Goal: Task Accomplishment & Management: Manage account settings

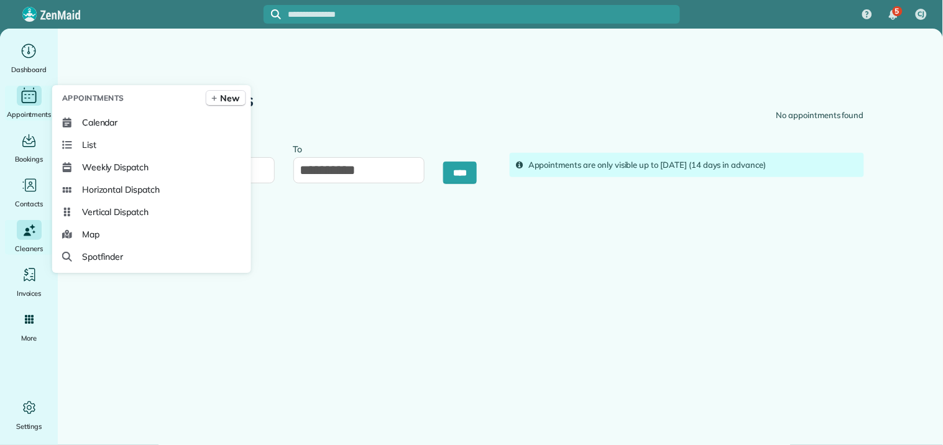
click at [21, 93] on icon "Main" at bounding box center [28, 95] width 19 height 19
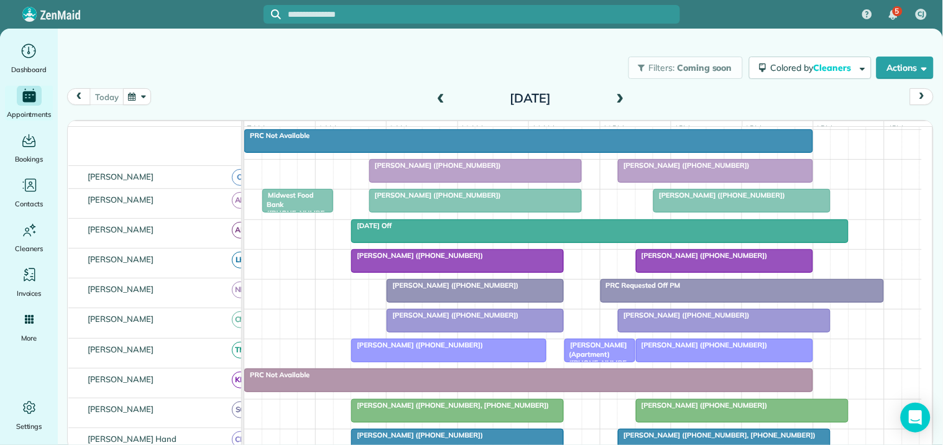
scroll to position [207, 0]
click at [475, 181] on div at bounding box center [475, 171] width 211 height 22
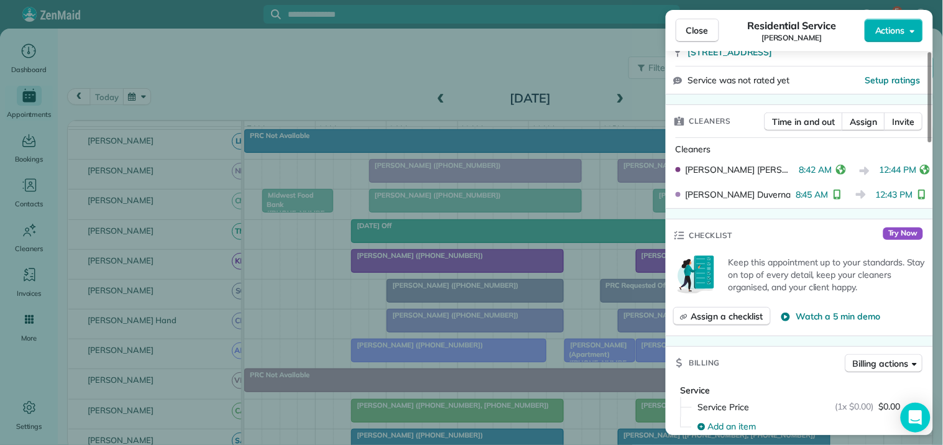
scroll to position [276, 0]
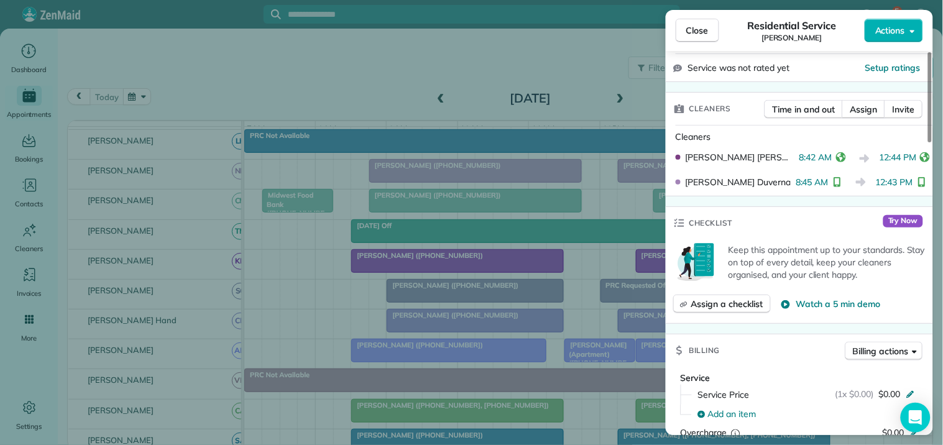
click at [703, 27] on span "Close" at bounding box center [697, 30] width 22 height 12
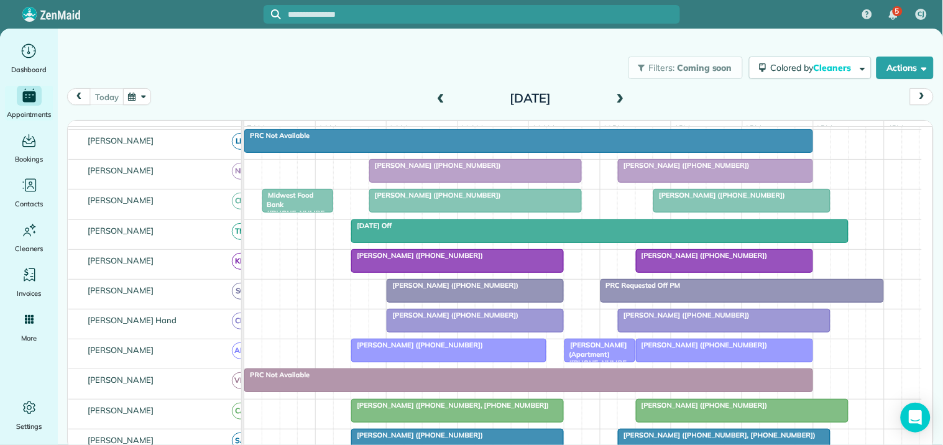
click at [242, 67] on div "Filters: Coming soon Colored by Cleaners Color by Cleaner Color by Team Color b…" at bounding box center [500, 67] width 885 height 41
click at [129, 95] on button "button" at bounding box center [137, 96] width 29 height 17
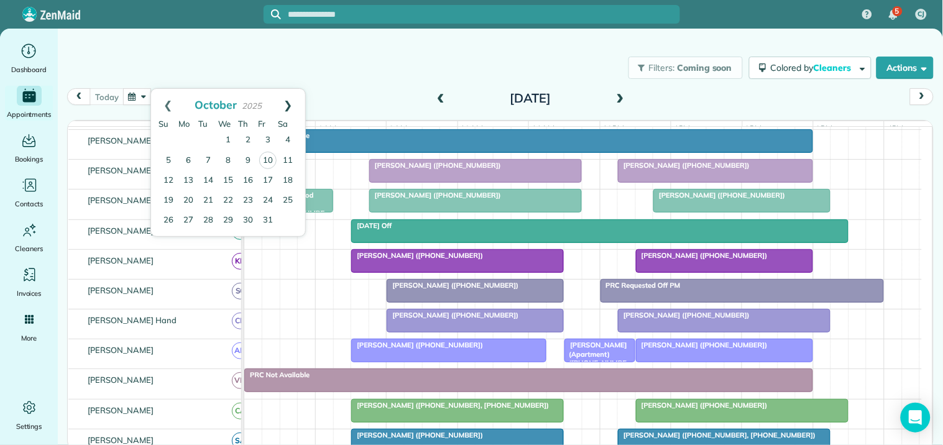
click at [290, 98] on link "Next" at bounding box center [288, 104] width 34 height 31
click at [188, 172] on link "10" at bounding box center [188, 180] width 20 height 20
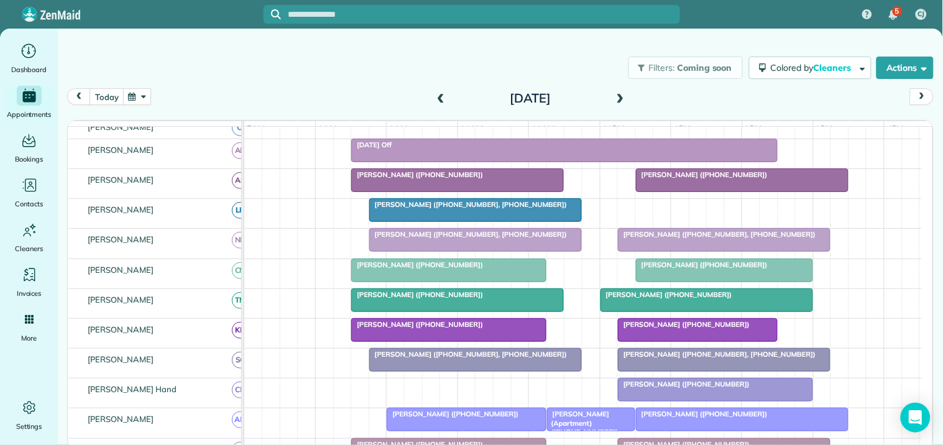
scroll to position [300, 0]
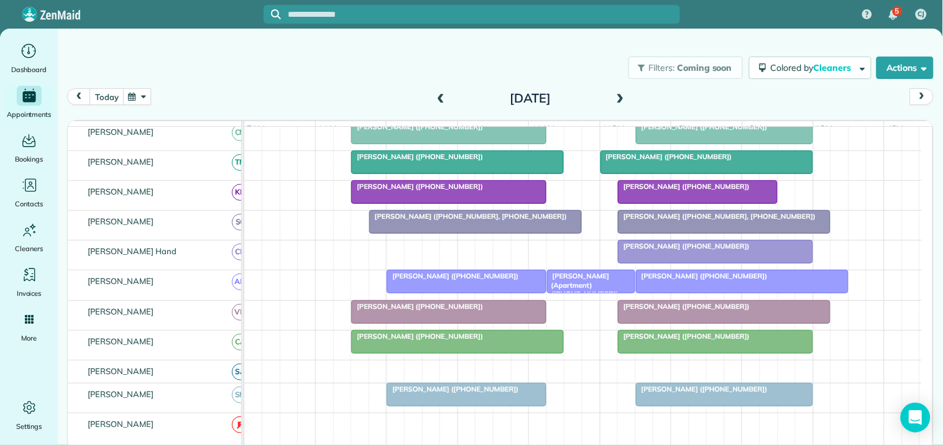
click at [142, 92] on button "button" at bounding box center [137, 96] width 29 height 17
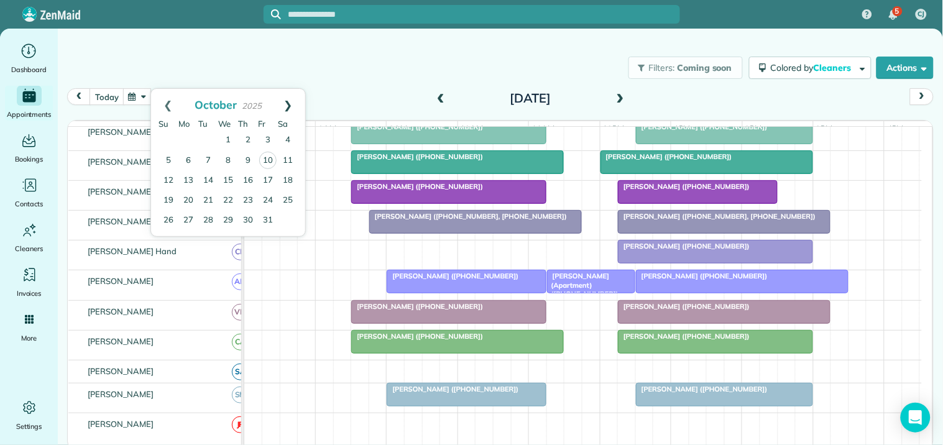
click at [290, 103] on link "Next" at bounding box center [288, 104] width 34 height 31
click at [245, 176] on link "13" at bounding box center [248, 180] width 20 height 20
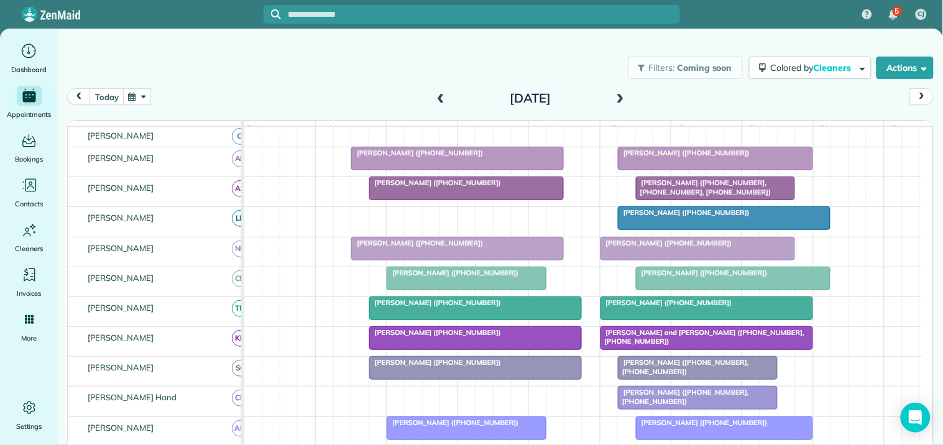
scroll to position [317, 0]
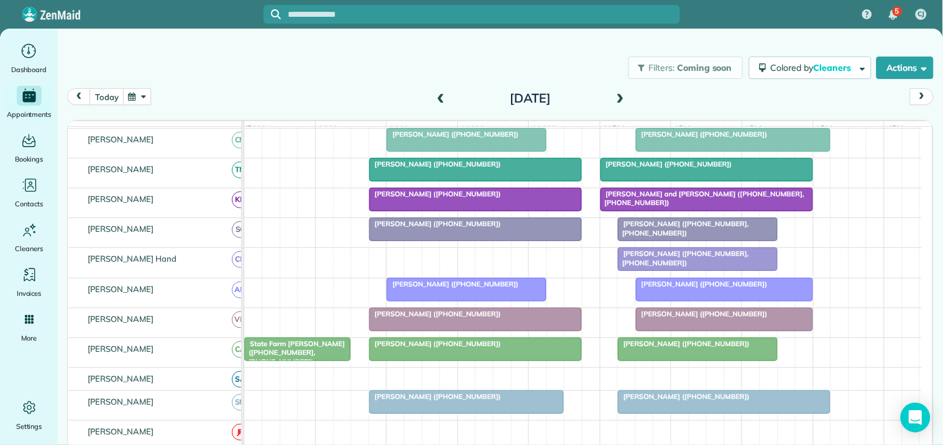
click at [614, 94] on span at bounding box center [620, 98] width 14 height 11
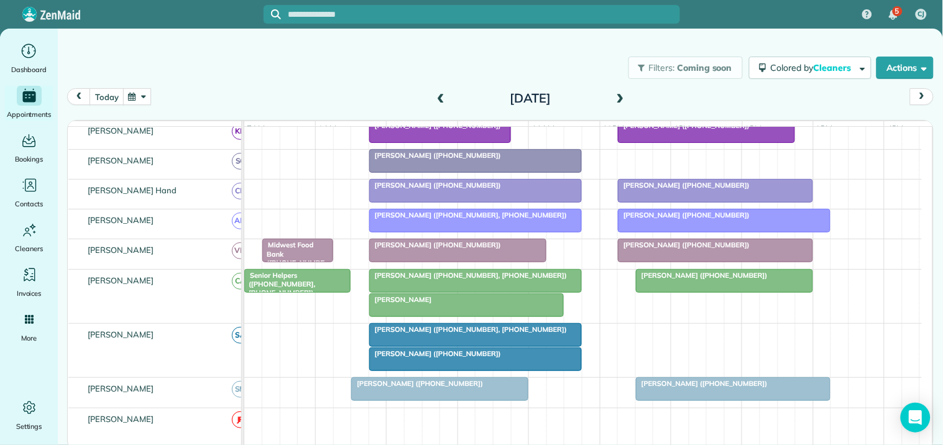
scroll to position [0, 0]
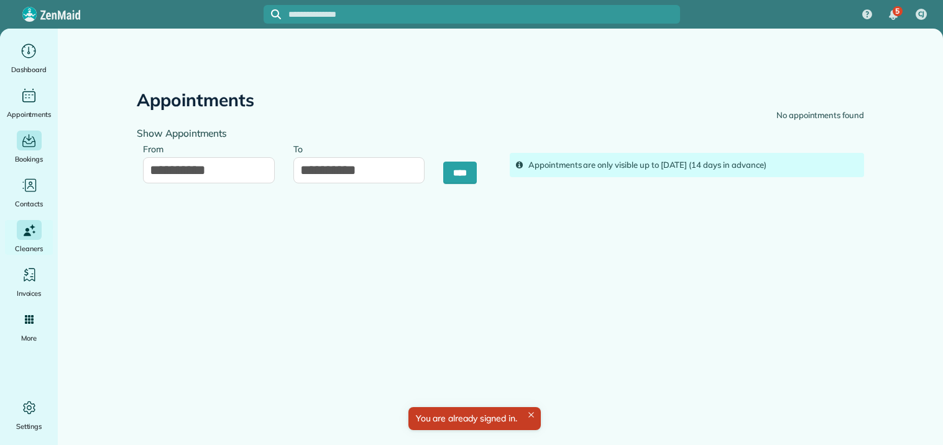
type input "**********"
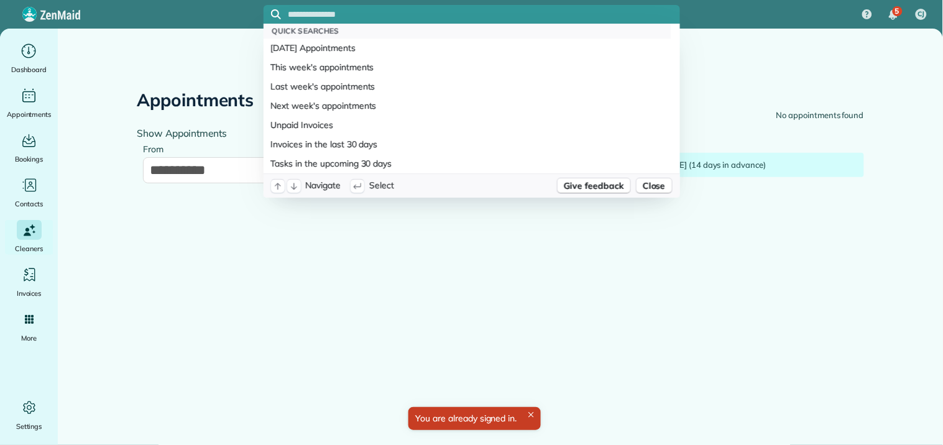
click at [321, 7] on div at bounding box center [471, 14] width 416 height 19
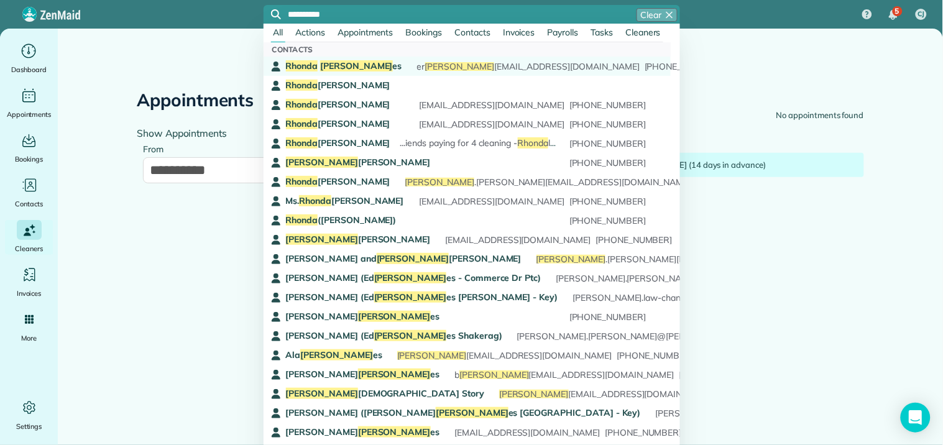
type input "**********"
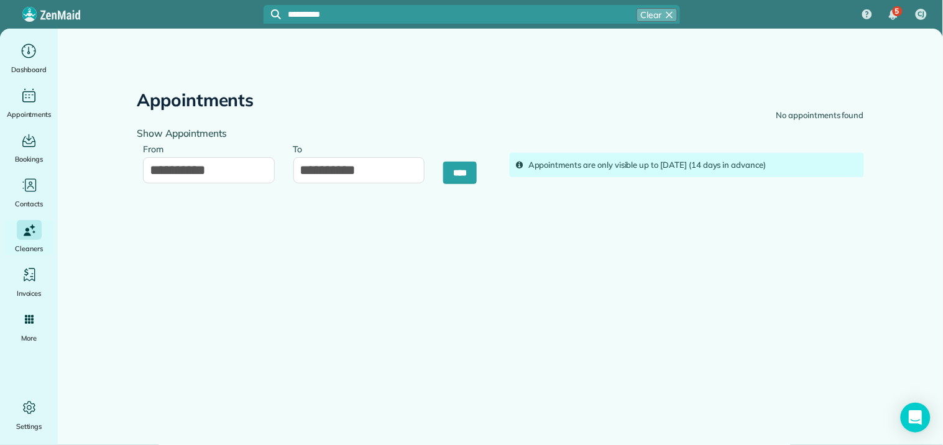
click at [336, 63] on span "Rhonda Jon es" at bounding box center [344, 65] width 116 height 11
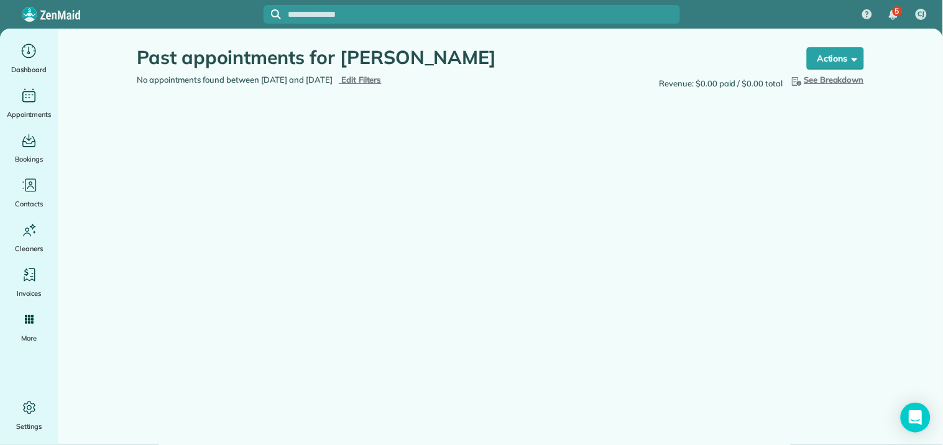
click at [382, 79] on span "Edit Filters" at bounding box center [361, 80] width 40 height 10
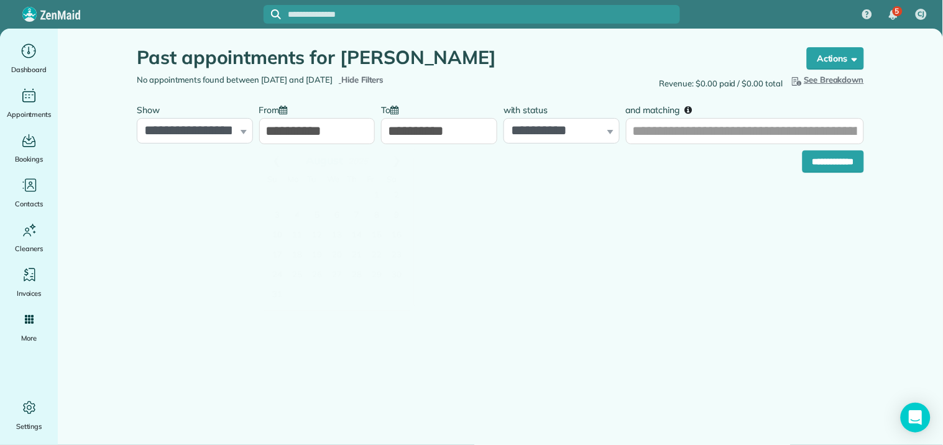
click at [334, 122] on input "**********" at bounding box center [317, 131] width 116 height 26
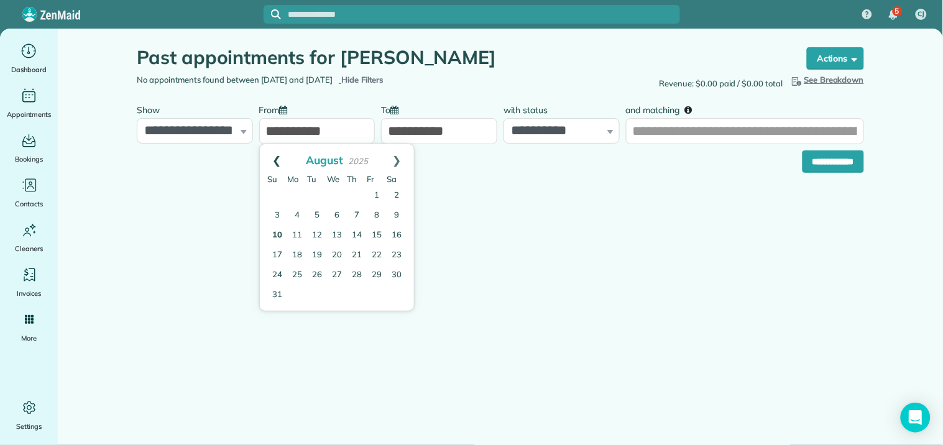
click at [278, 158] on link "Prev" at bounding box center [277, 159] width 34 height 31
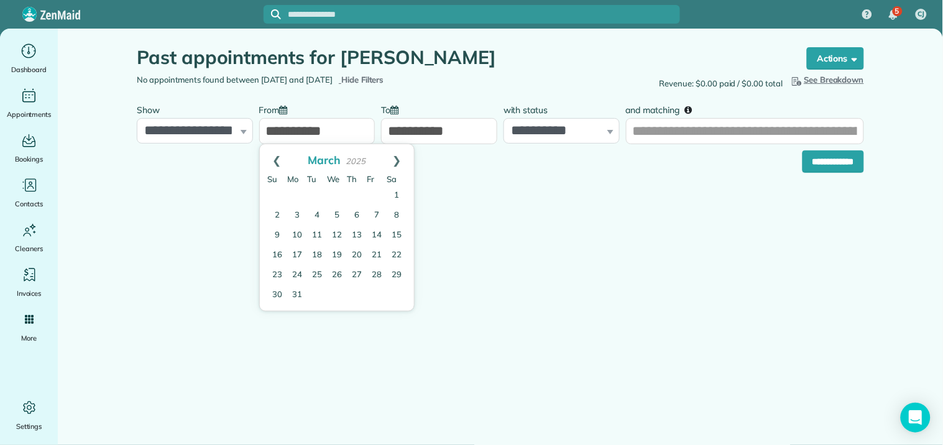
click at [278, 158] on link "Prev" at bounding box center [277, 159] width 34 height 31
click at [390, 188] on link "1" at bounding box center [396, 196] width 20 height 20
type input "**********"
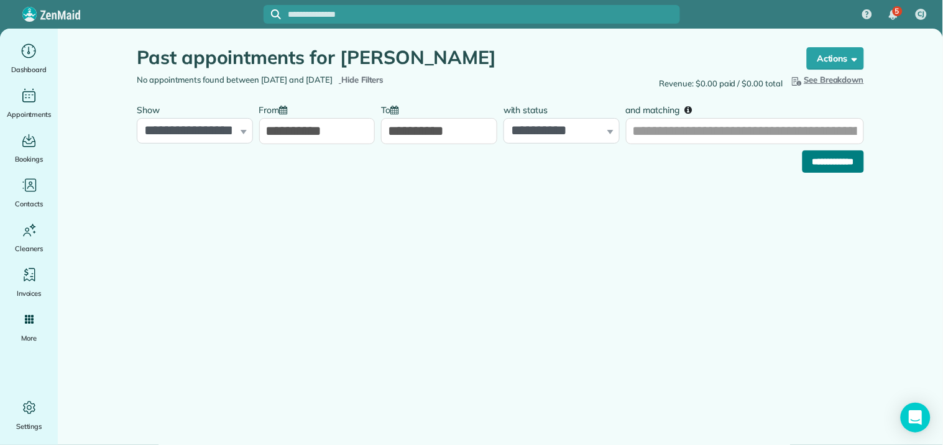
click at [827, 164] on input "**********" at bounding box center [833, 161] width 62 height 22
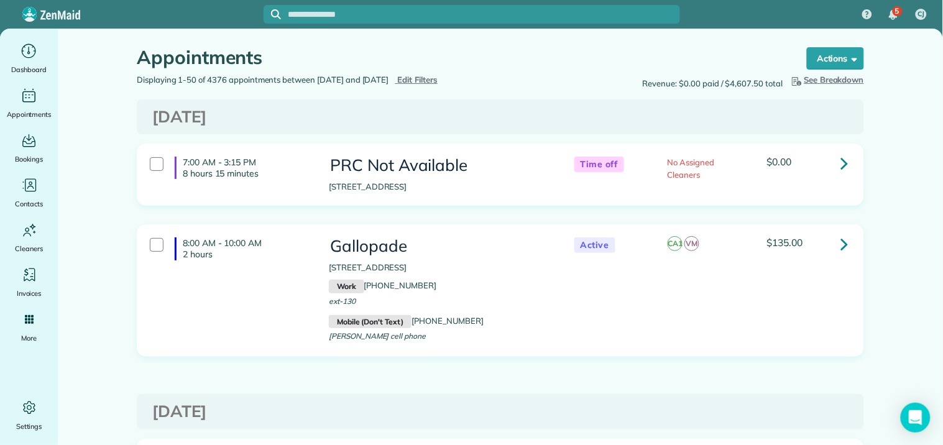
click at [588, 78] on div "Revenue: $0.00 paid / $4,607.50 total Hide Breakdown See Breakdown Total Revenu…" at bounding box center [686, 82] width 373 height 16
click at [915, 413] on icon "Open Intercom Messenger" at bounding box center [915, 417] width 14 height 16
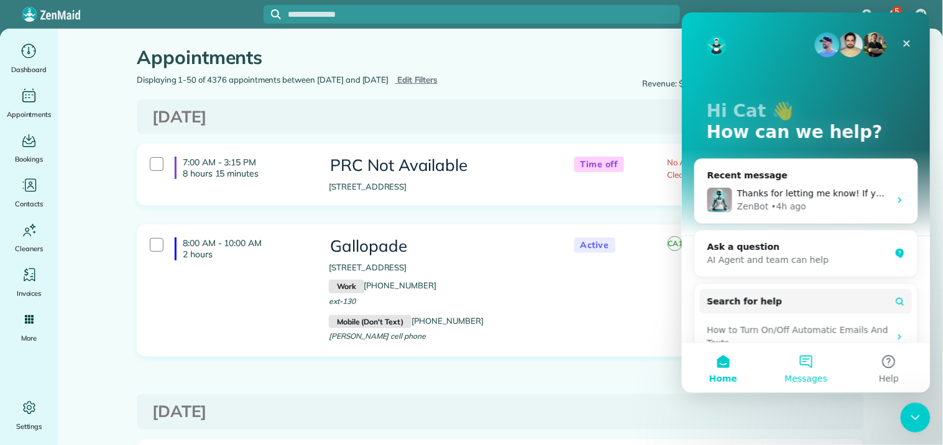
click at [810, 364] on button "Messages" at bounding box center [805, 367] width 83 height 50
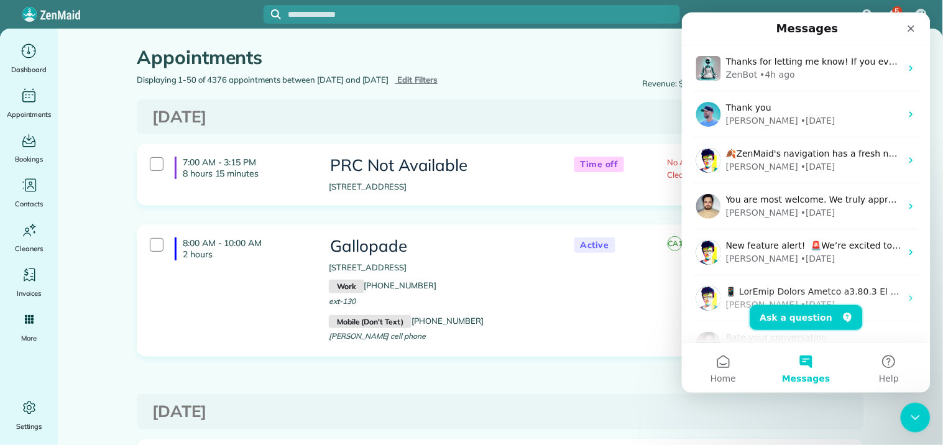
click at [793, 314] on button "Ask a question" at bounding box center [805, 316] width 112 height 25
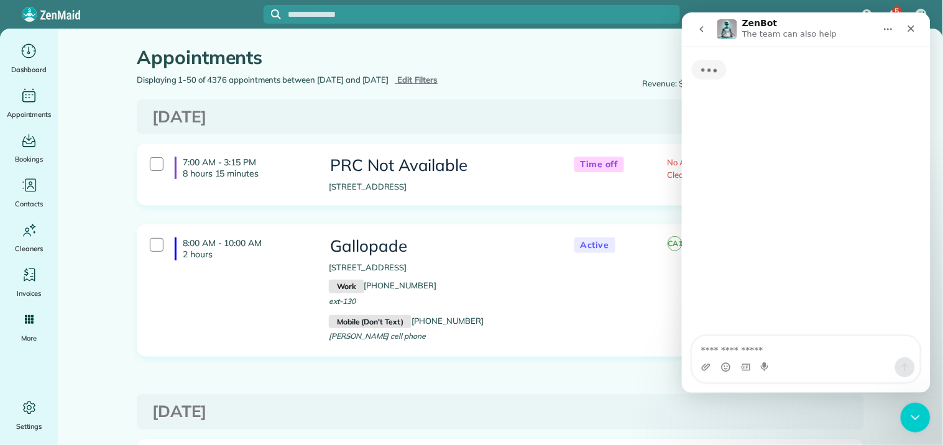
click at [729, 344] on textarea "Ask a question…" at bounding box center [805, 346] width 227 height 21
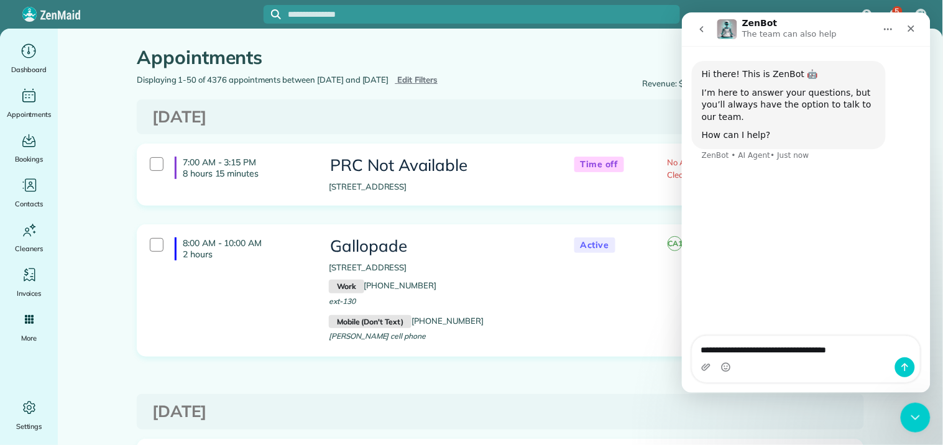
type textarea "**********"
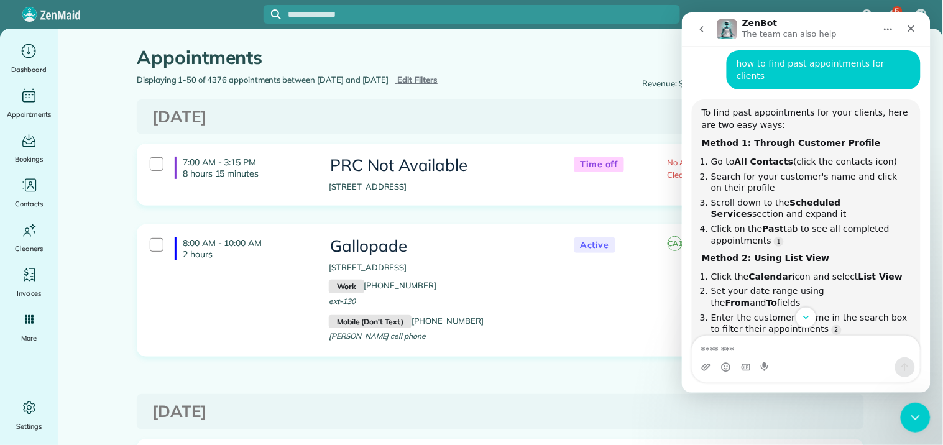
scroll to position [176, 0]
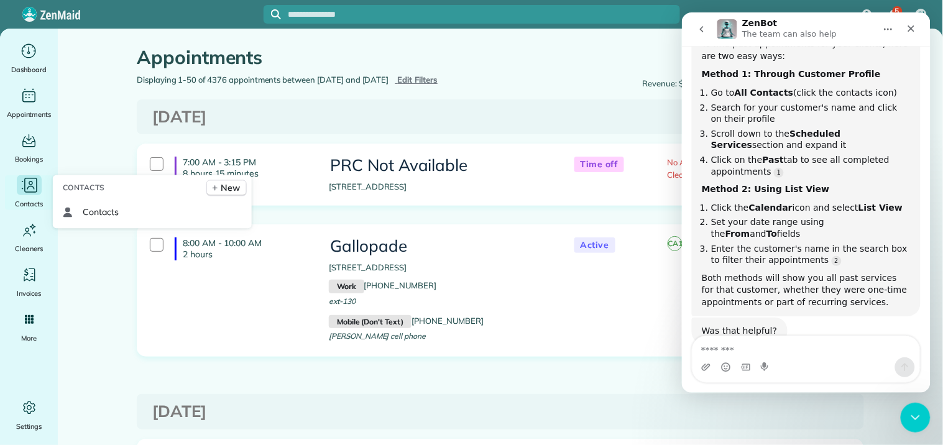
click at [24, 196] on div "Contacts" at bounding box center [29, 192] width 50 height 35
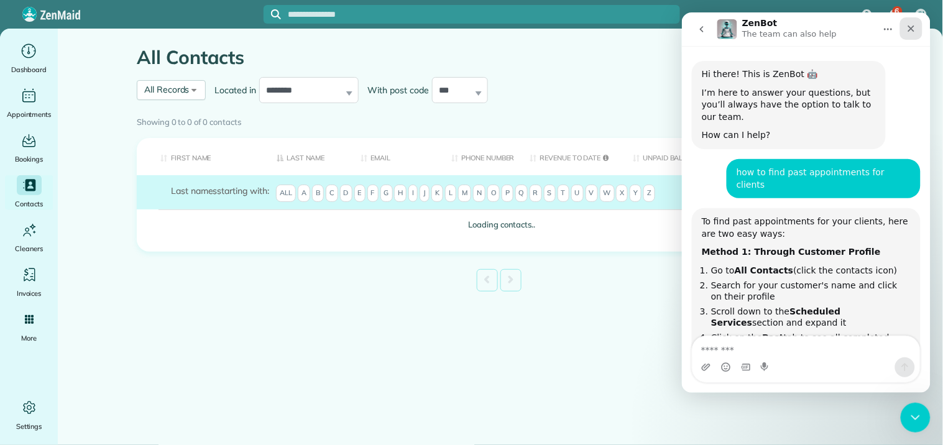
scroll to position [176, 0]
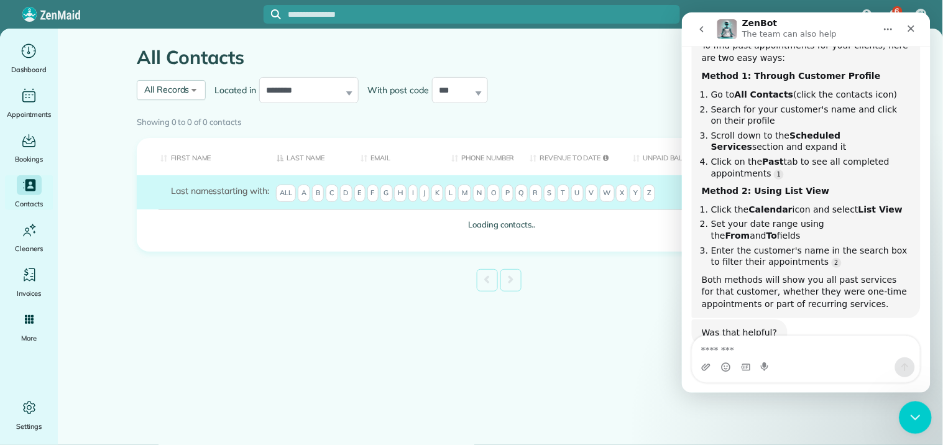
click at [903, 409] on div "Close Intercom Messenger" at bounding box center [913, 416] width 30 height 30
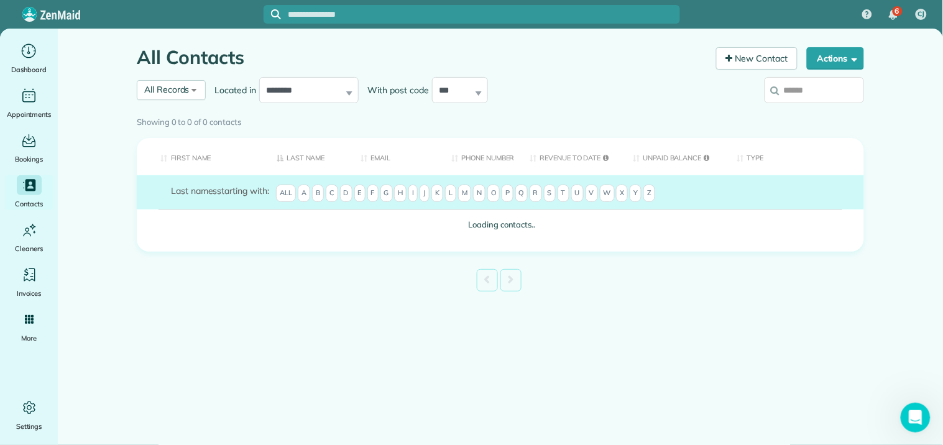
click at [798, 89] on input "search" at bounding box center [813, 90] width 99 height 26
type input "**"
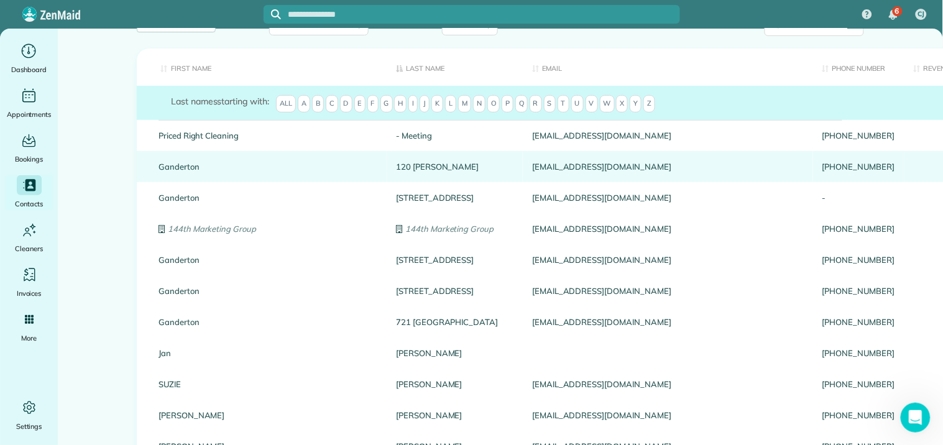
scroll to position [0, 0]
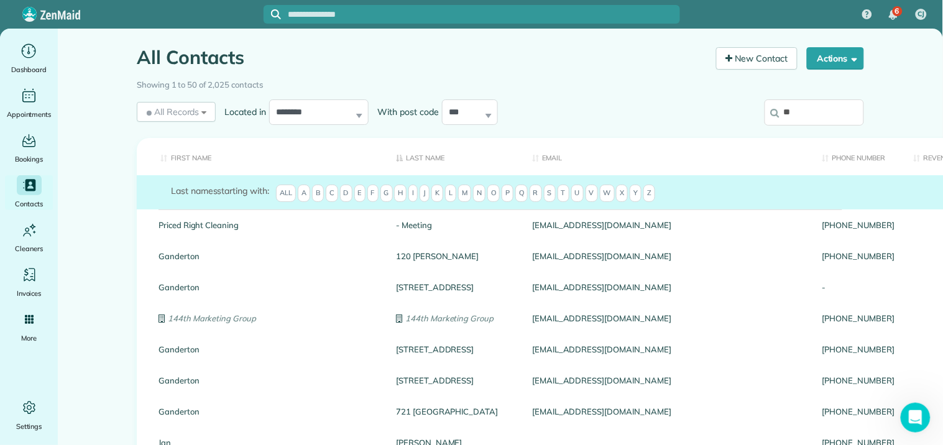
click at [796, 109] on input "**" at bounding box center [813, 112] width 99 height 26
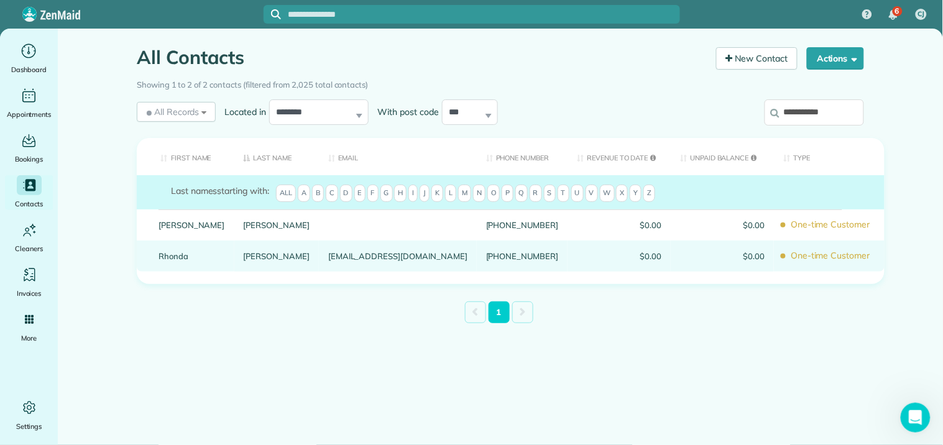
type input "**********"
click at [171, 260] on link "Rhonda" at bounding box center [191, 256] width 66 height 9
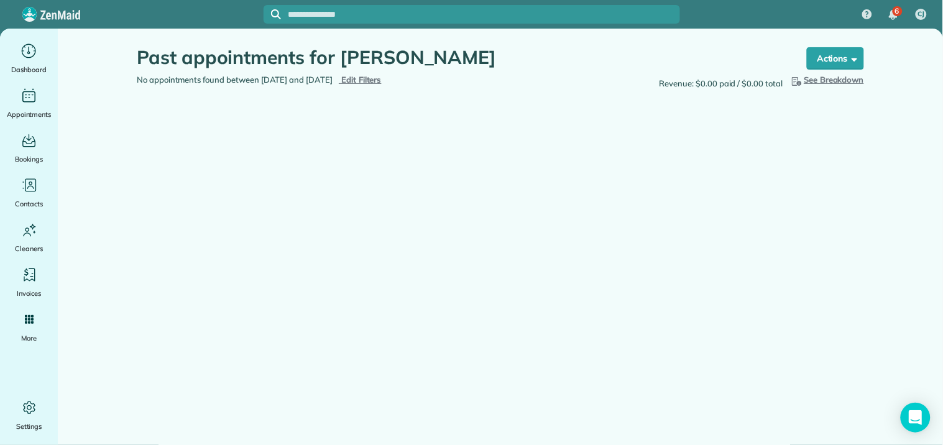
click at [382, 78] on span "Edit Filters" at bounding box center [361, 80] width 40 height 10
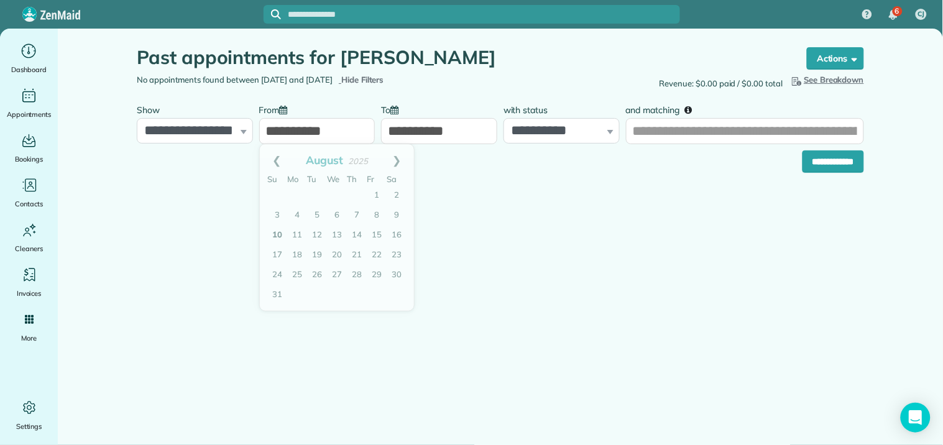
click at [328, 129] on input "**********" at bounding box center [317, 131] width 116 height 26
click at [275, 154] on link "Prev" at bounding box center [277, 159] width 34 height 31
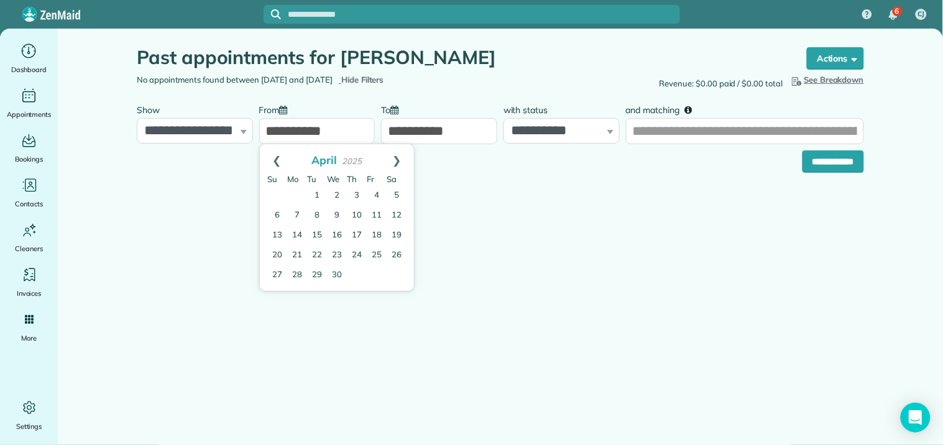
click at [275, 154] on link "Prev" at bounding box center [277, 159] width 34 height 31
click at [276, 152] on link "Prev" at bounding box center [277, 159] width 34 height 31
click at [396, 194] on link "1" at bounding box center [396, 196] width 20 height 20
type input "**********"
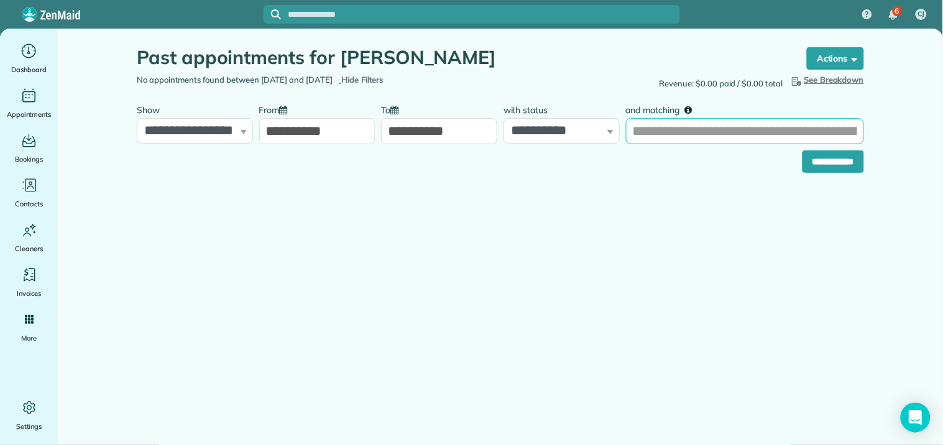
click at [662, 135] on input "and matching" at bounding box center [745, 131] width 238 height 26
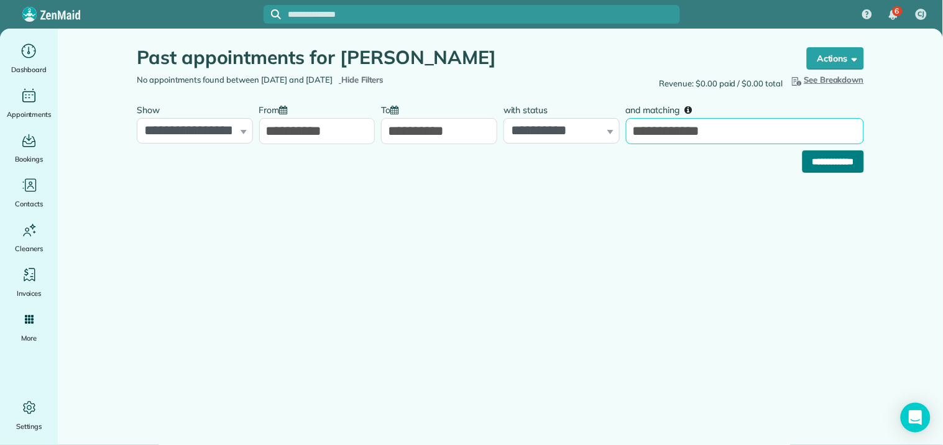
type input "**********"
click at [820, 168] on input "**********" at bounding box center [833, 161] width 62 height 22
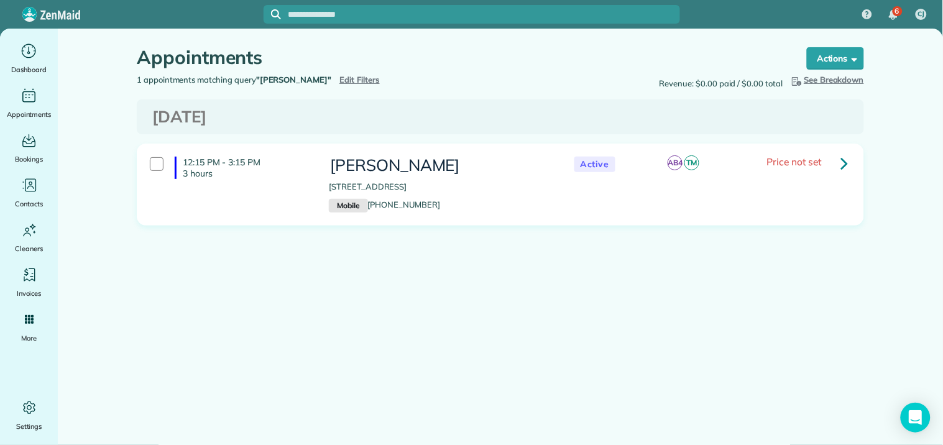
click at [846, 160] on icon at bounding box center [844, 163] width 7 height 22
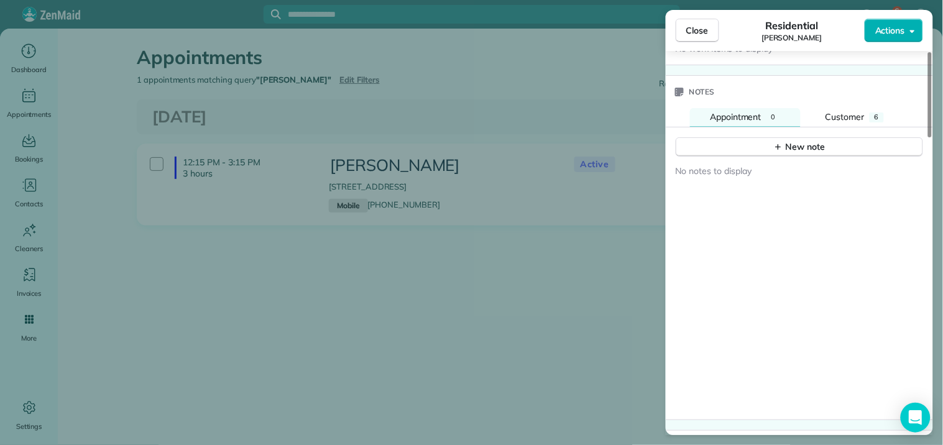
scroll to position [995, 0]
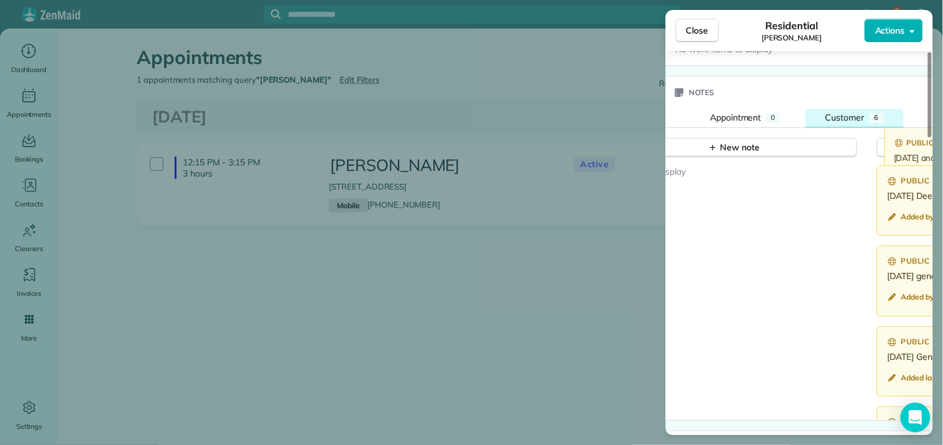
click at [856, 121] on span "Customer" at bounding box center [844, 117] width 39 height 11
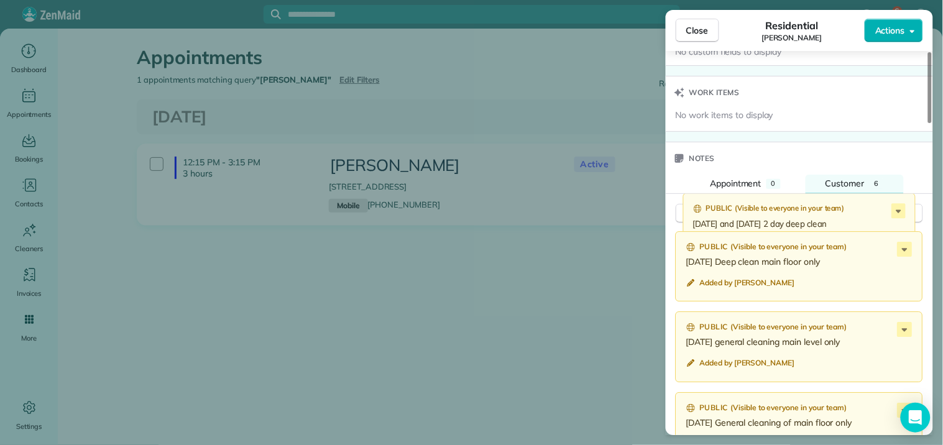
scroll to position [926, 0]
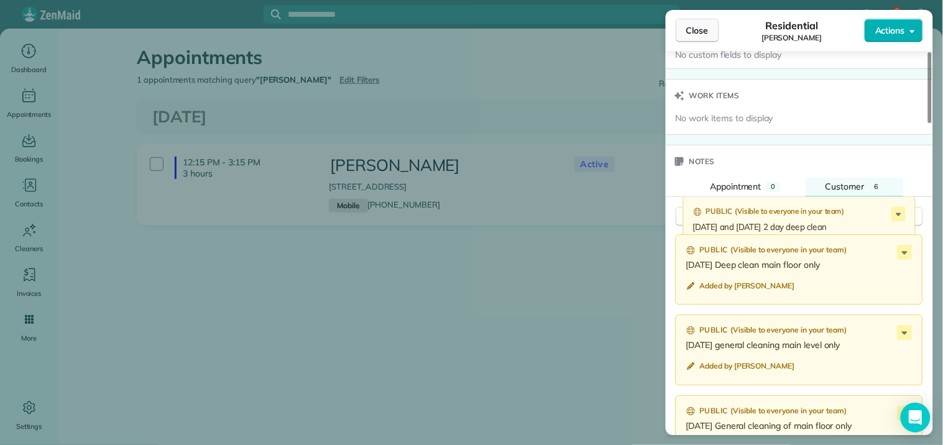
click at [705, 31] on span "Close" at bounding box center [697, 30] width 22 height 12
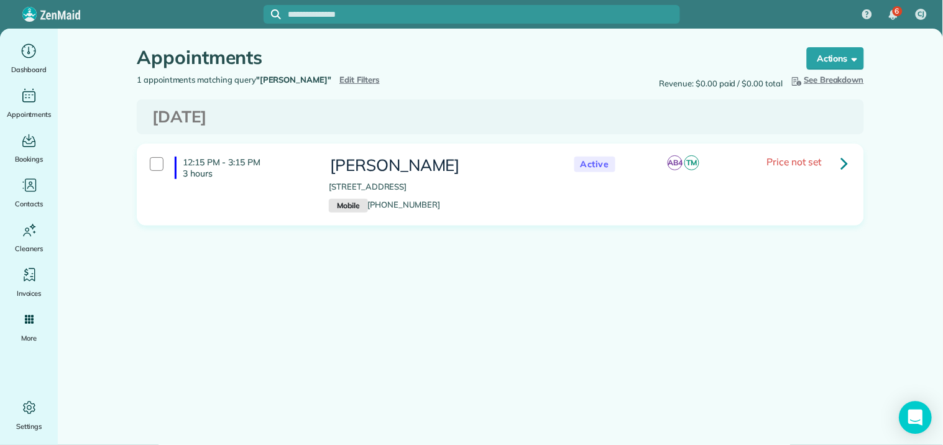
click at [906, 414] on div "Open Intercom Messenger" at bounding box center [915, 417] width 33 height 33
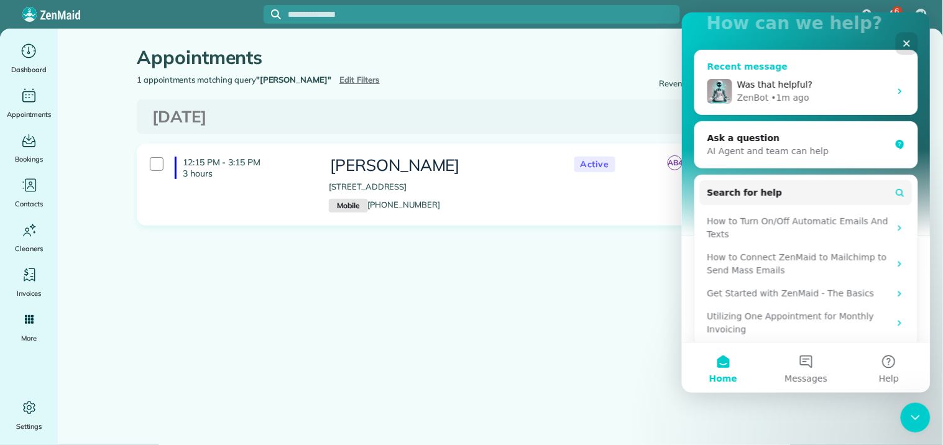
scroll to position [119, 0]
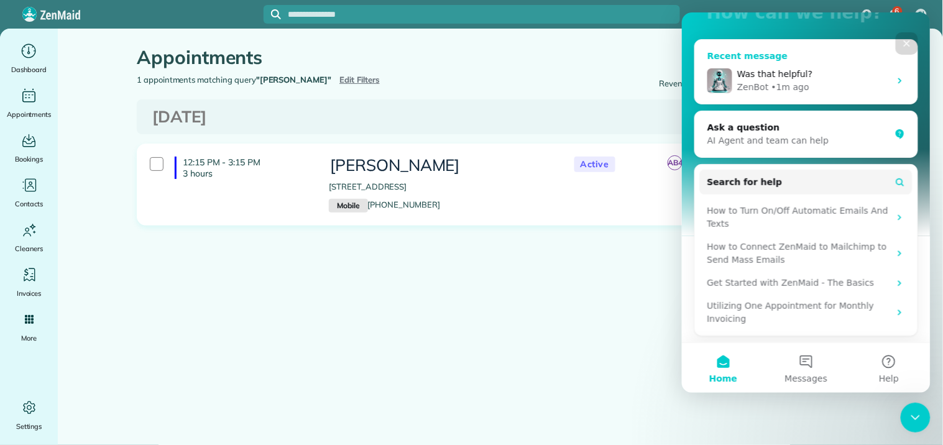
click at [772, 75] on span "Was that helpful?" at bounding box center [774, 73] width 76 height 10
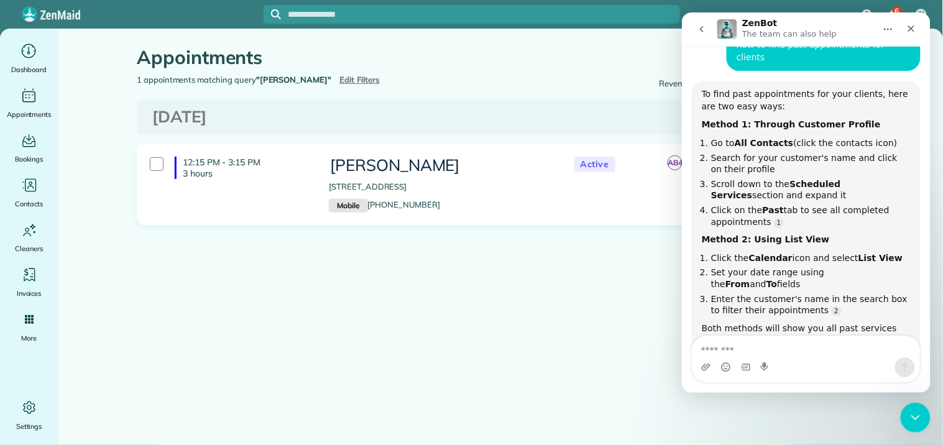
scroll to position [107, 0]
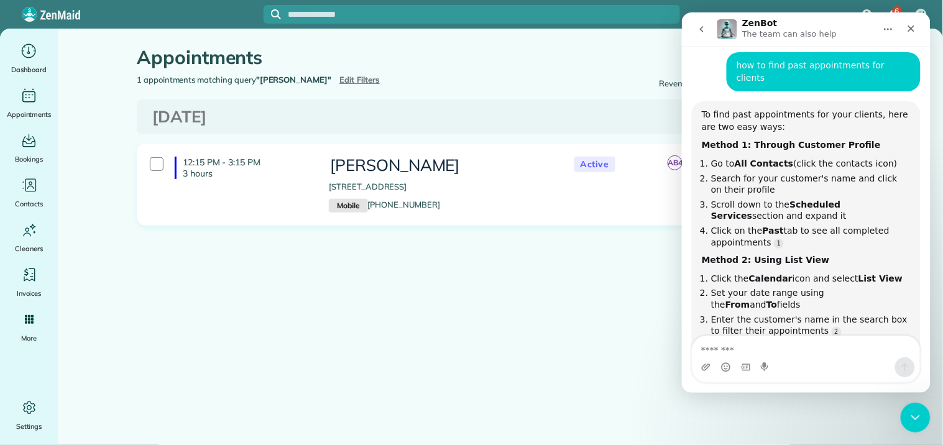
click at [723, 344] on textarea "Message…" at bounding box center [805, 346] width 227 height 21
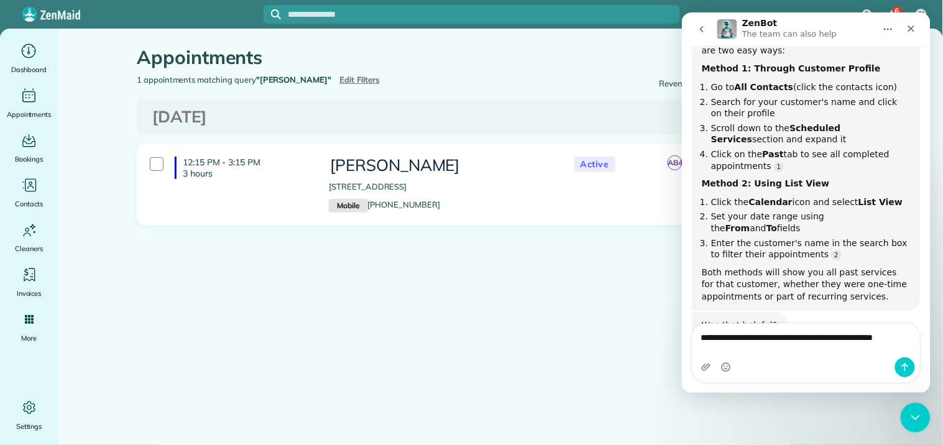
scroll to position [188, 0]
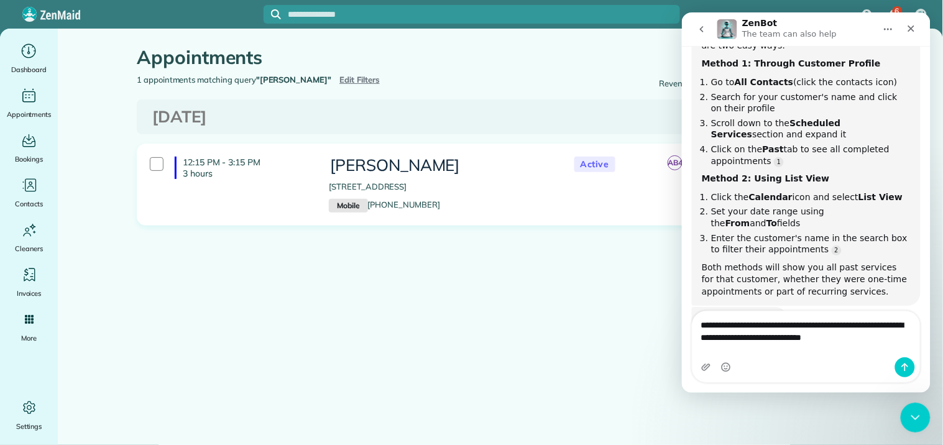
type textarea "**********"
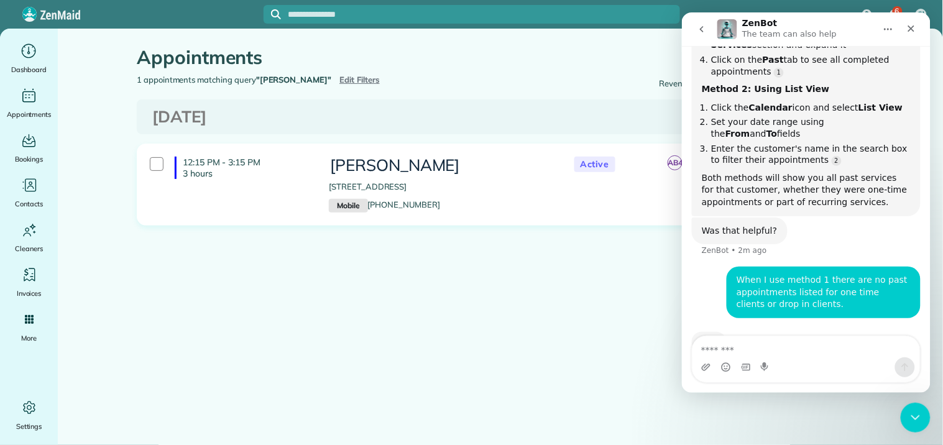
scroll to position [277, 0]
click at [918, 413] on icon "Close Intercom Messenger" at bounding box center [912, 415] width 15 height 15
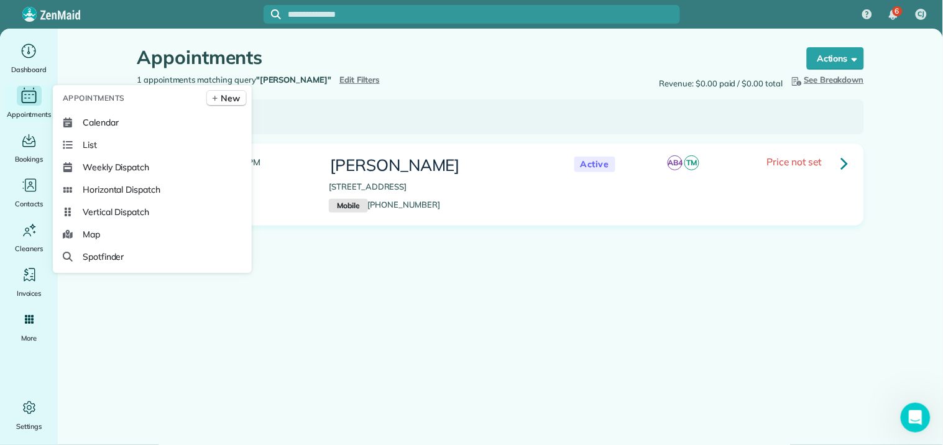
click at [25, 97] on icon "Main" at bounding box center [28, 95] width 19 height 19
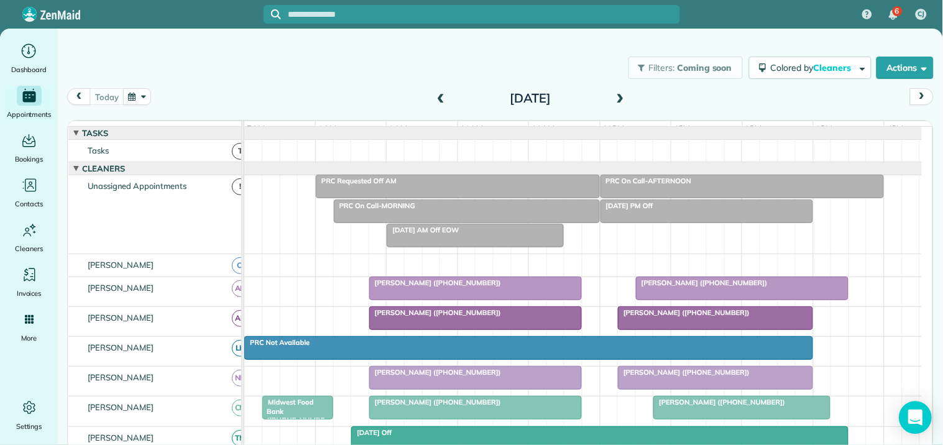
click at [914, 416] on icon "Open Intercom Messenger" at bounding box center [915, 417] width 14 height 16
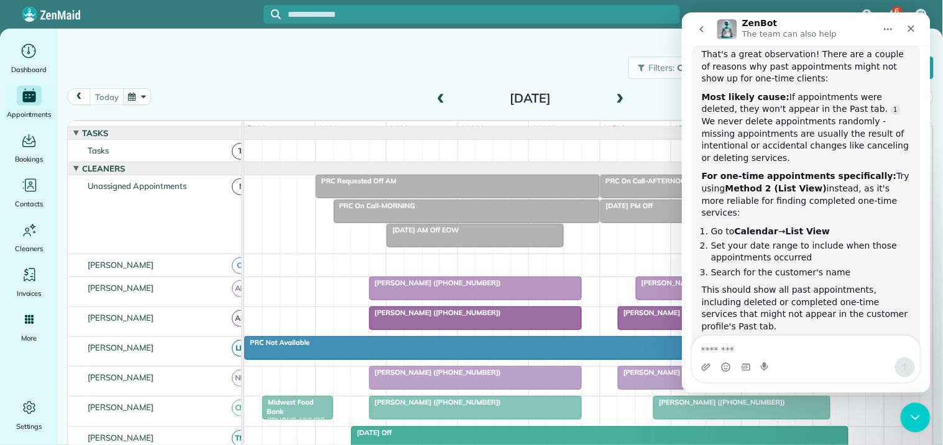
scroll to position [552, 0]
click at [703, 347] on textarea "Message…" at bounding box center [805, 346] width 227 height 21
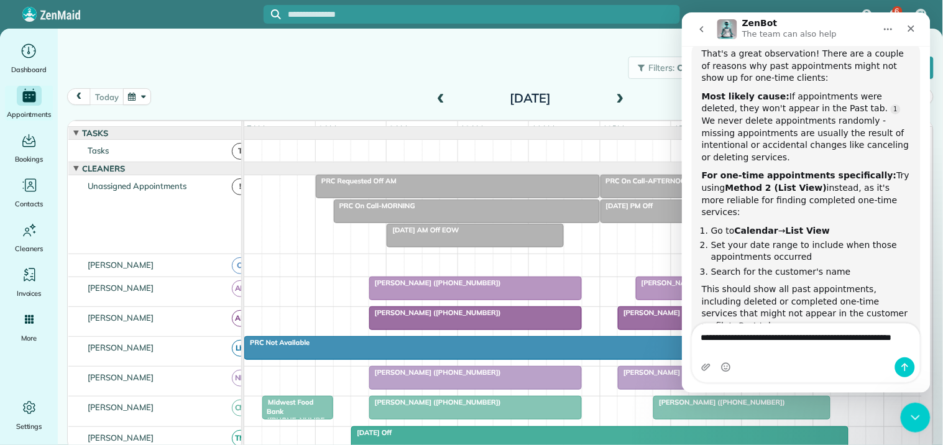
scroll to position [565, 0]
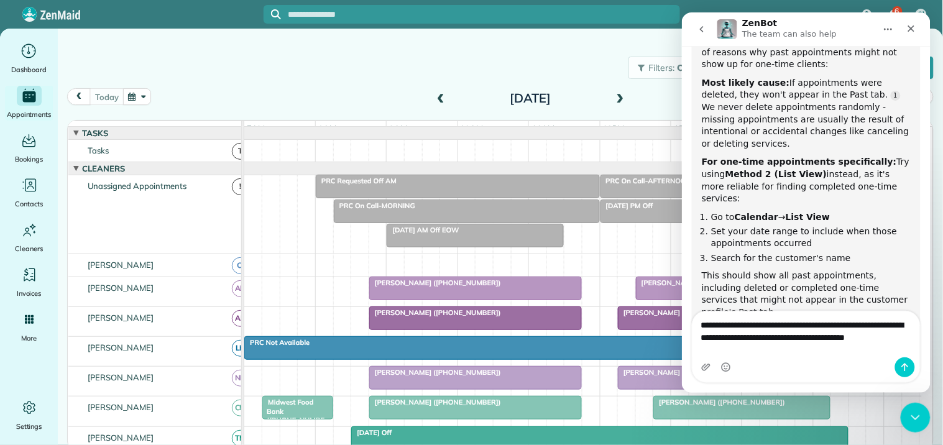
type textarea "**********"
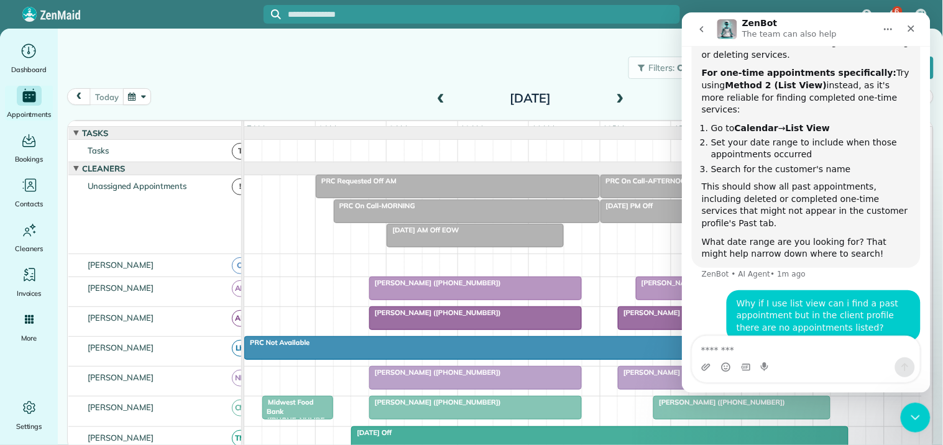
scroll to position [654, 0]
click at [263, 86] on div "Filters: Coming soon Colored by Cleaners Color by Cleaner Color by Team Color b…" at bounding box center [500, 67] width 885 height 41
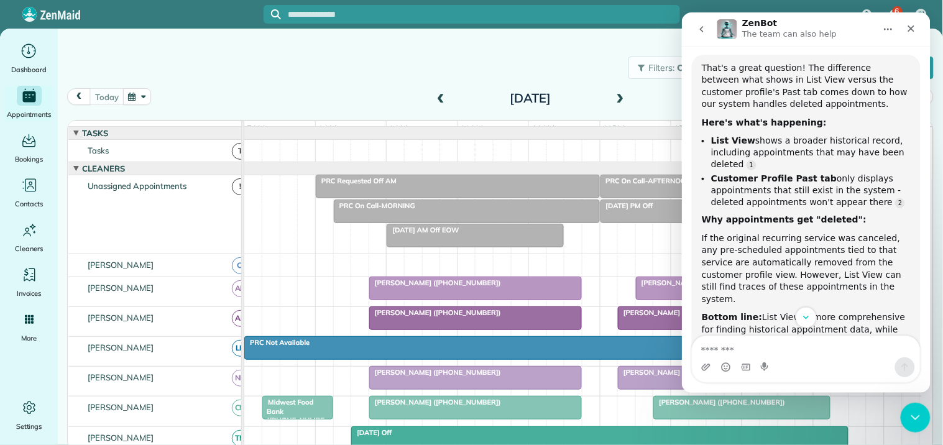
scroll to position [995, 0]
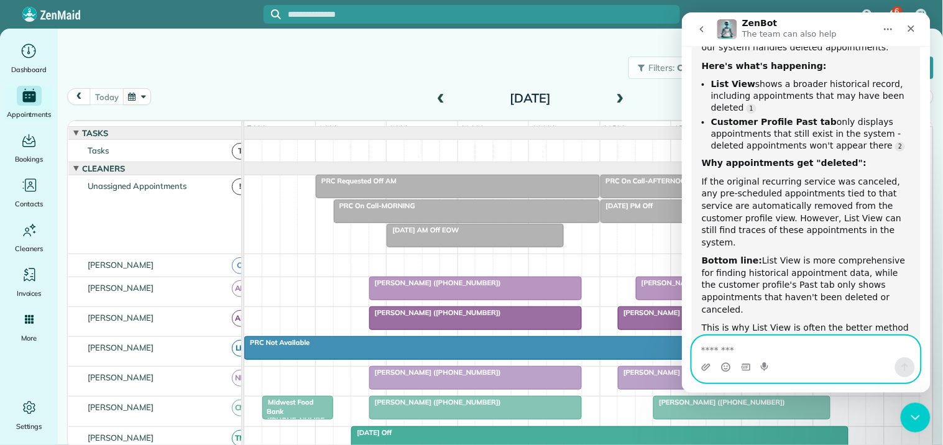
click at [723, 349] on textarea "Message…" at bounding box center [805, 346] width 227 height 21
type textarea "**"
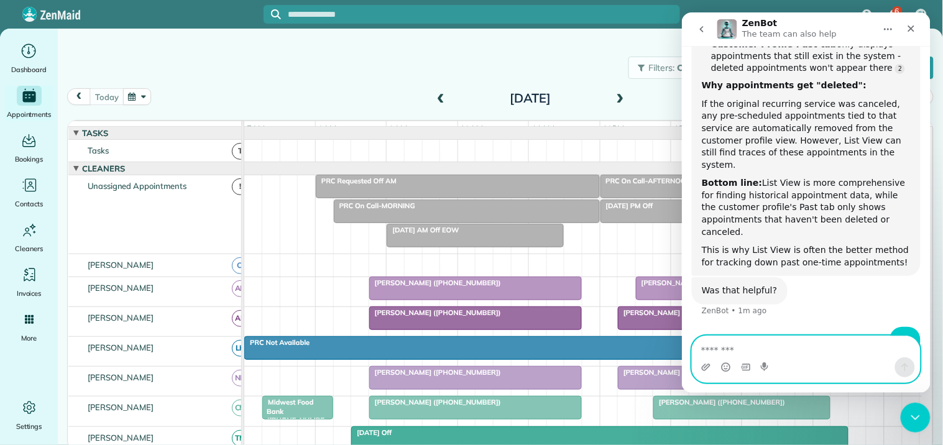
scroll to position [1072, 0]
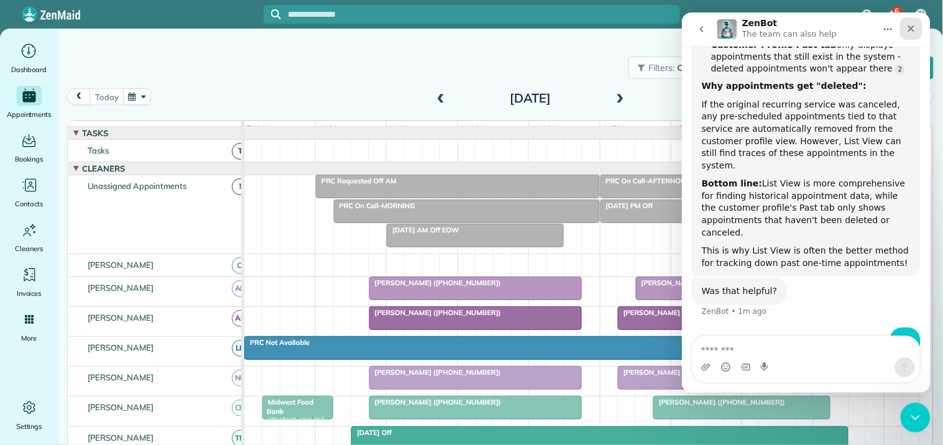
click at [912, 25] on icon "Close" at bounding box center [910, 28] width 10 height 10
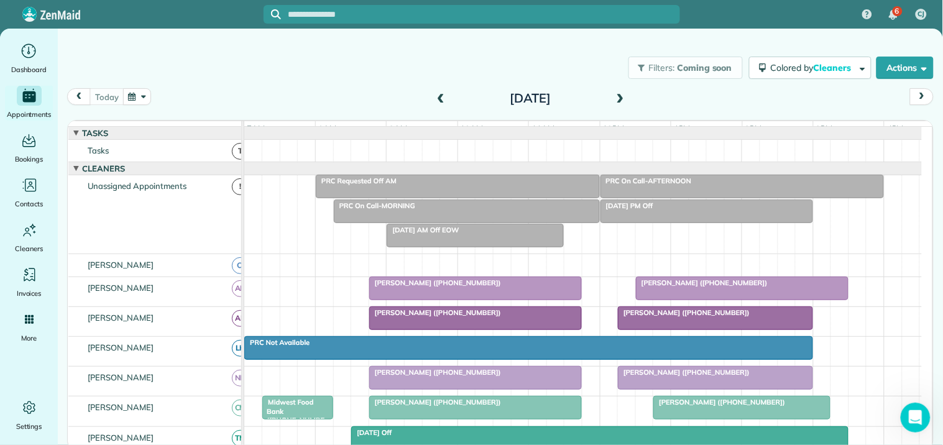
click at [277, 78] on div "Filters: Coming soon Colored by Cleaners Color by Cleaner Color by Team Color b…" at bounding box center [500, 67] width 885 height 41
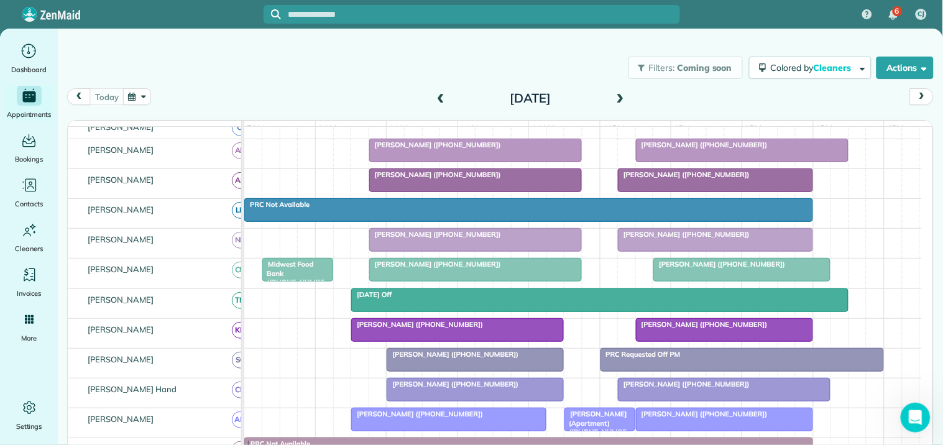
scroll to position [1273, 0]
click at [904, 418] on icon "Open Intercom Messenger" at bounding box center [913, 416] width 21 height 21
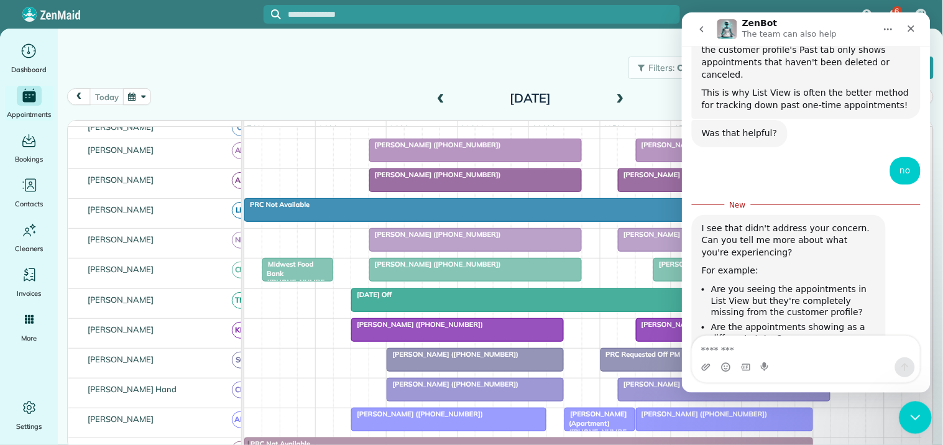
scroll to position [1257, 0]
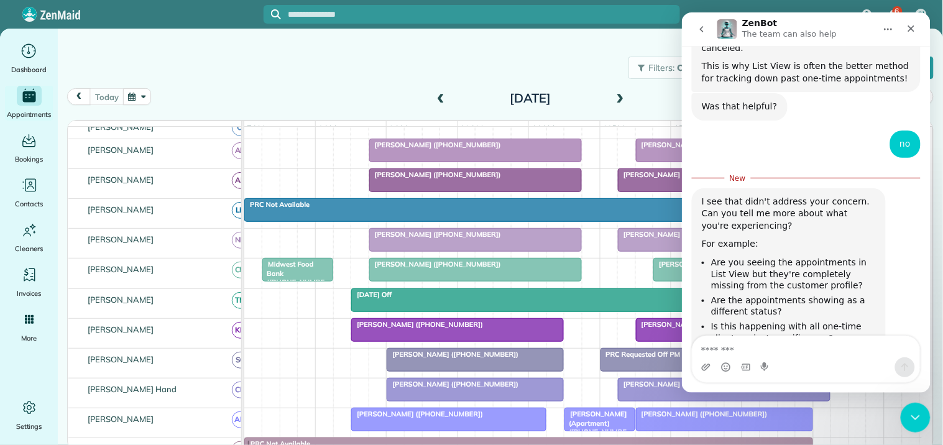
click at [711, 350] on textarea "Message…" at bounding box center [805, 346] width 227 height 21
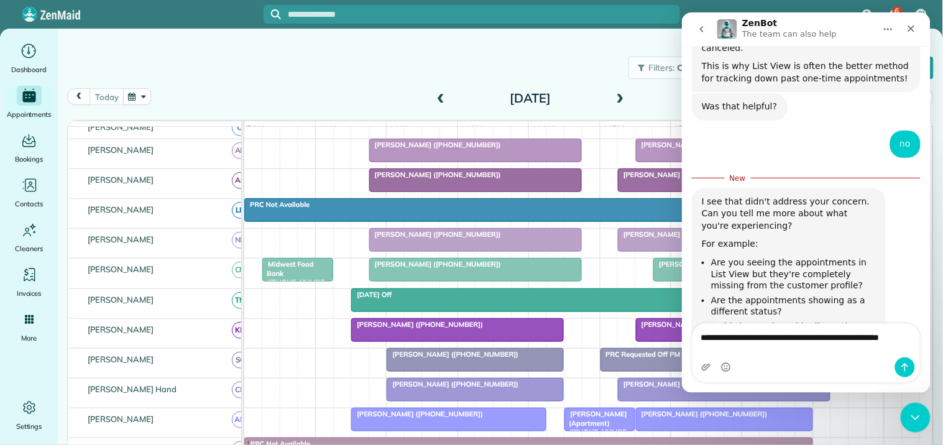
scroll to position [1269, 0]
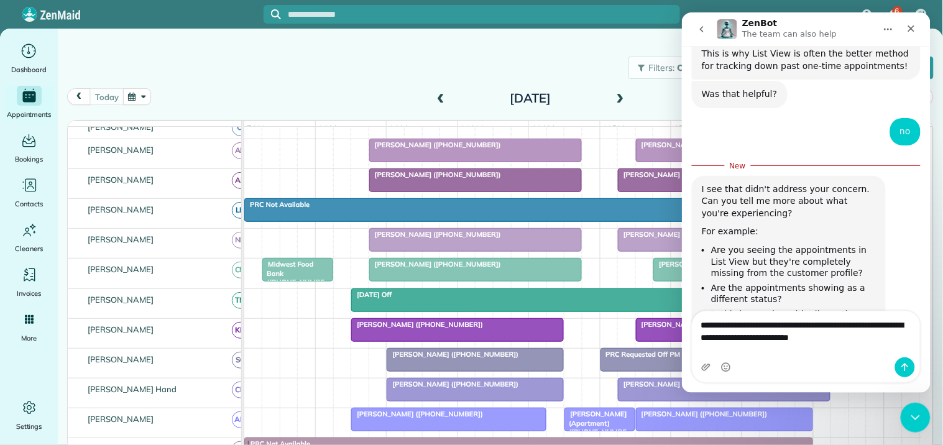
click at [435, 359] on span "[PERSON_NAME] ([PHONE_NUMBER])" at bounding box center [452, 354] width 133 height 9
type textarea "**********"
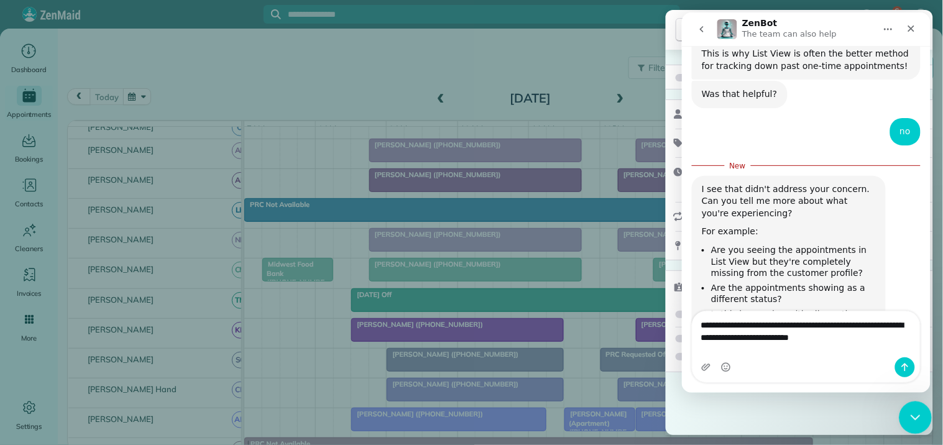
click at [909, 413] on icon "Close Intercom Messenger" at bounding box center [912, 415] width 15 height 15
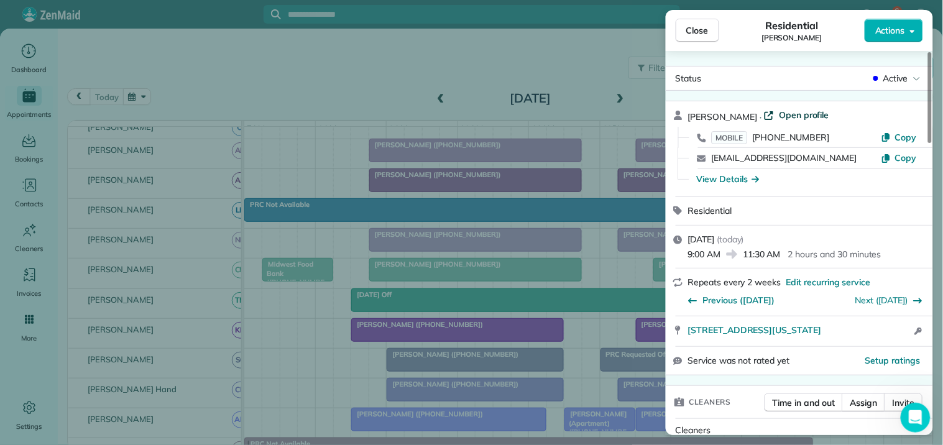
click at [797, 116] on span "Open profile" at bounding box center [804, 115] width 50 height 12
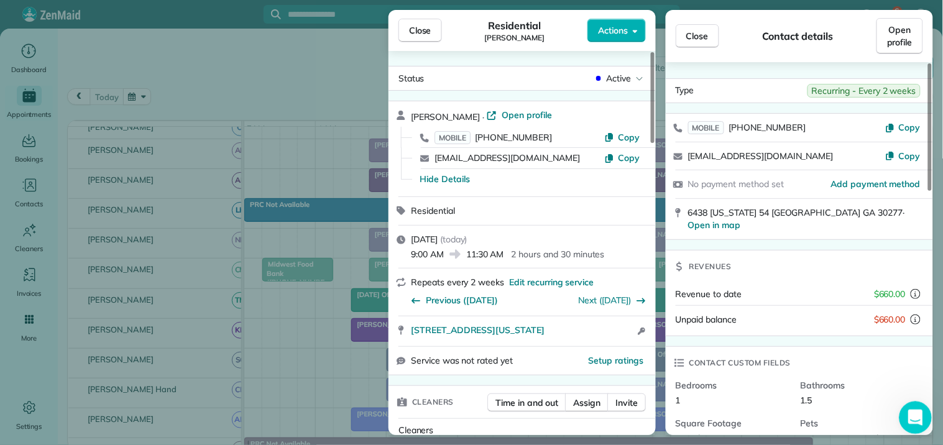
click at [920, 414] on icon "Open Intercom Messenger" at bounding box center [913, 416] width 21 height 21
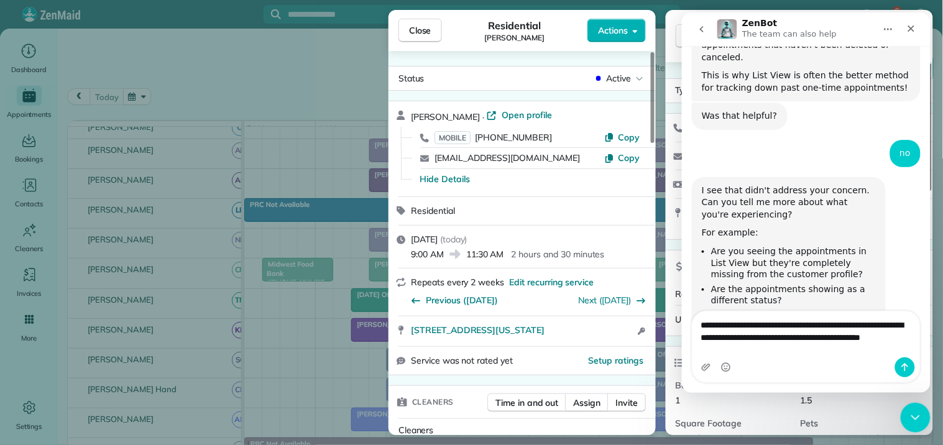
scroll to position [1261, 0]
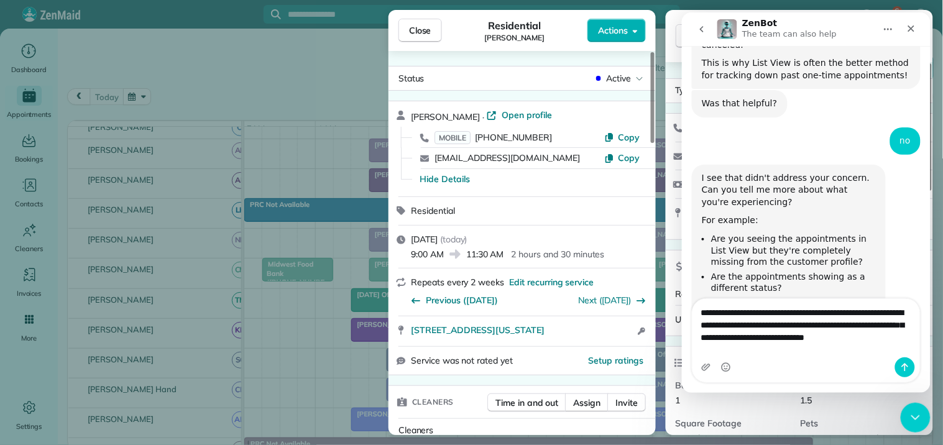
click at [881, 334] on textarea "**********" at bounding box center [805, 321] width 227 height 46
click at [893, 334] on textarea "**********" at bounding box center [805, 321] width 227 height 46
click at [892, 344] on textarea "**********" at bounding box center [805, 321] width 227 height 46
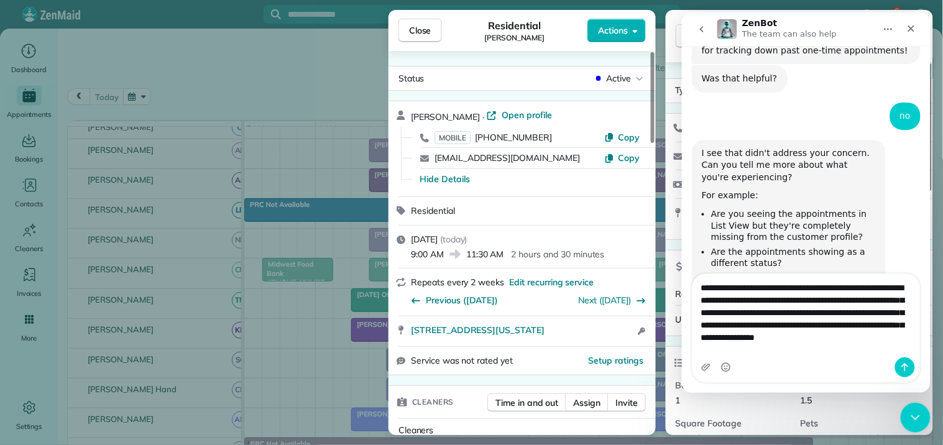
scroll to position [1299, 0]
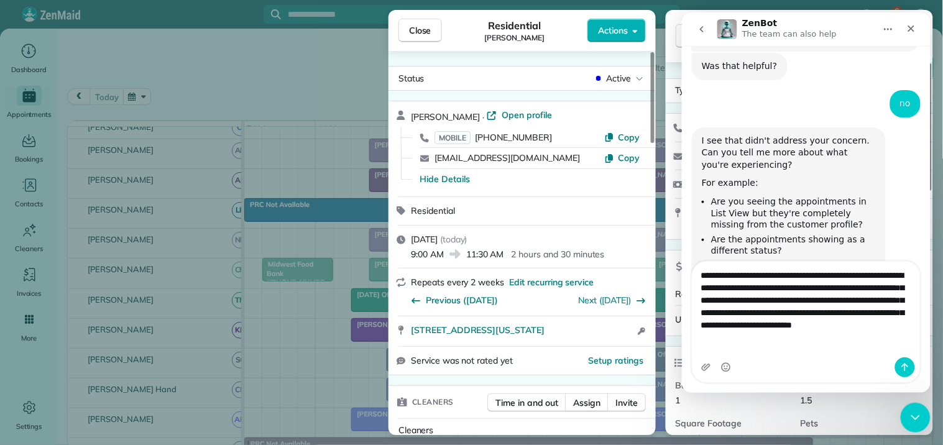
type textarea "**********"
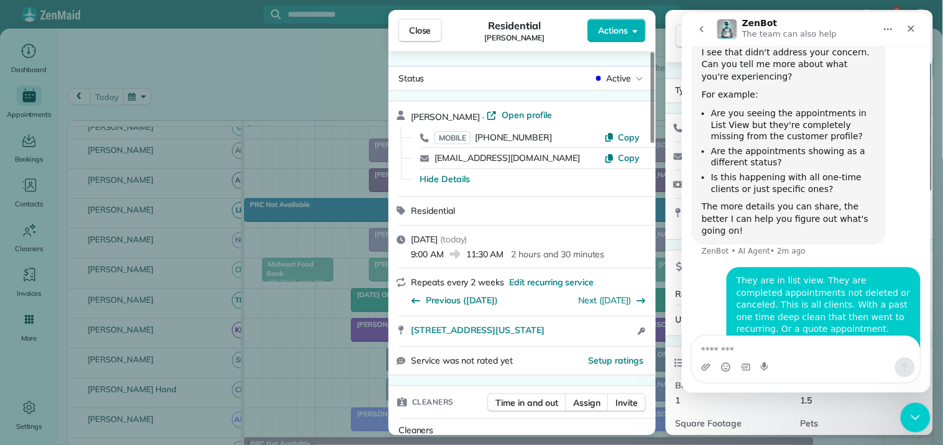
scroll to position [1386, 0]
click at [909, 414] on icon "Close Intercom Messenger" at bounding box center [912, 415] width 9 height 5
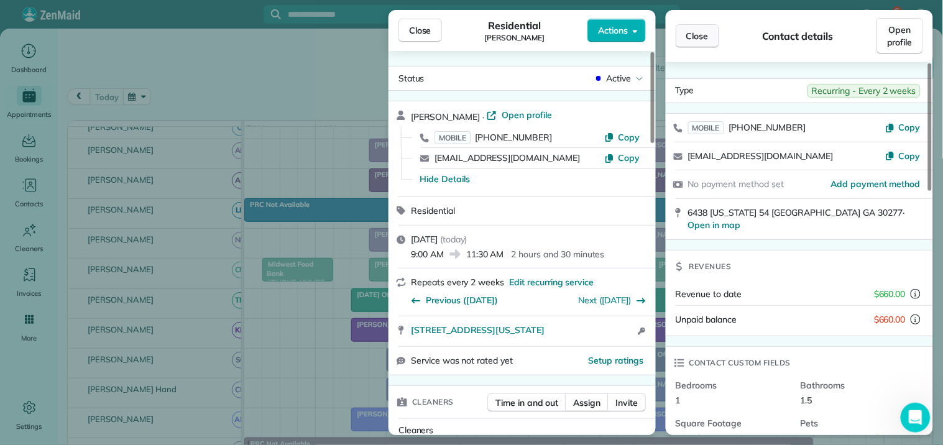
click at [699, 30] on span "Close" at bounding box center [697, 36] width 22 height 12
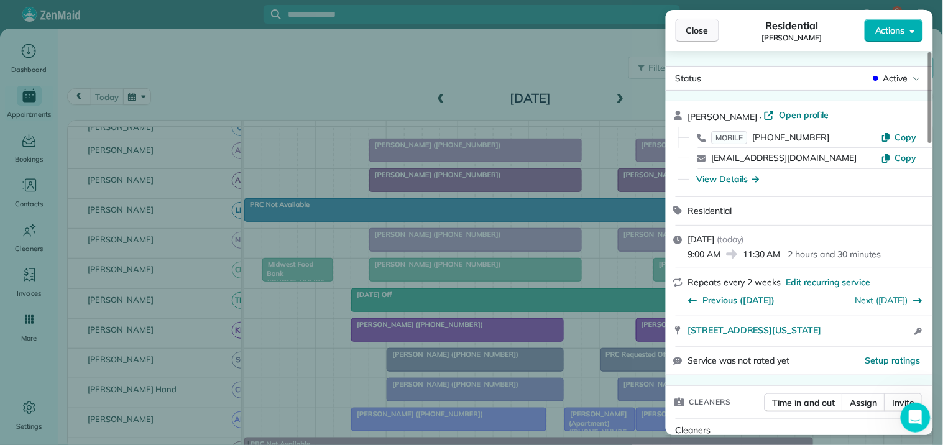
click at [699, 36] on span "Close" at bounding box center [697, 30] width 22 height 12
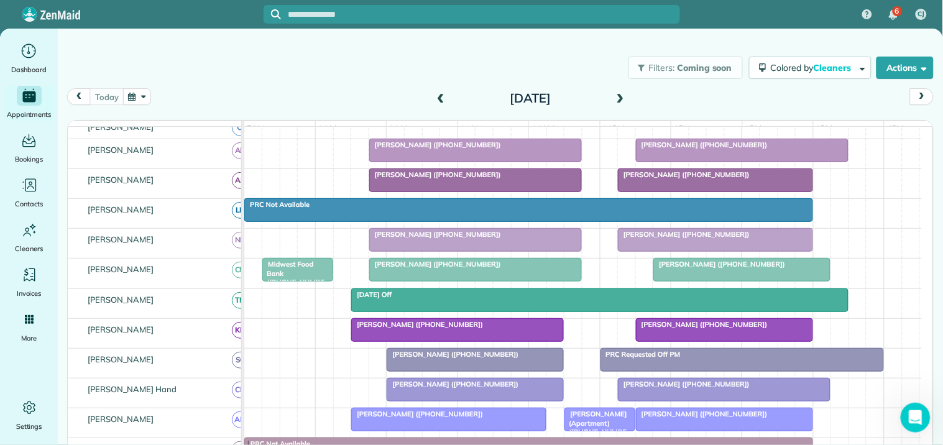
scroll to position [1513, 0]
click at [913, 411] on icon "Open Intercom Messenger" at bounding box center [913, 416] width 21 height 21
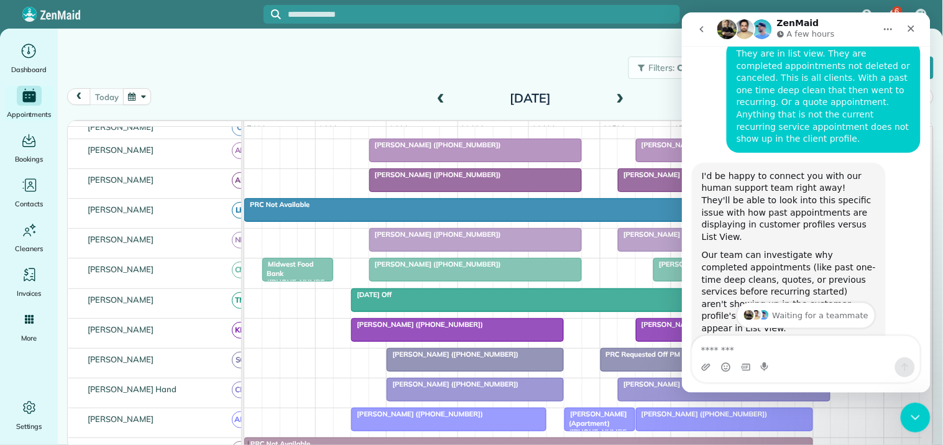
scroll to position [1617, 0]
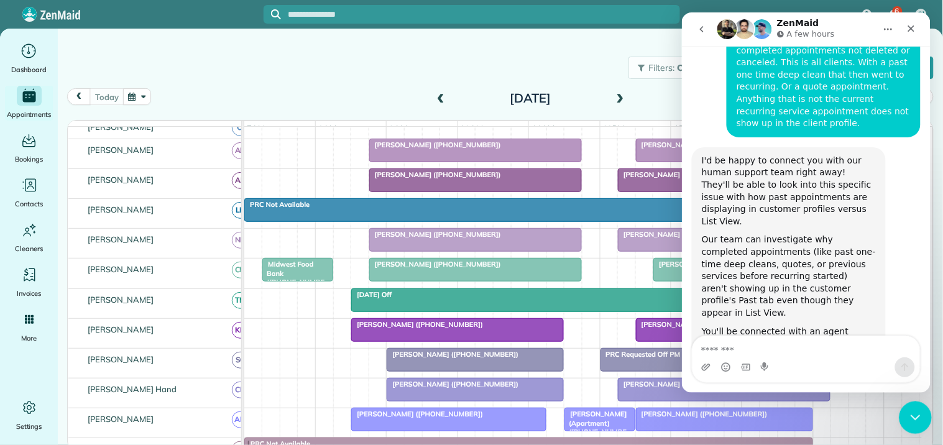
click at [910, 413] on icon "Close Intercom Messenger" at bounding box center [912, 415] width 15 height 15
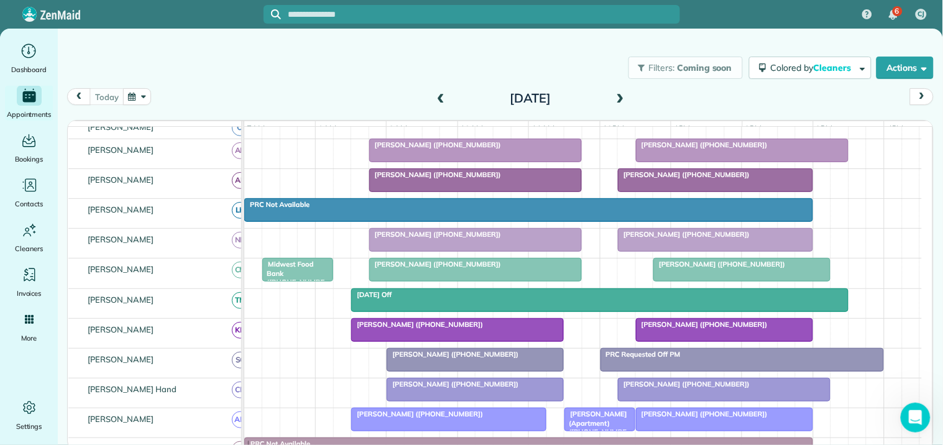
click at [319, 76] on div "Filters: Coming soon Colored by Cleaners Color by Cleaner Color by Team Color b…" at bounding box center [500, 67] width 885 height 41
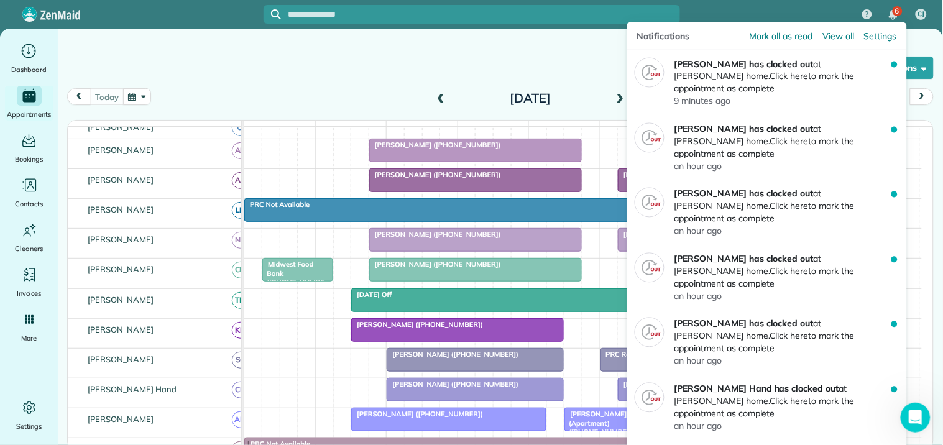
click at [892, 12] on div "6" at bounding box center [897, 11] width 10 height 10
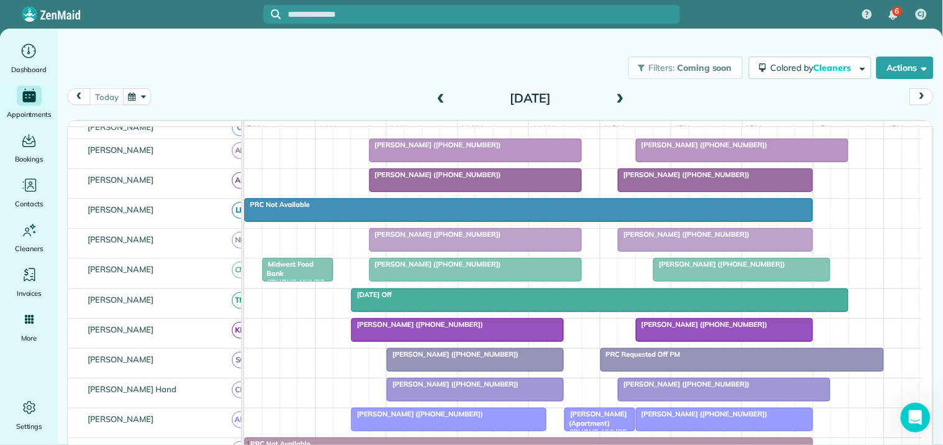
click at [404, 65] on div "Filters: Coming soon Colored by Cleaners Color by Cleaner Color by Team Color b…" at bounding box center [500, 67] width 885 height 41
click at [139, 96] on button "button" at bounding box center [137, 96] width 29 height 17
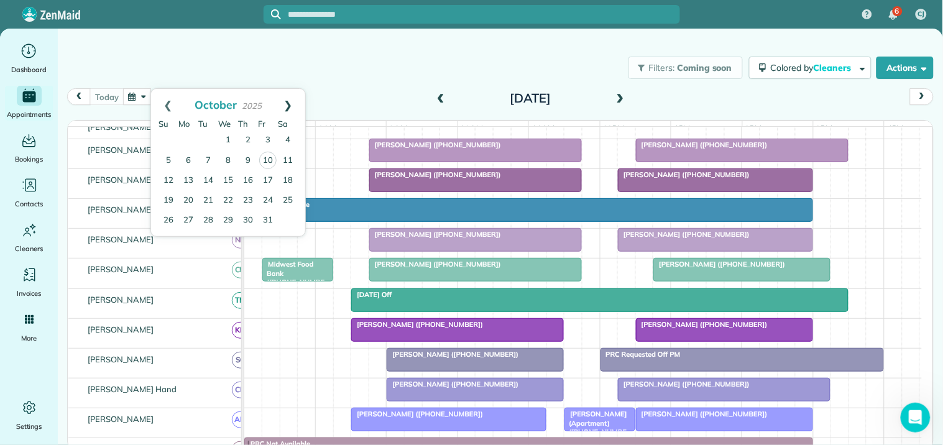
click at [290, 101] on link "Next" at bounding box center [288, 104] width 34 height 31
click at [189, 176] on link "10" at bounding box center [188, 180] width 20 height 20
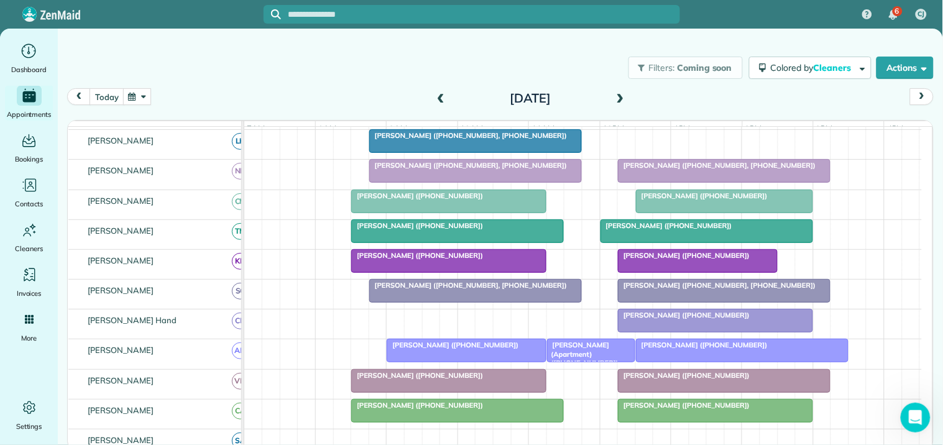
scroll to position [0, 0]
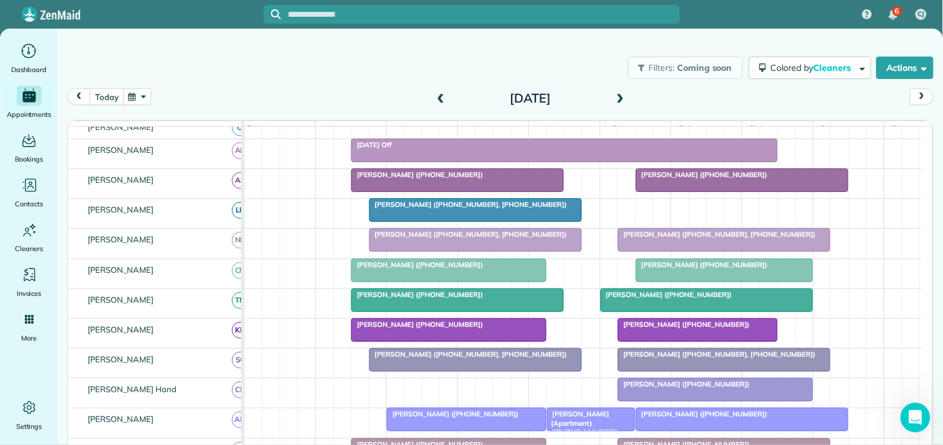
click at [620, 96] on span at bounding box center [620, 98] width 14 height 11
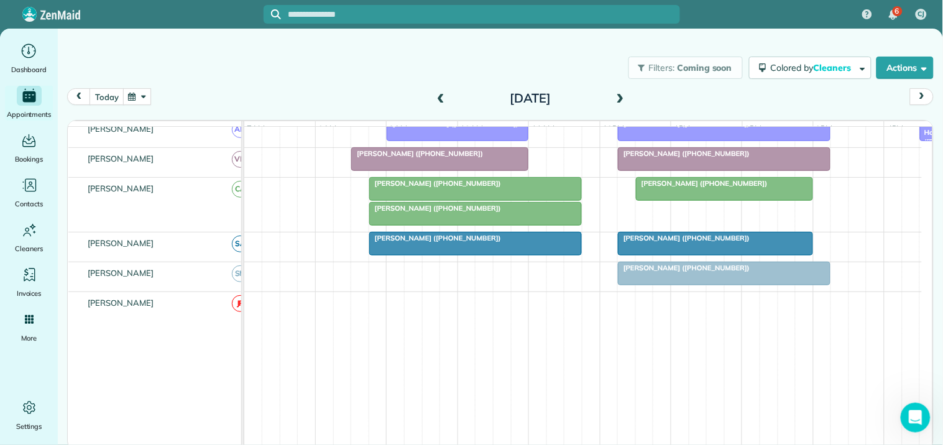
click at [499, 188] on div "[PERSON_NAME] ([PHONE_NUMBER])" at bounding box center [475, 183] width 205 height 9
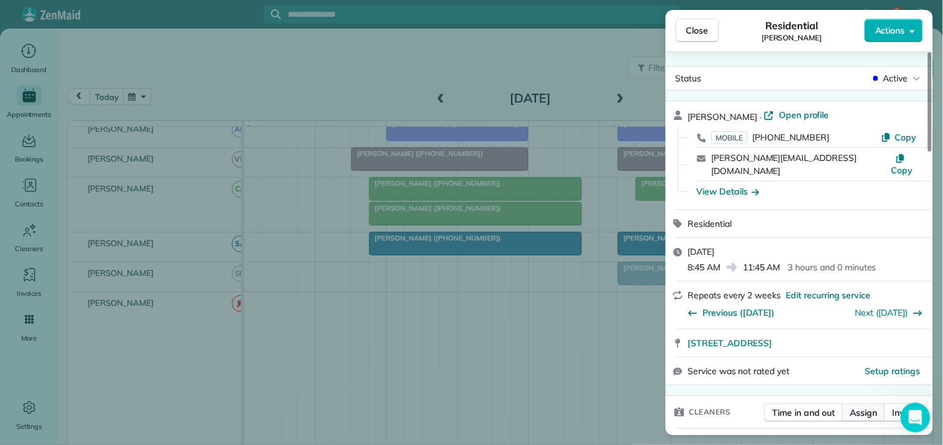
click at [867, 406] on span "Assign" at bounding box center [863, 412] width 27 height 12
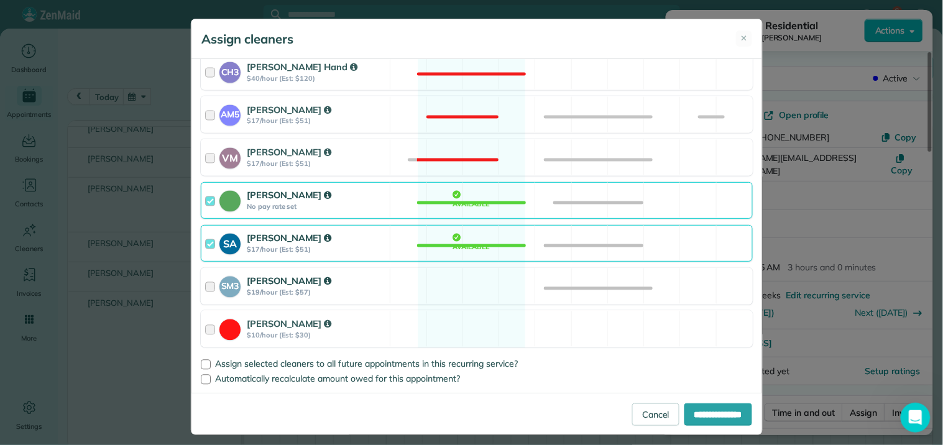
click at [462, 281] on div "SM3 Shae Morris $19/hour (Est: $57) Available" at bounding box center [477, 286] width 552 height 37
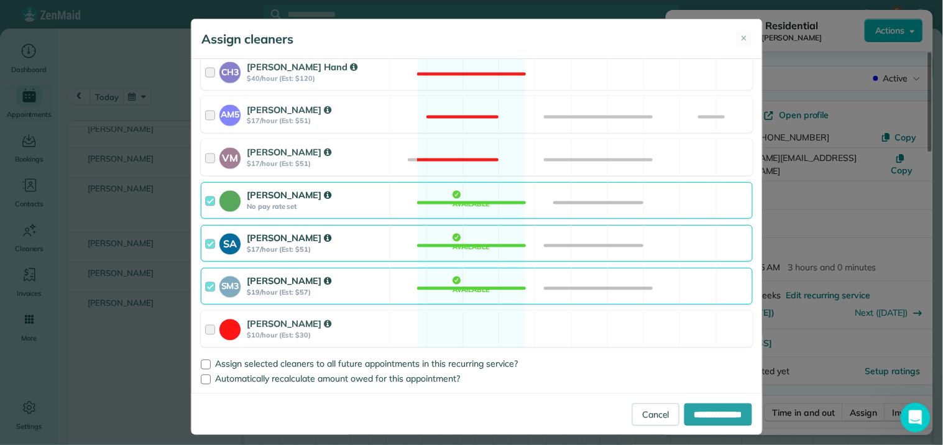
click at [474, 199] on div "Catherine Altman No pay rate set Available" at bounding box center [477, 200] width 552 height 37
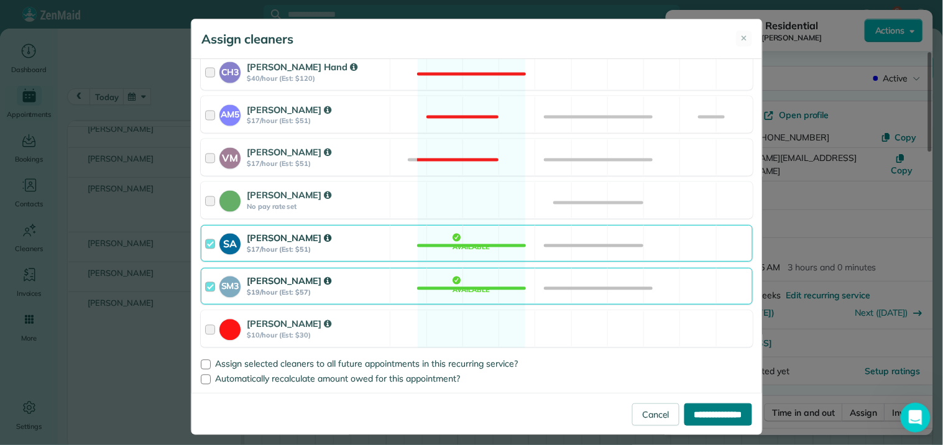
click at [716, 409] on input "**********" at bounding box center [718, 414] width 68 height 22
type input "**********"
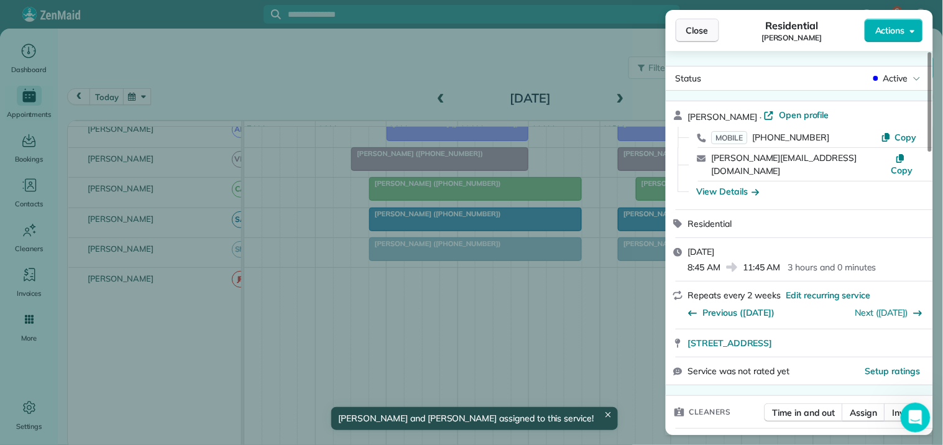
click at [690, 37] on button "Close" at bounding box center [696, 31] width 43 height 24
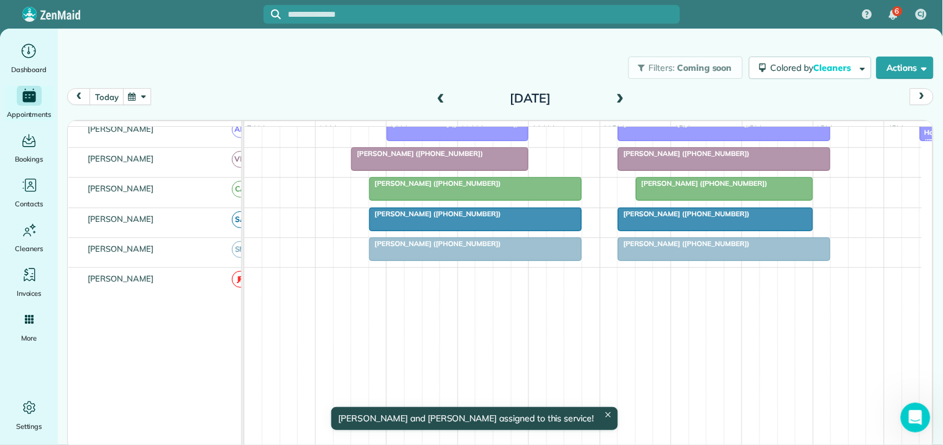
click at [140, 95] on button "button" at bounding box center [137, 96] width 29 height 17
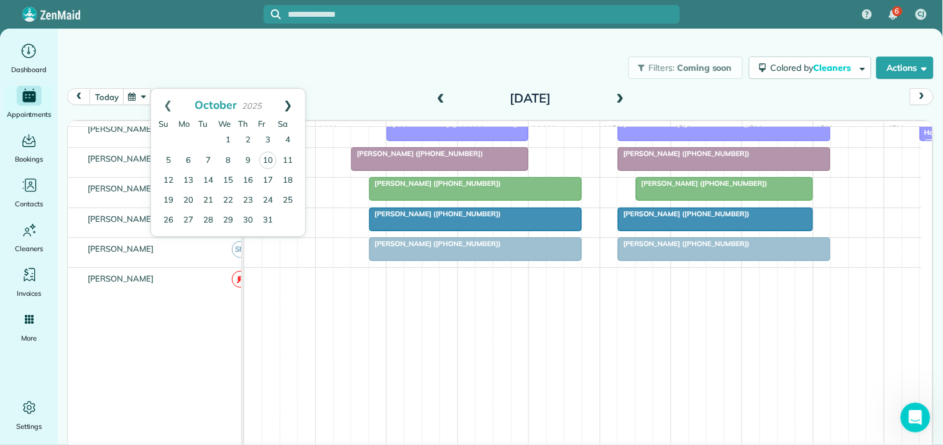
click at [290, 103] on link "Next" at bounding box center [288, 104] width 34 height 31
click at [246, 175] on link "13" at bounding box center [248, 180] width 20 height 20
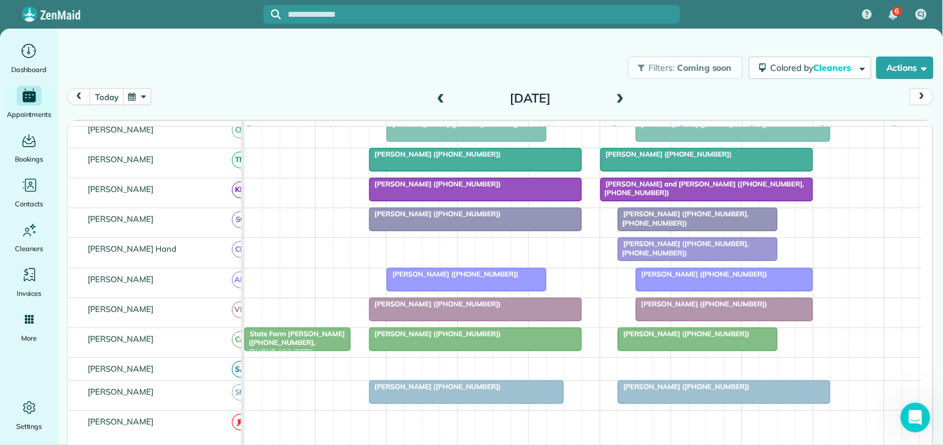
click at [624, 96] on span at bounding box center [620, 98] width 14 height 11
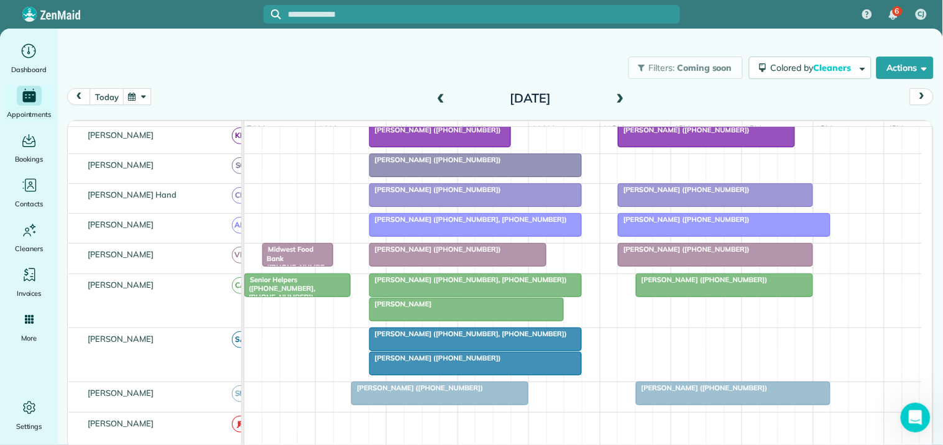
scroll to position [382, 0]
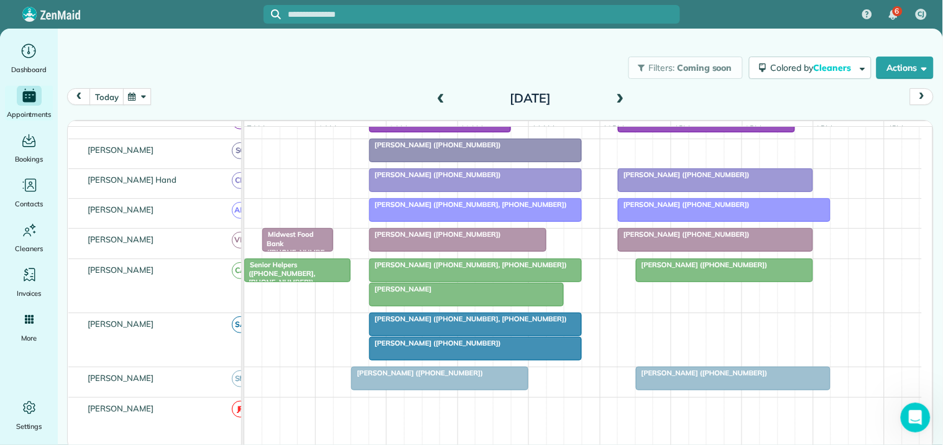
click at [429, 281] on div at bounding box center [475, 270] width 211 height 22
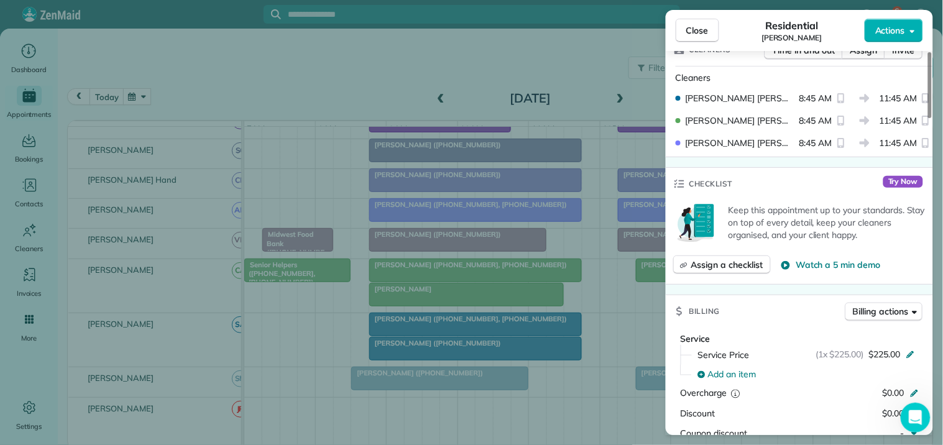
scroll to position [345, 0]
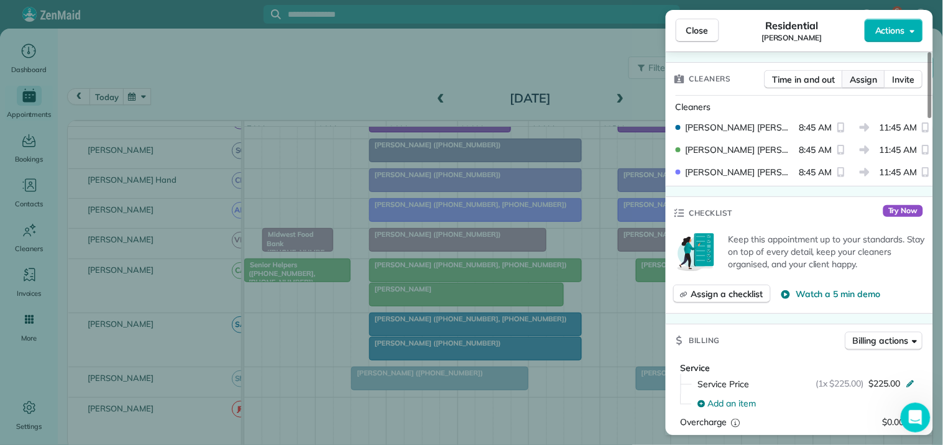
click at [867, 80] on span "Assign" at bounding box center [863, 79] width 27 height 12
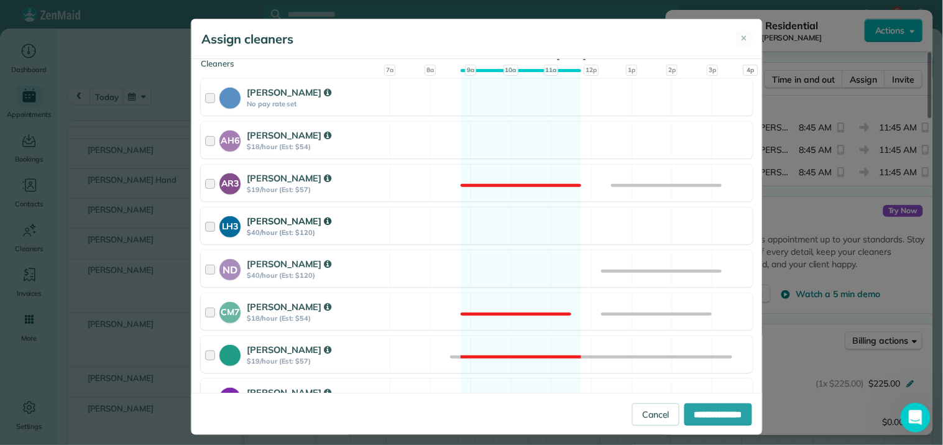
scroll to position [138, 0]
click at [508, 222] on div "LH3 Laurie Hoble $40/hour (Est: $120) Available" at bounding box center [477, 225] width 552 height 37
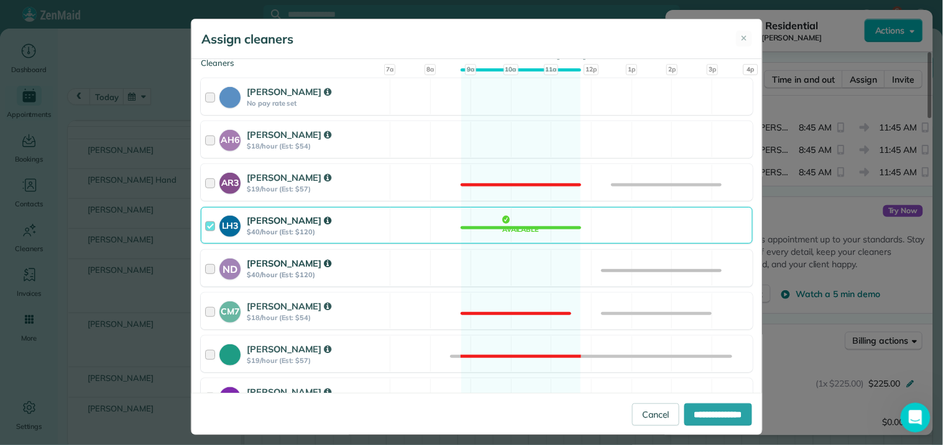
click at [492, 266] on div "ND Nathalie Duverna $40/hour (Est: $120) Available" at bounding box center [477, 268] width 552 height 37
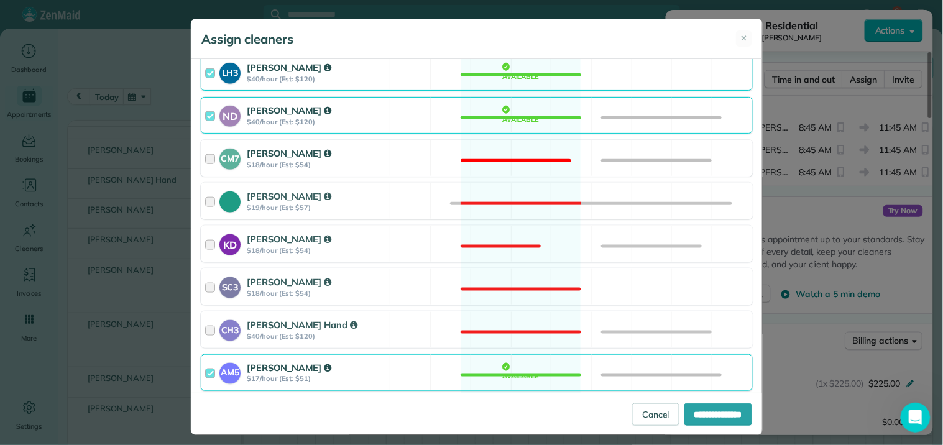
scroll to position [483, 0]
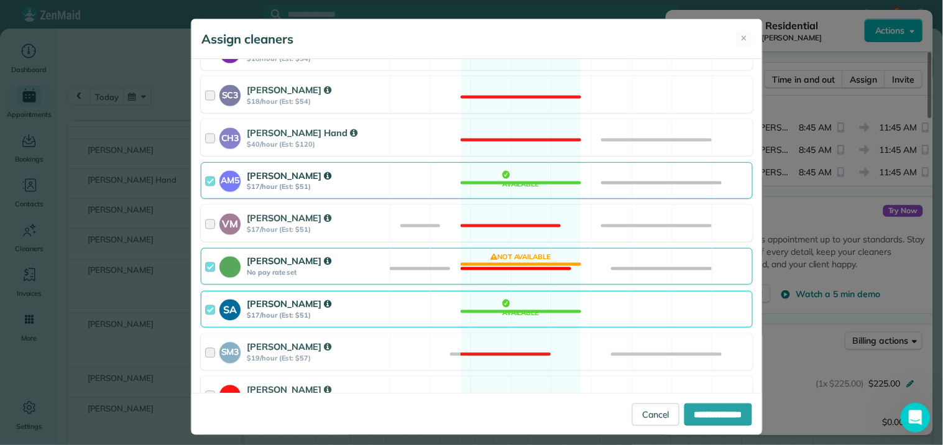
click at [502, 266] on div "Catherine Altman No pay rate set Not available" at bounding box center [477, 266] width 552 height 37
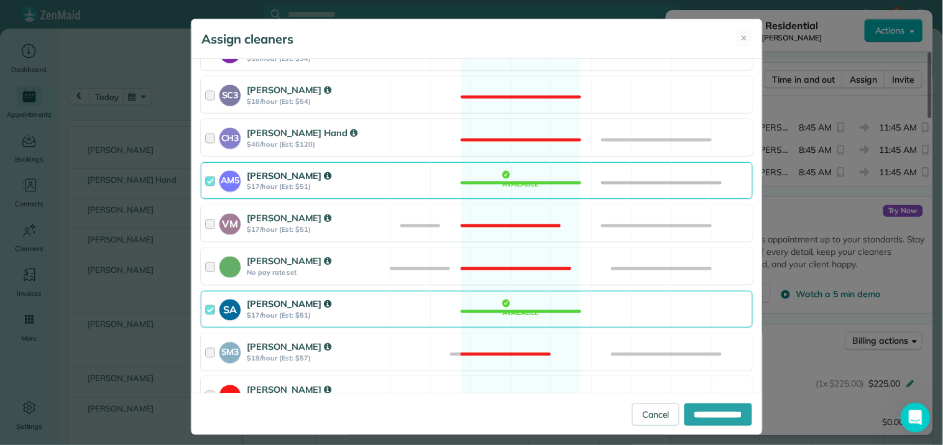
scroll to position [550, 0]
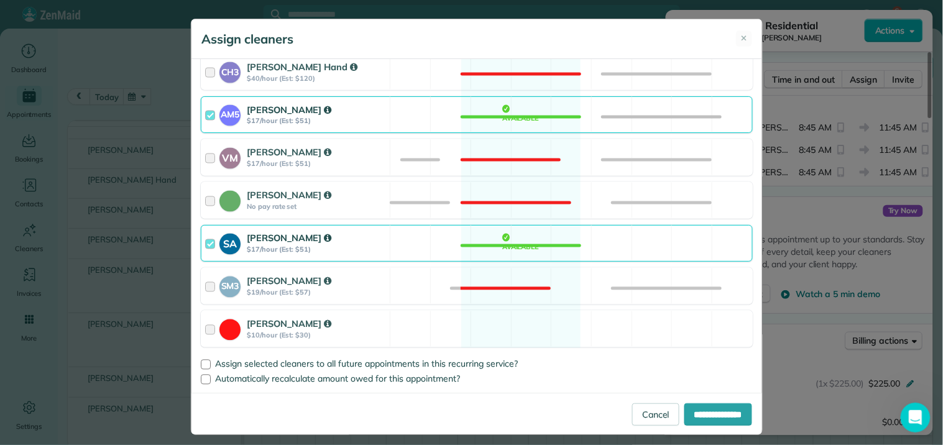
click at [512, 247] on div "SA Stephanie Allen $17/hour (Est: $51) Available" at bounding box center [477, 243] width 552 height 37
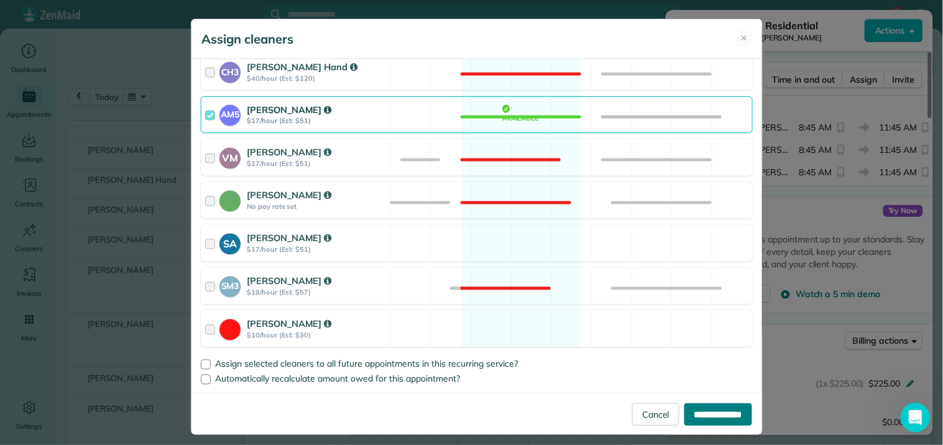
click at [709, 416] on input "**********" at bounding box center [718, 414] width 68 height 22
type input "**********"
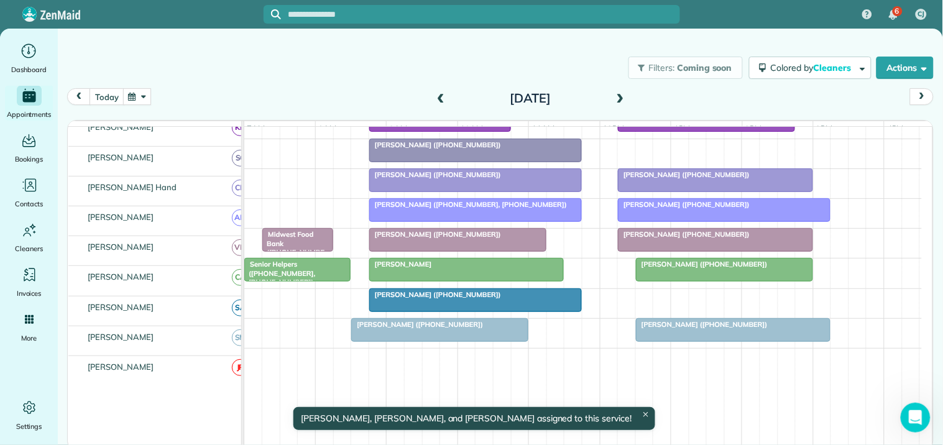
scroll to position [389, 0]
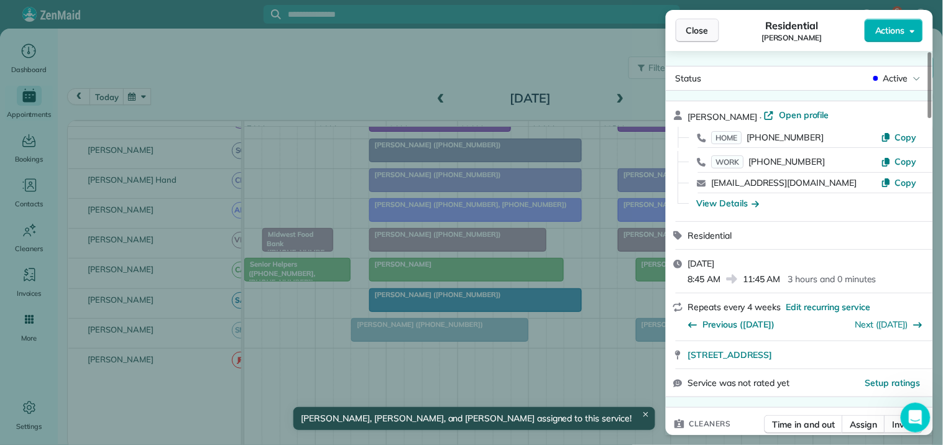
click at [692, 29] on span "Close" at bounding box center [697, 30] width 22 height 12
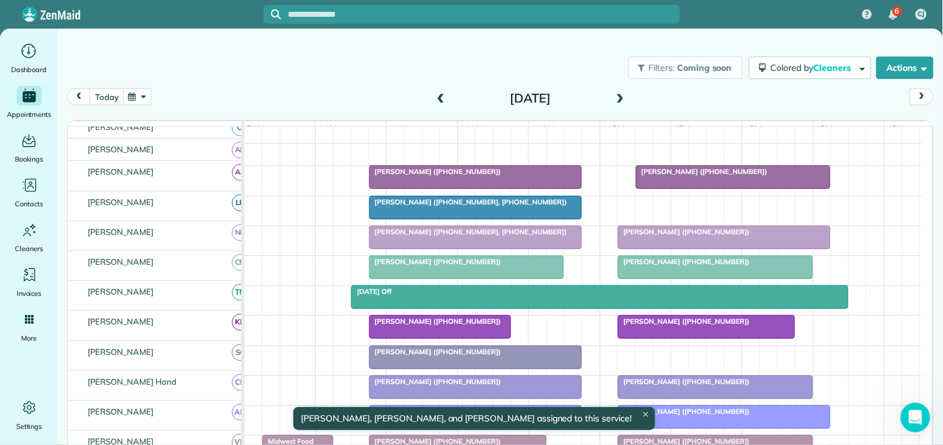
scroll to position [182, 0]
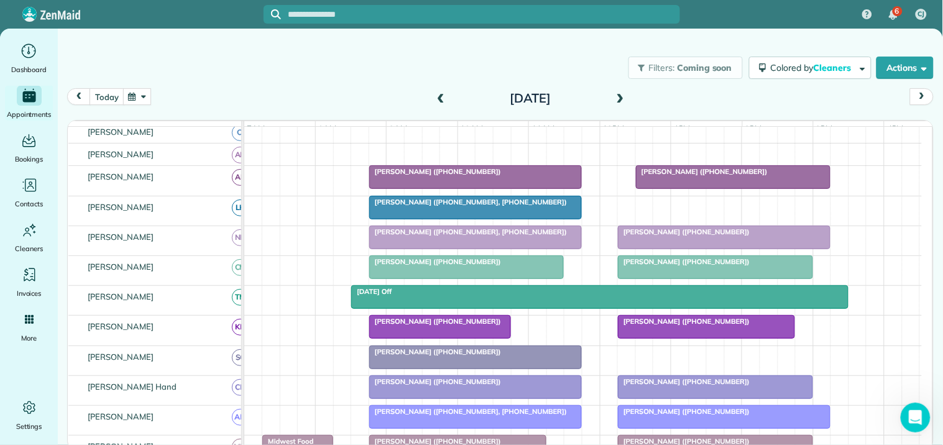
click at [137, 94] on button "button" at bounding box center [137, 96] width 29 height 17
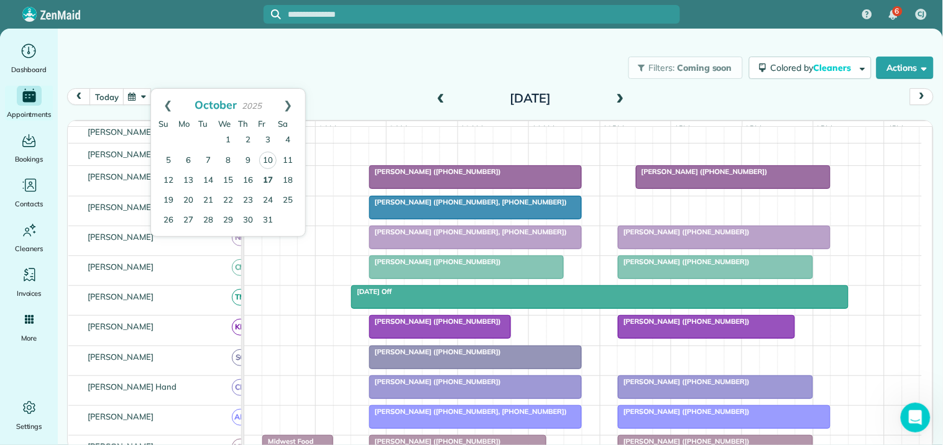
click at [265, 180] on link "17" at bounding box center [268, 181] width 20 height 20
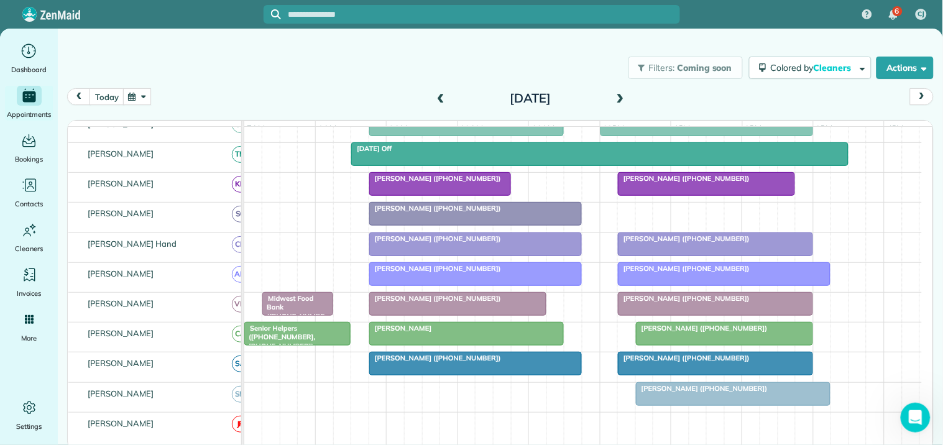
scroll to position [295, 0]
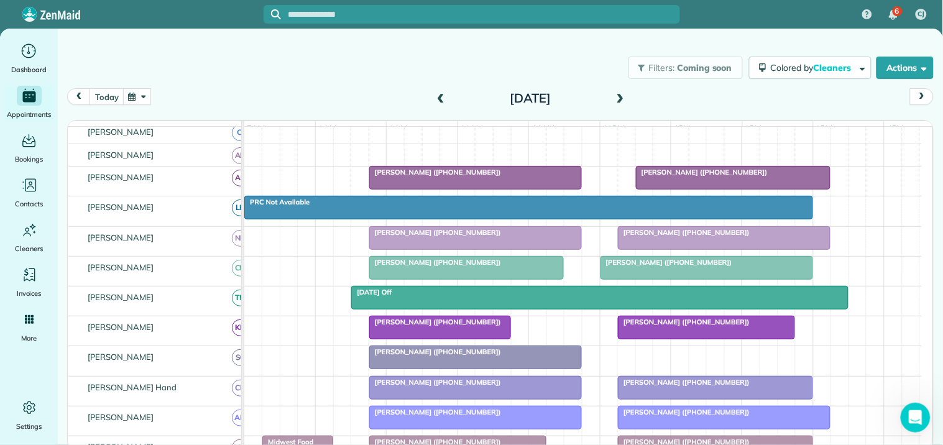
click at [468, 189] on div at bounding box center [475, 178] width 211 height 22
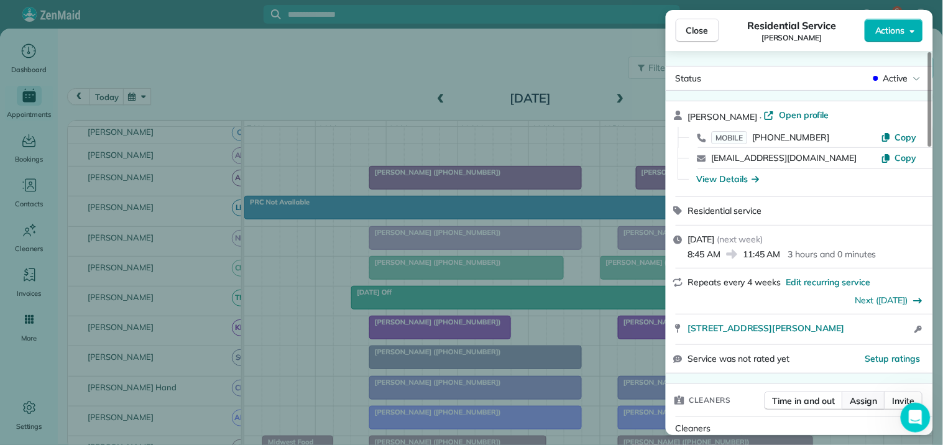
click at [865, 401] on span "Assign" at bounding box center [863, 401] width 27 height 12
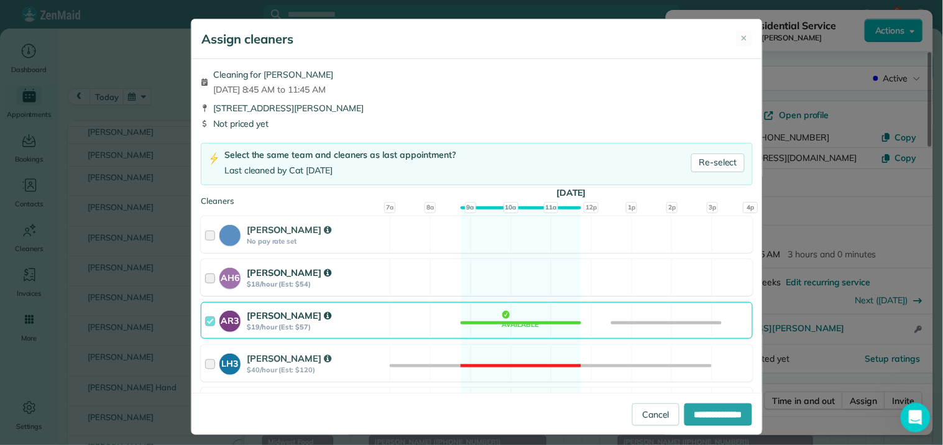
click at [488, 281] on div "AH6 Ashley Hudson $18/hour (Est: $54) Available" at bounding box center [477, 277] width 552 height 37
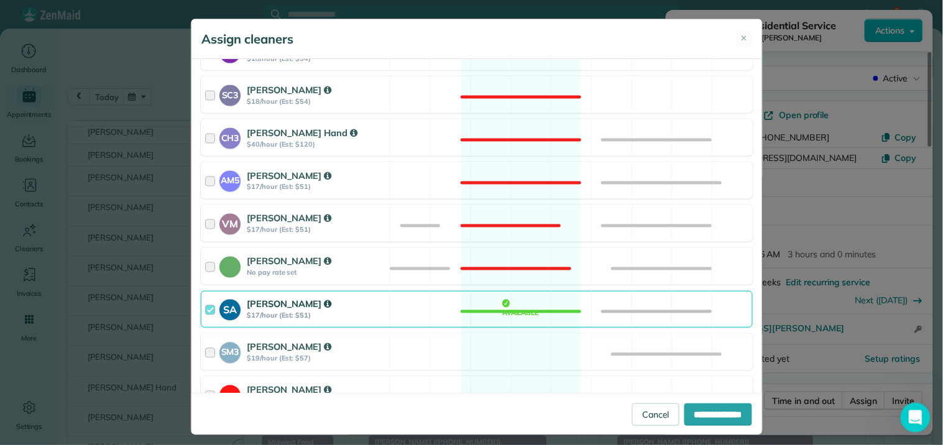
click at [495, 303] on div "SA Stephanie Allen $17/hour (Est: $51) Available" at bounding box center [477, 309] width 552 height 37
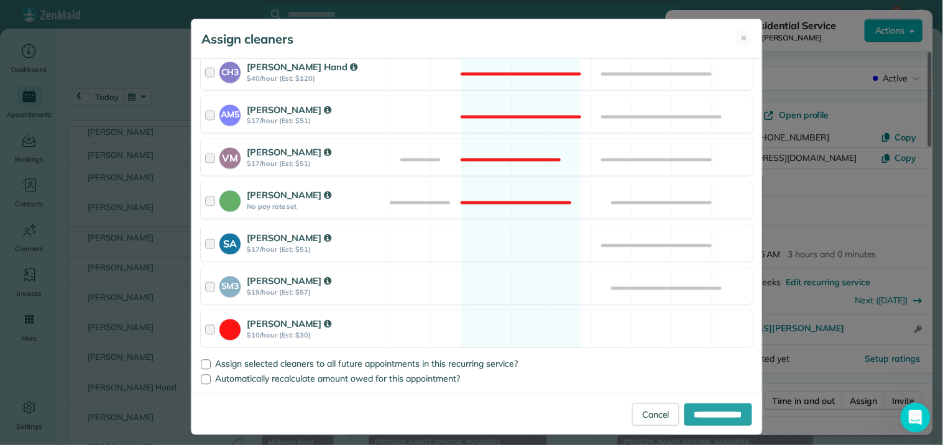
click at [193, 363] on div "Cleaning for Megan Martin Fri, Oct 17 - 8:45 AM to 11:45 AM 295 Grady Ave Fayet…" at bounding box center [476, 226] width 570 height 334
click at [201, 362] on div at bounding box center [206, 365] width 10 height 10
click at [700, 408] on input "**********" at bounding box center [718, 414] width 68 height 22
type input "**********"
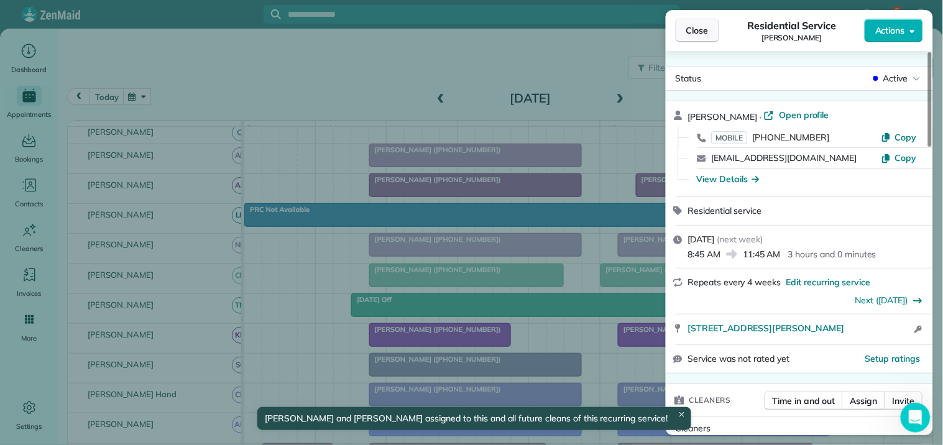
click at [711, 29] on button "Close" at bounding box center [696, 31] width 43 height 24
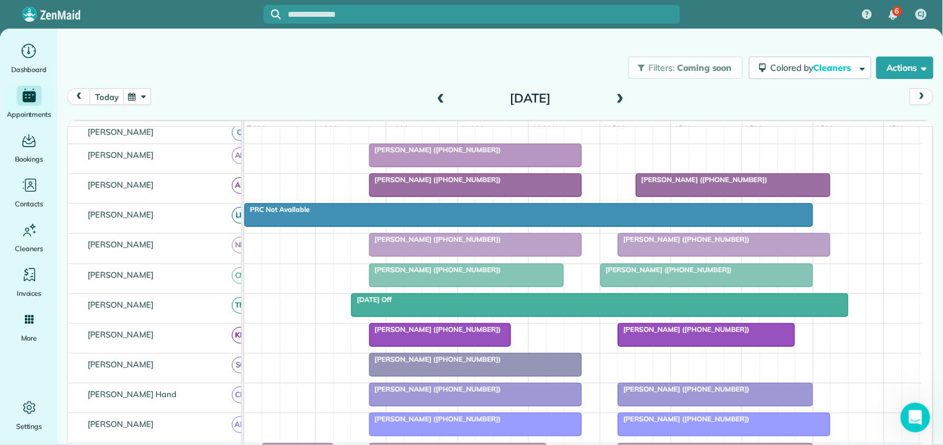
click at [313, 59] on div "Filters: Coming soon Colored by Cleaners Color by Cleaner Color by Team Color b…" at bounding box center [500, 67] width 885 height 41
click at [103, 98] on button "today" at bounding box center [106, 96] width 34 height 17
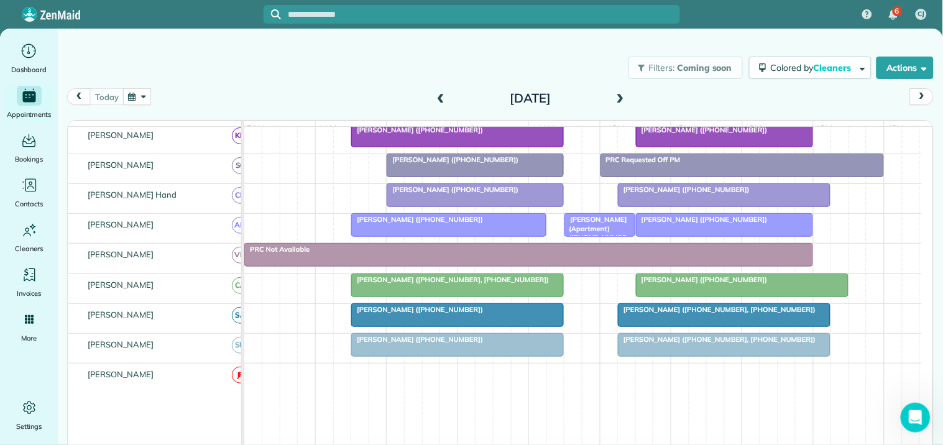
scroll to position [340, 0]
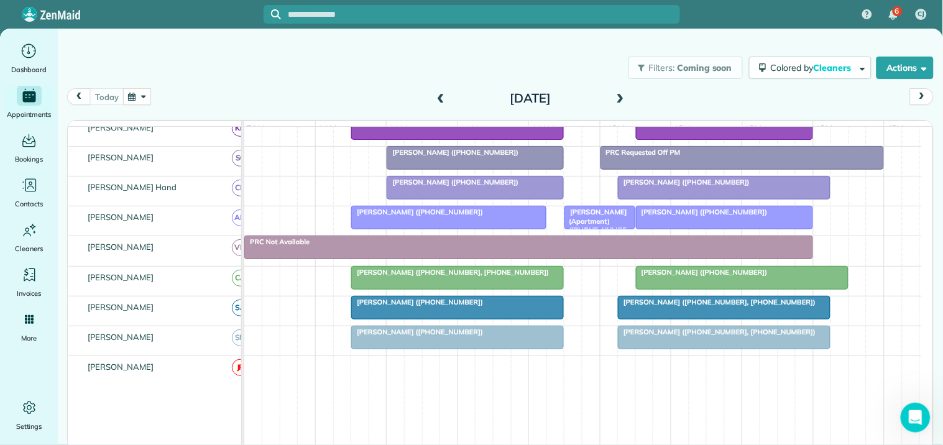
click at [715, 277] on div "[PERSON_NAME] ([PHONE_NUMBER])" at bounding box center [741, 272] width 205 height 9
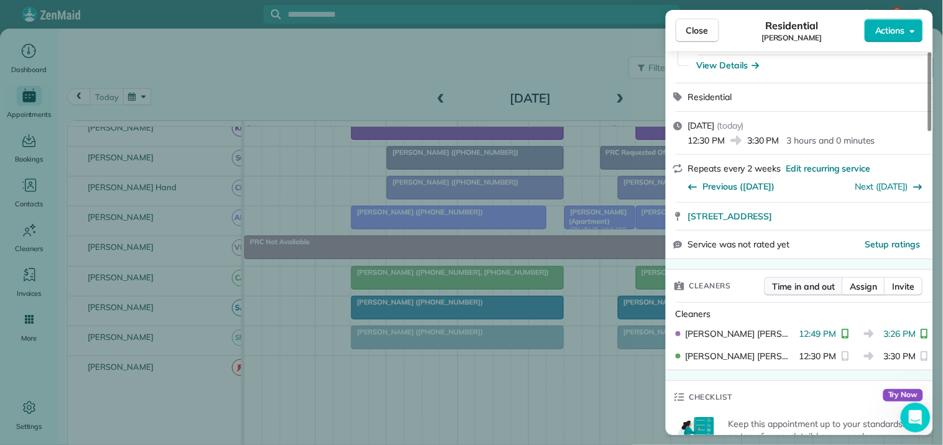
scroll to position [138, 0]
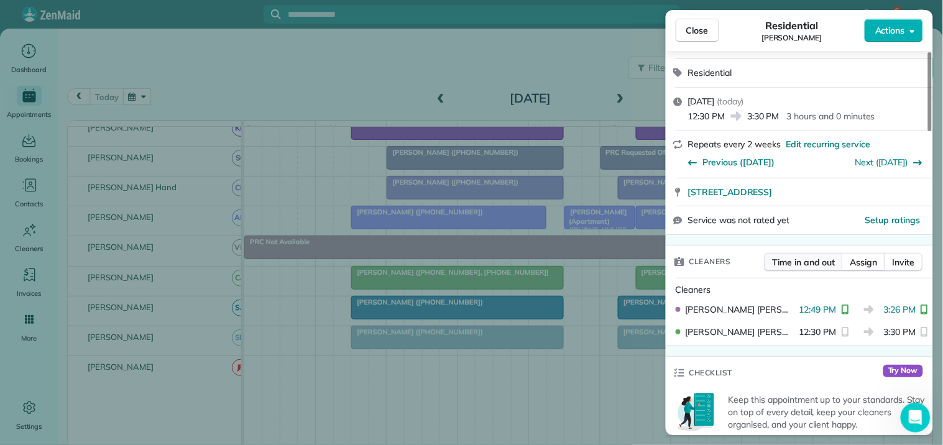
click at [800, 263] on span "Time in and out" at bounding box center [803, 262] width 63 height 12
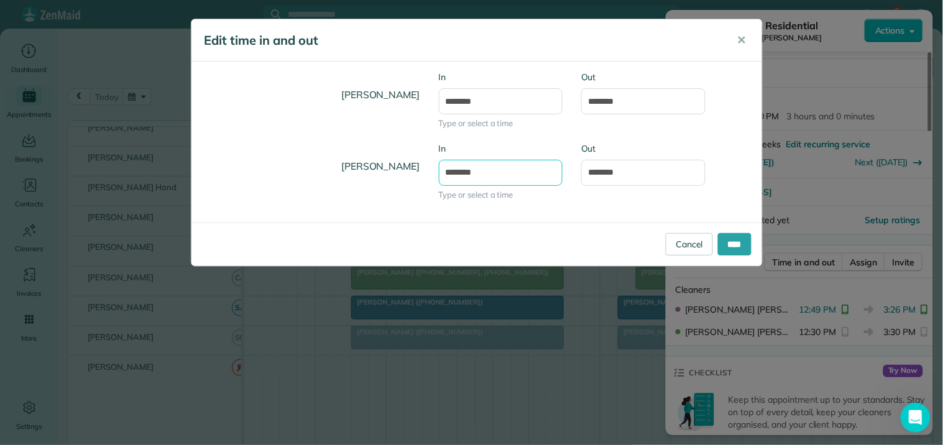
click at [485, 170] on input "********" at bounding box center [501, 173] width 124 height 26
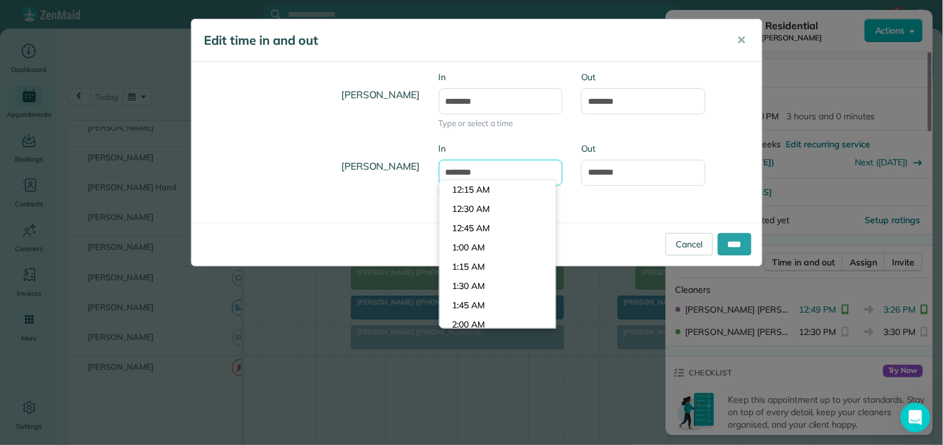
scroll to position [924, 0]
type input "********"
type input "*******"
click at [488, 229] on body "6 CJ Dashboard Appointments Bookings Contacts Cleaners Invoices Payroll Reports…" at bounding box center [471, 222] width 943 height 445
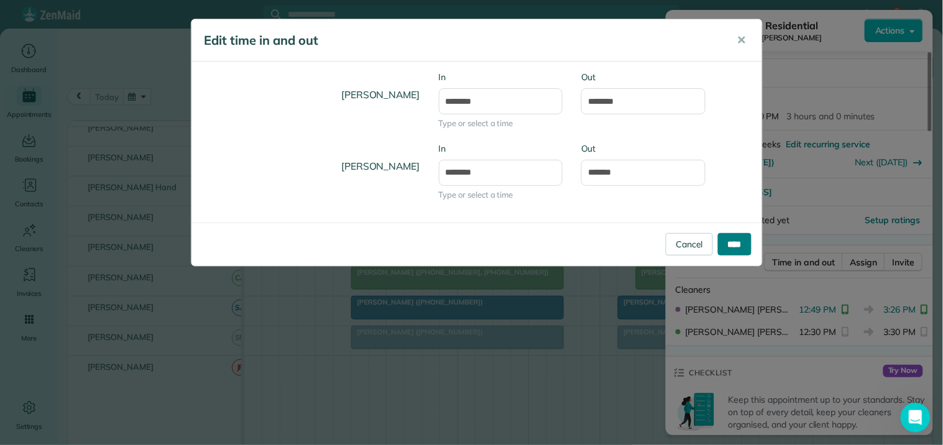
click at [735, 244] on input "****" at bounding box center [735, 244] width 34 height 22
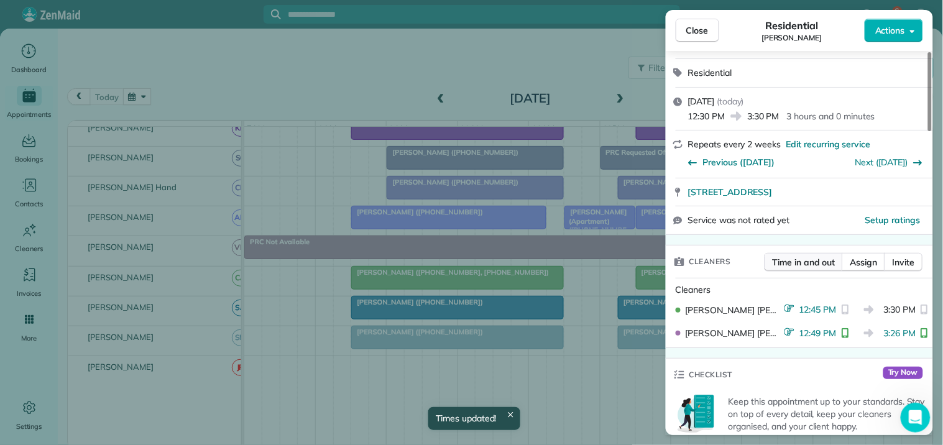
click at [811, 258] on span "Time in and out" at bounding box center [803, 262] width 63 height 12
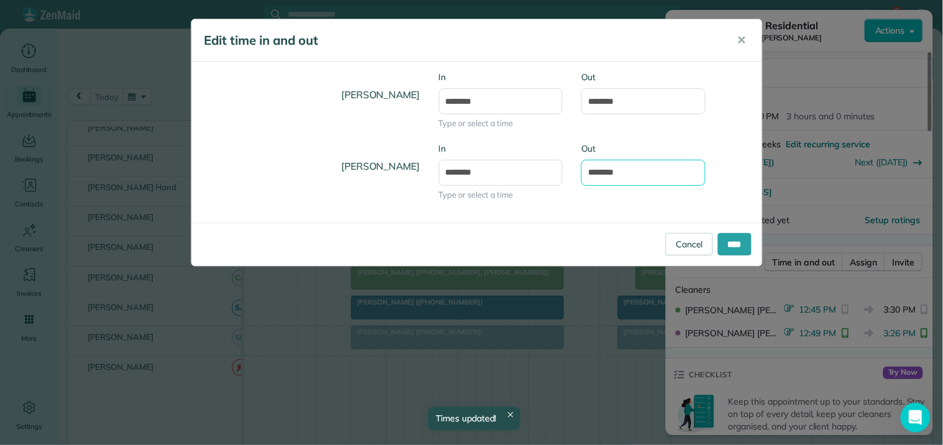
click at [605, 167] on input "*******" at bounding box center [643, 173] width 124 height 26
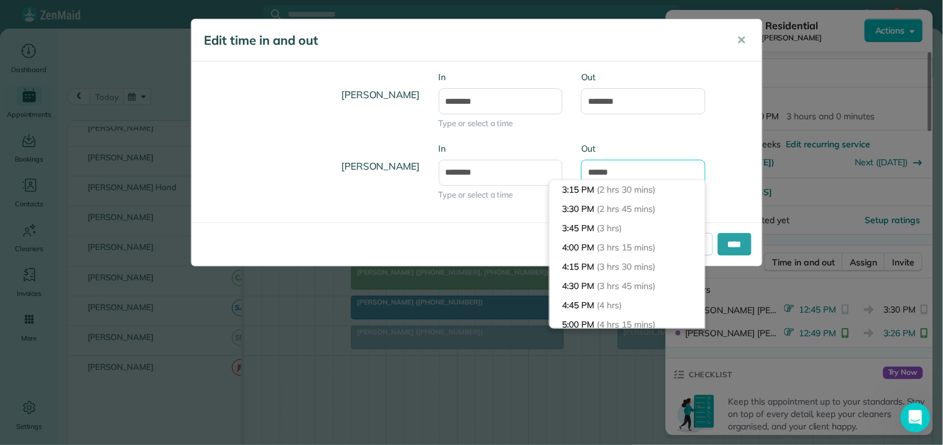
scroll to position [153, 0]
type input "*******"
click at [731, 135] on div "Ashley Hudson In ******** Type or select a time Out *******" at bounding box center [476, 106] width 570 height 71
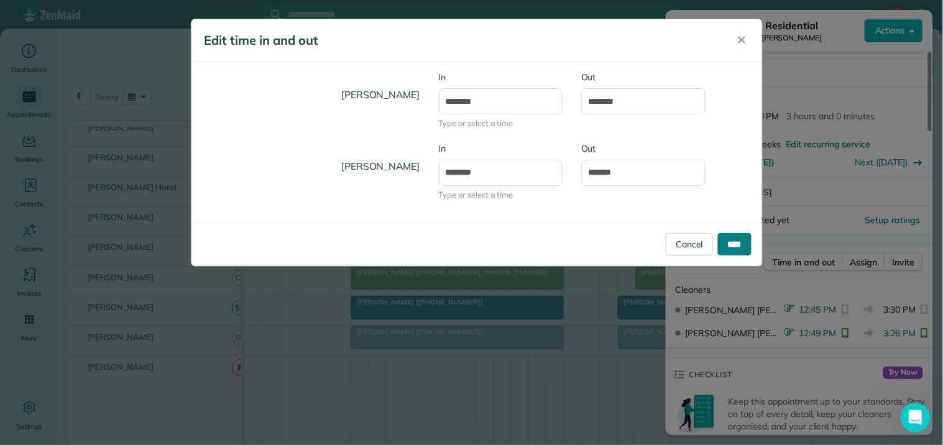
click at [732, 247] on input "****" at bounding box center [735, 244] width 34 height 22
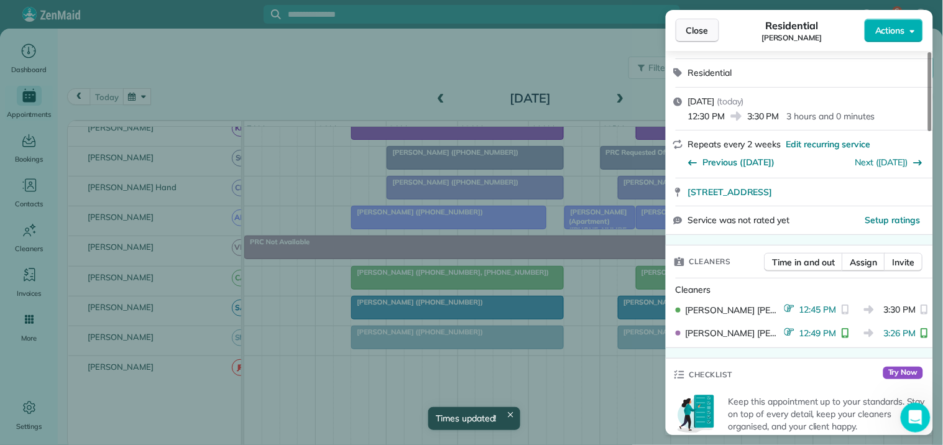
click at [696, 35] on span "Close" at bounding box center [697, 30] width 22 height 12
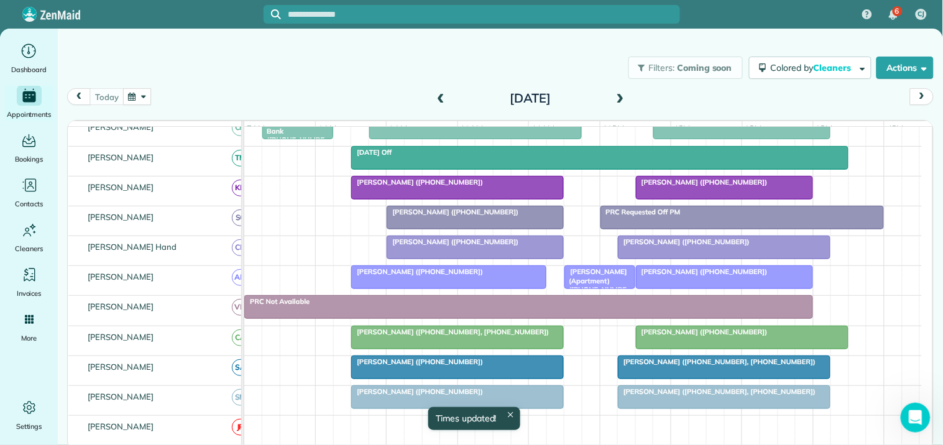
scroll to position [202, 0]
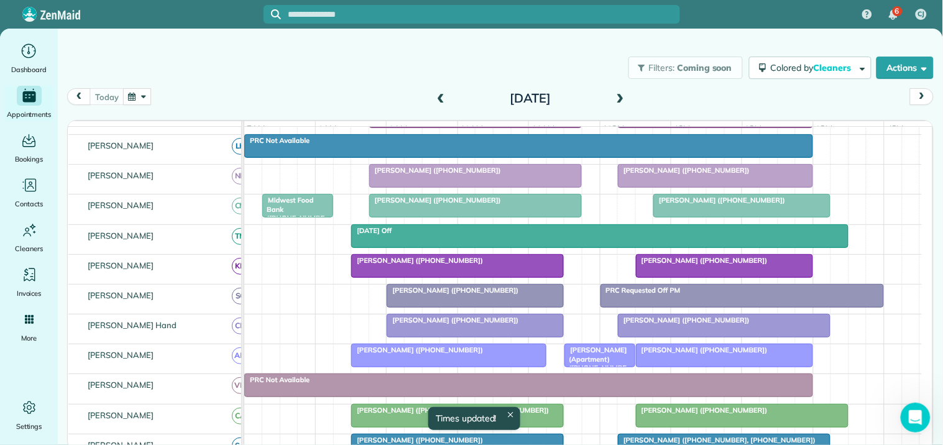
click at [717, 204] on span "[PERSON_NAME] ([PHONE_NUMBER])" at bounding box center [718, 200] width 133 height 9
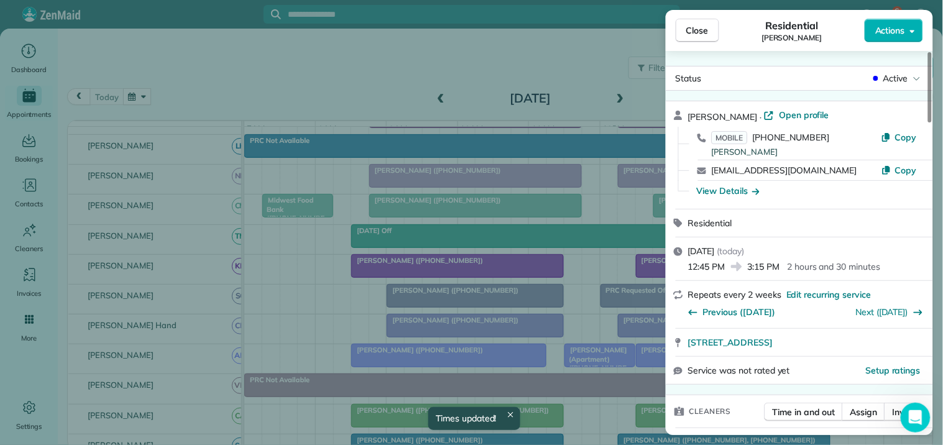
scroll to position [138, 0]
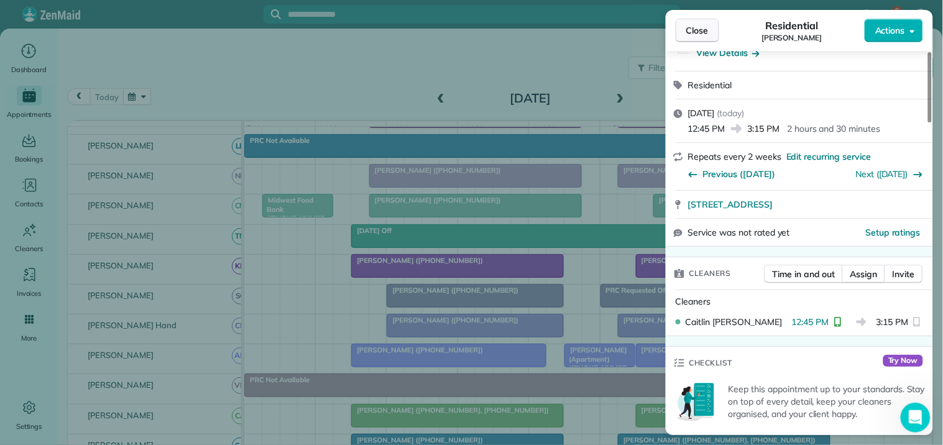
click at [703, 29] on span "Close" at bounding box center [697, 30] width 22 height 12
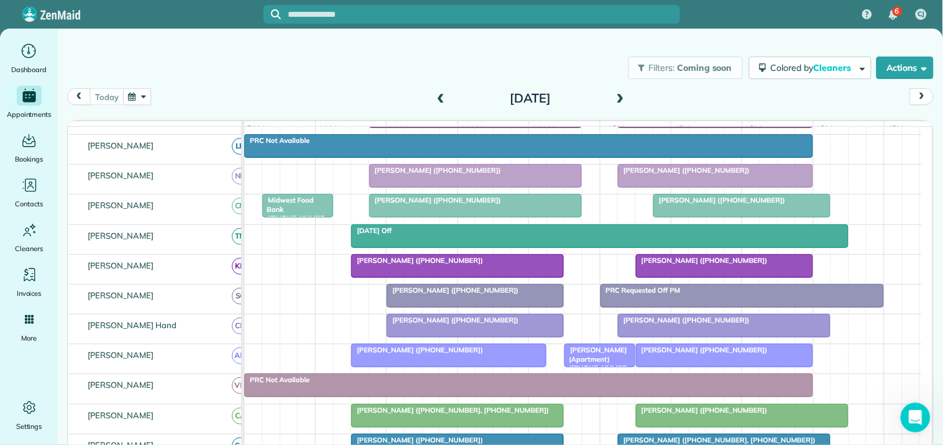
click at [377, 75] on div "Filters: Coming soon Colored by Cleaners Color by Cleaner Color by Team Color b…" at bounding box center [500, 67] width 885 height 41
click at [915, 419] on icon "Open Intercom Messenger" at bounding box center [913, 416] width 21 height 21
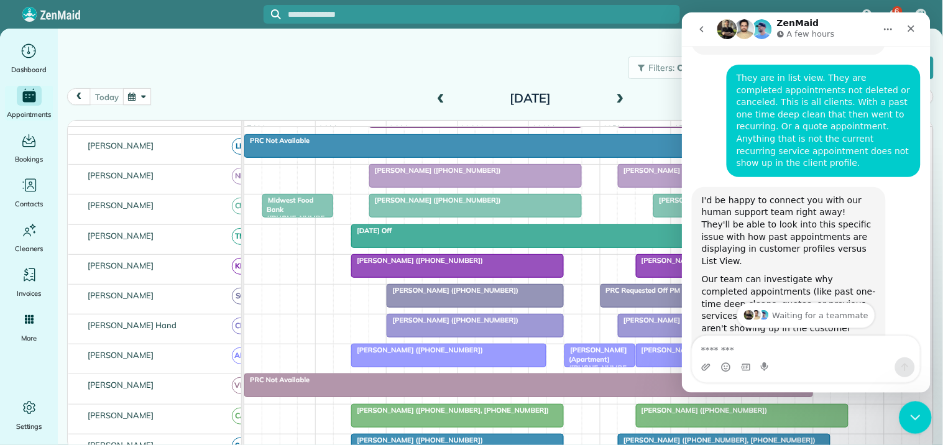
scroll to position [1637, 0]
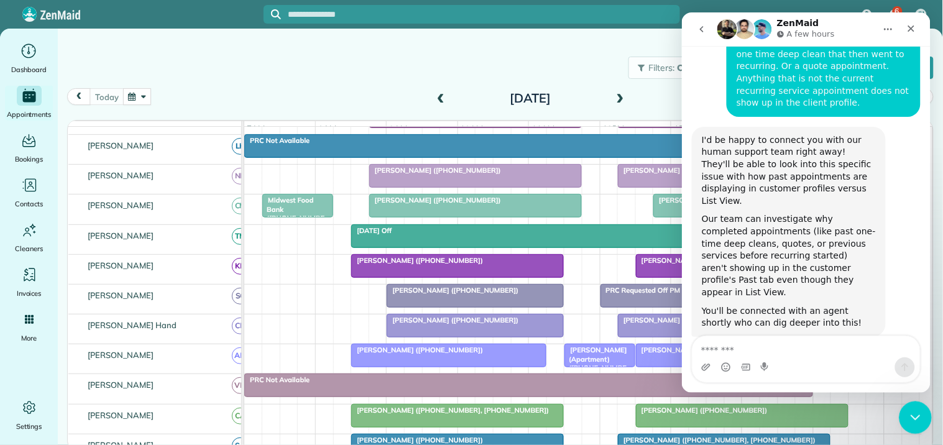
click at [915, 418] on icon "Close Intercom Messenger" at bounding box center [912, 415] width 15 height 15
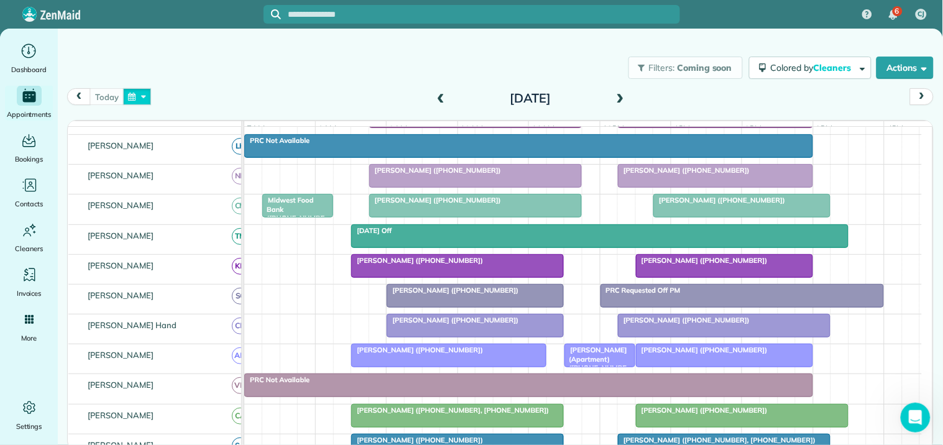
click at [142, 98] on button "button" at bounding box center [137, 96] width 29 height 17
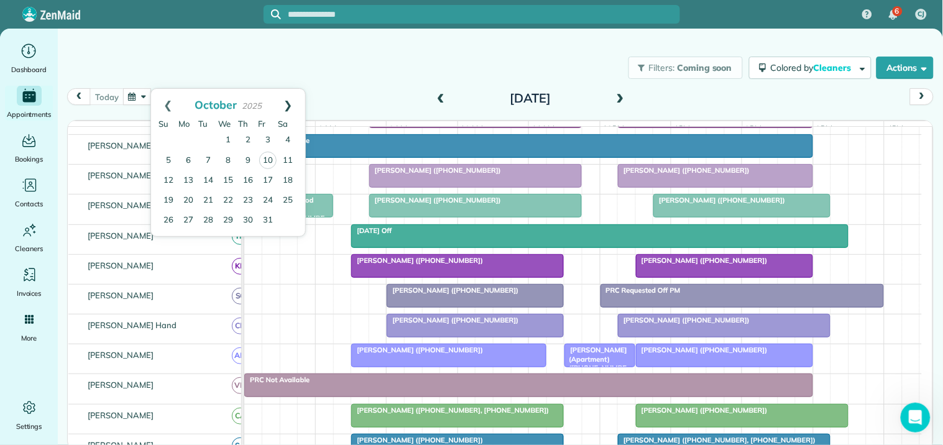
click at [290, 101] on link "Next" at bounding box center [288, 104] width 34 height 31
click at [249, 179] on link "13" at bounding box center [248, 180] width 20 height 20
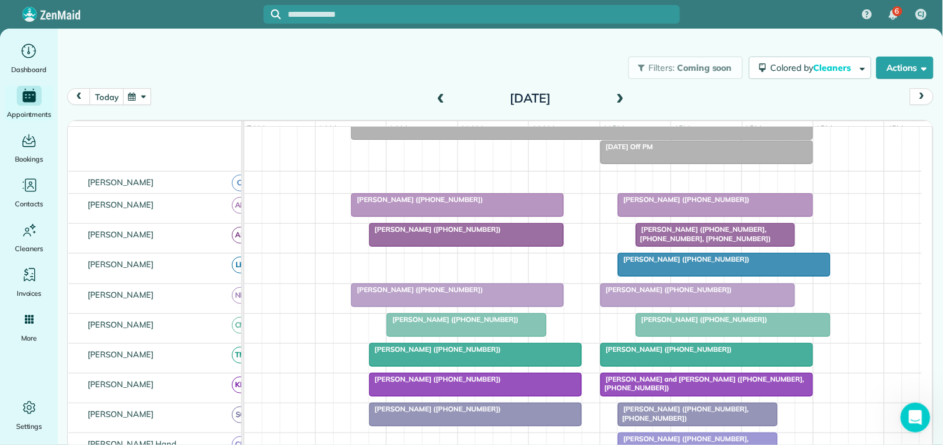
scroll to position [250, 0]
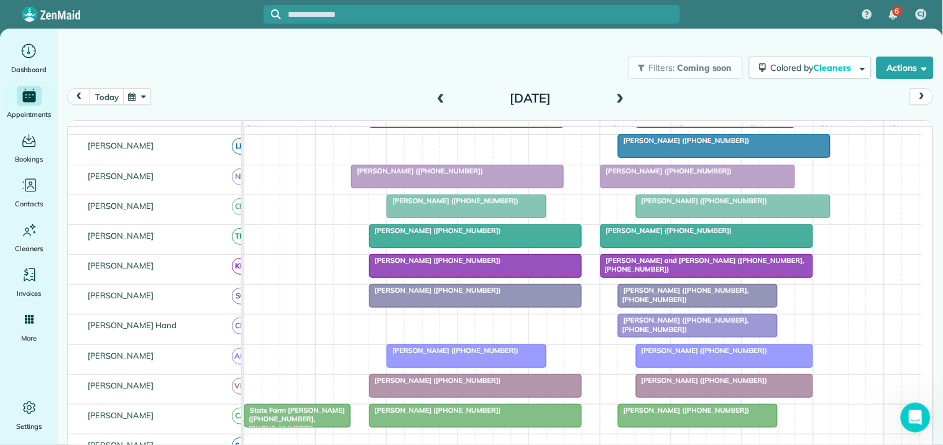
click at [144, 98] on button "button" at bounding box center [137, 96] width 29 height 17
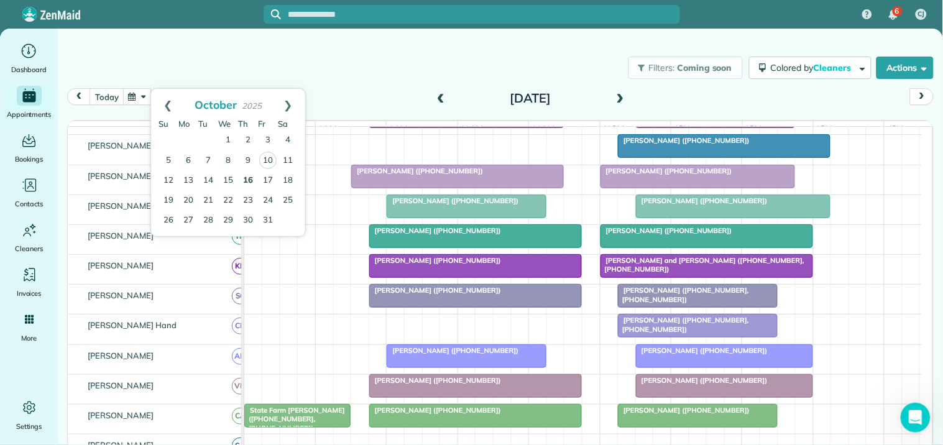
click at [250, 179] on link "16" at bounding box center [248, 181] width 20 height 20
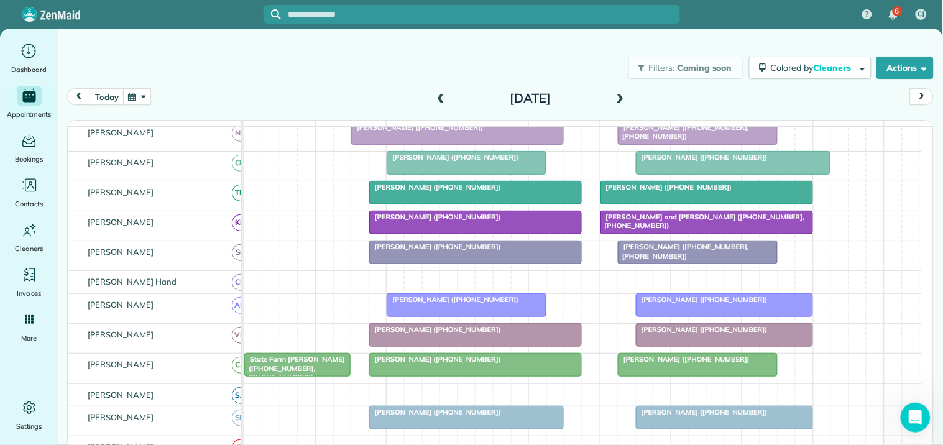
scroll to position [319, 0]
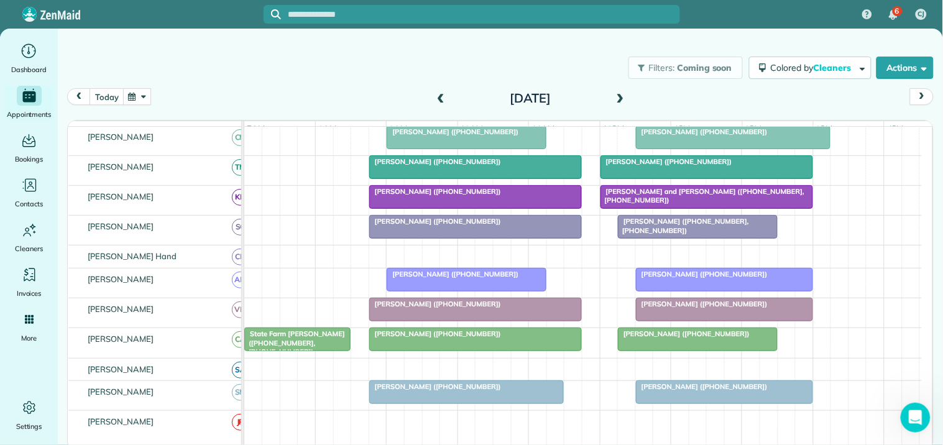
click at [148, 93] on button "button" at bounding box center [137, 96] width 29 height 17
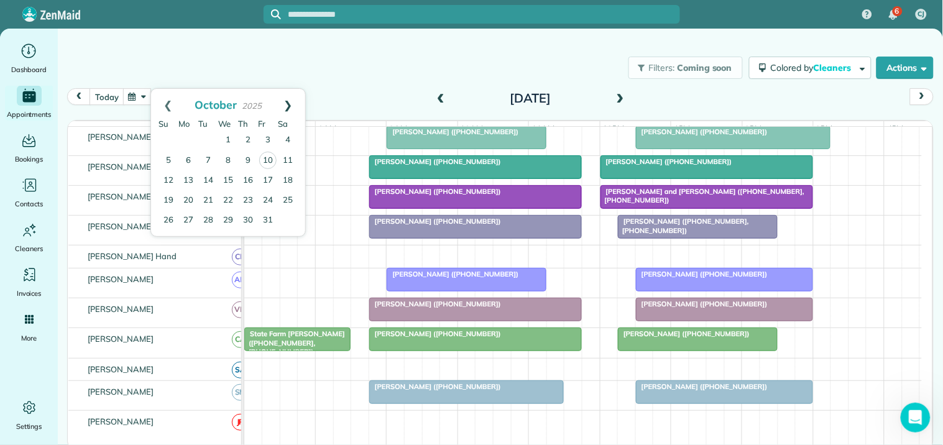
click at [288, 102] on link "Next" at bounding box center [288, 104] width 34 height 31
click at [165, 103] on link "Prev" at bounding box center [168, 104] width 34 height 31
click at [293, 103] on link "Next" at bounding box center [288, 104] width 34 height 31
click at [244, 179] on link "13" at bounding box center [248, 180] width 20 height 20
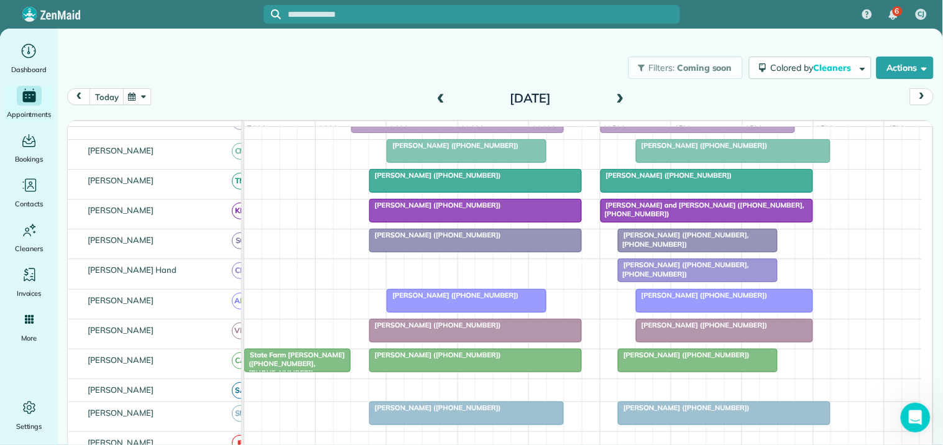
scroll to position [243, 0]
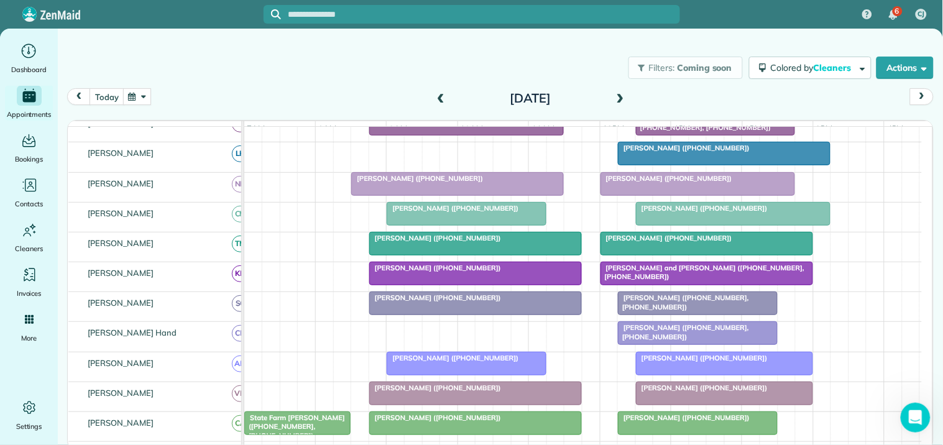
click at [619, 97] on span at bounding box center [620, 98] width 14 height 11
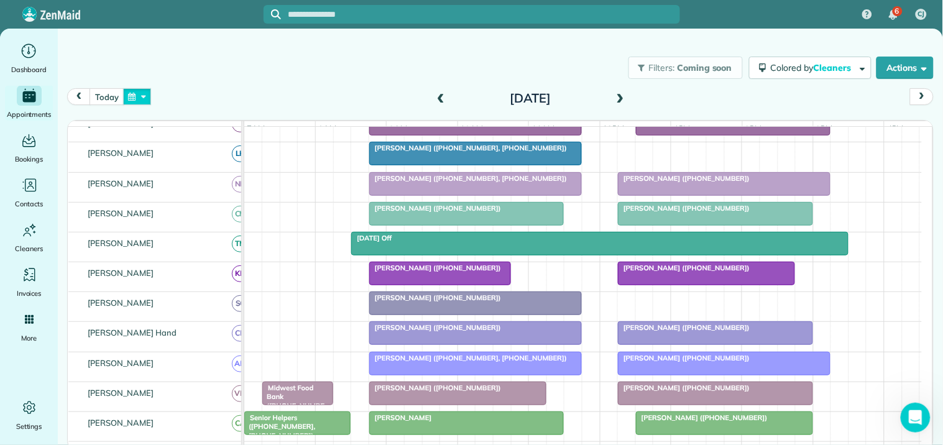
click at [142, 89] on button "button" at bounding box center [137, 96] width 29 height 17
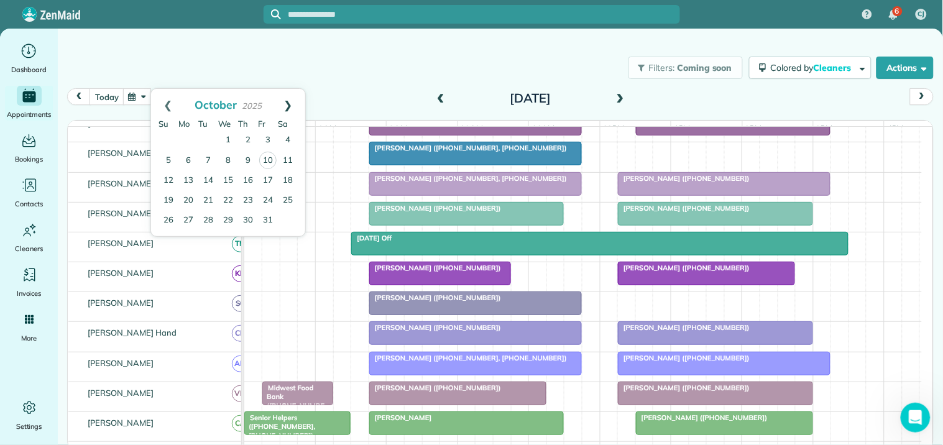
click at [292, 94] on link "Next" at bounding box center [288, 104] width 34 height 31
click at [270, 156] on link "7" at bounding box center [268, 160] width 20 height 20
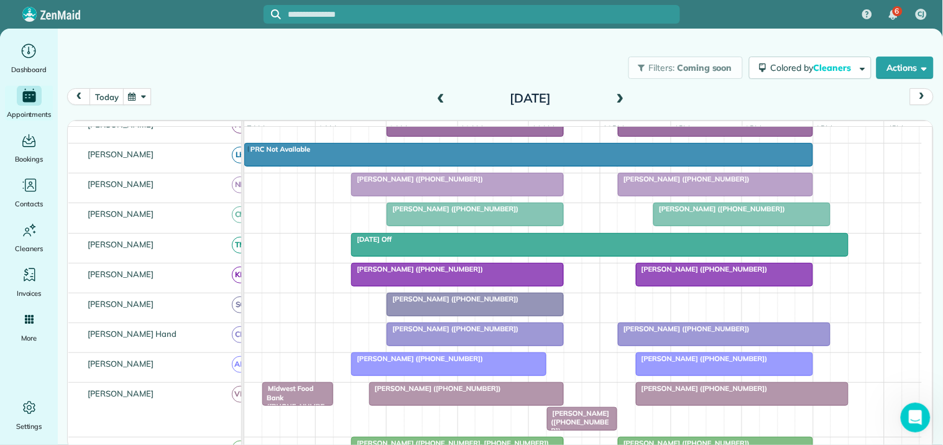
scroll to position [57, 0]
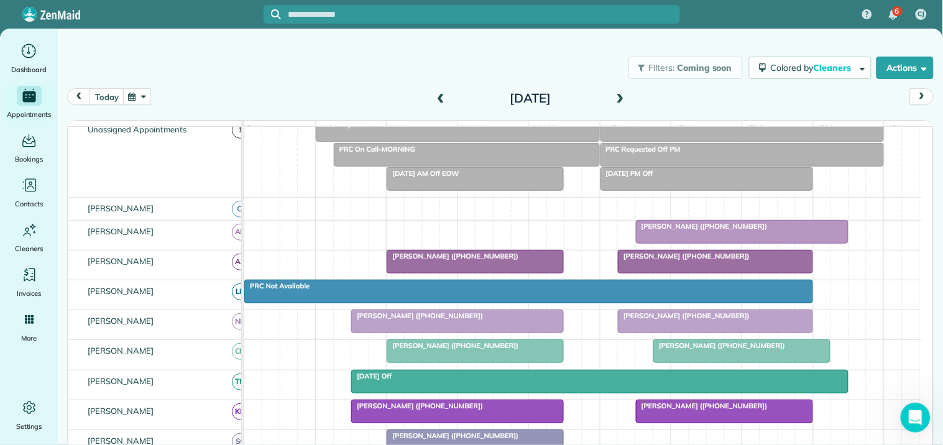
click at [676, 272] on div at bounding box center [715, 261] width 194 height 22
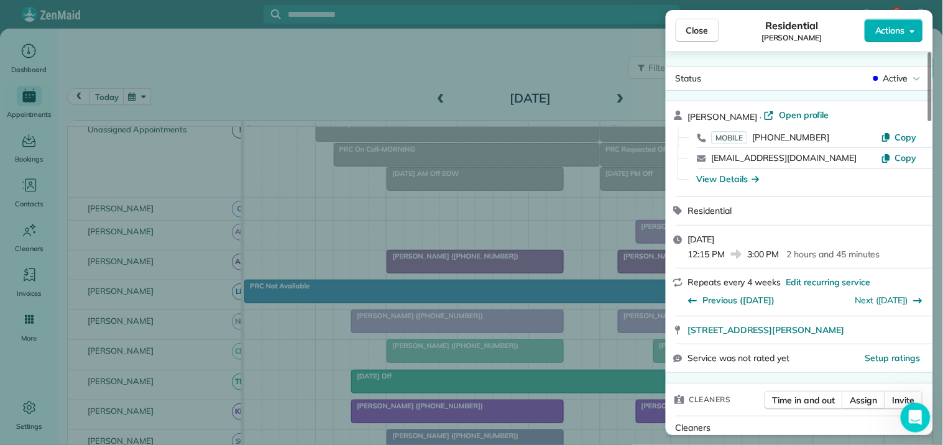
scroll to position [621, 0]
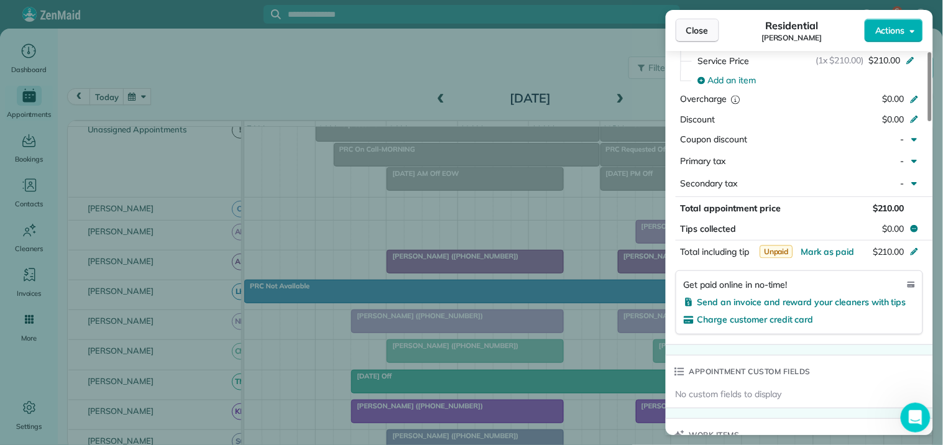
click at [712, 30] on button "Close" at bounding box center [696, 31] width 43 height 24
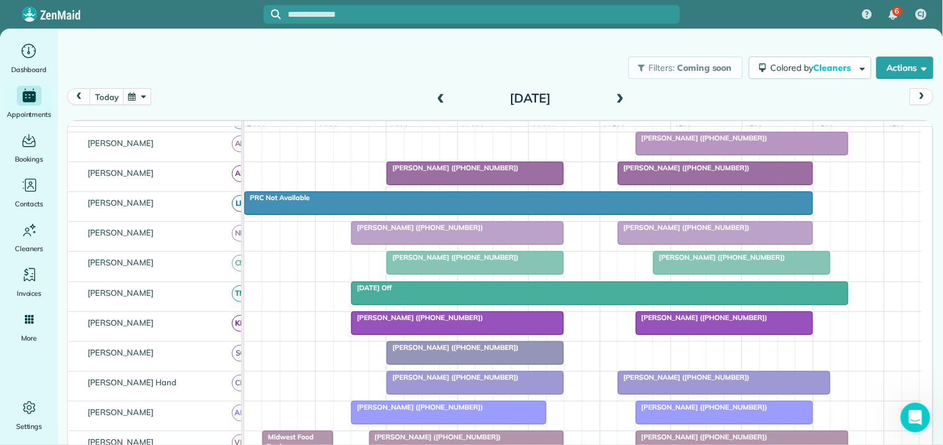
scroll to position [126, 0]
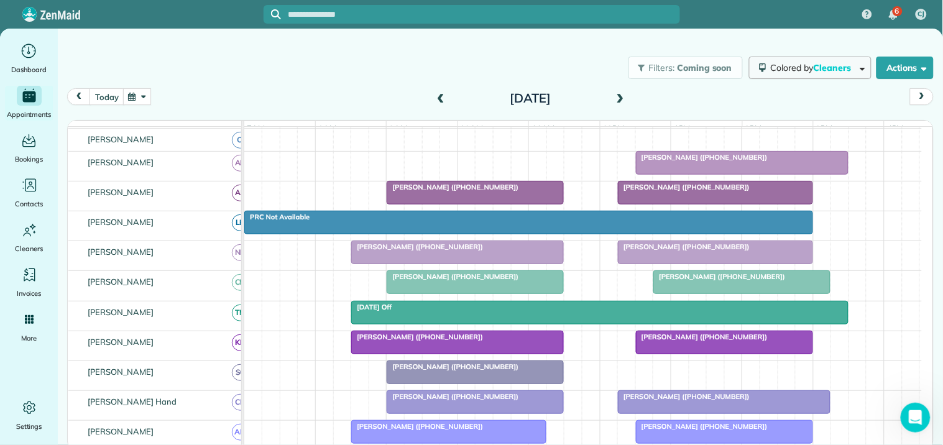
click at [804, 65] on span "Colored by Cleaners" at bounding box center [812, 67] width 85 height 11
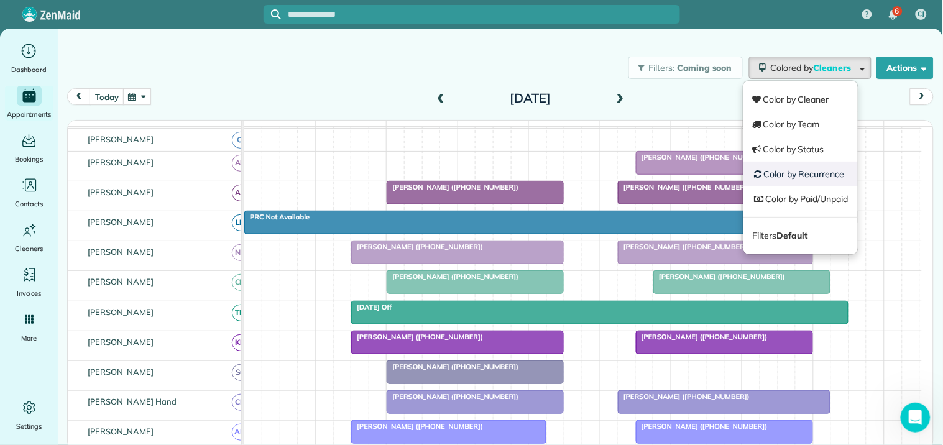
click at [798, 175] on link "Color by Recurrence" at bounding box center [800, 174] width 114 height 25
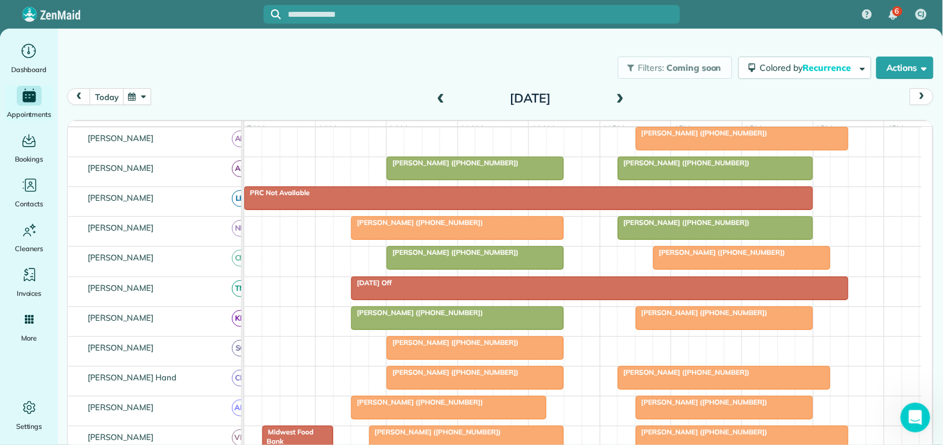
scroll to position [126, 0]
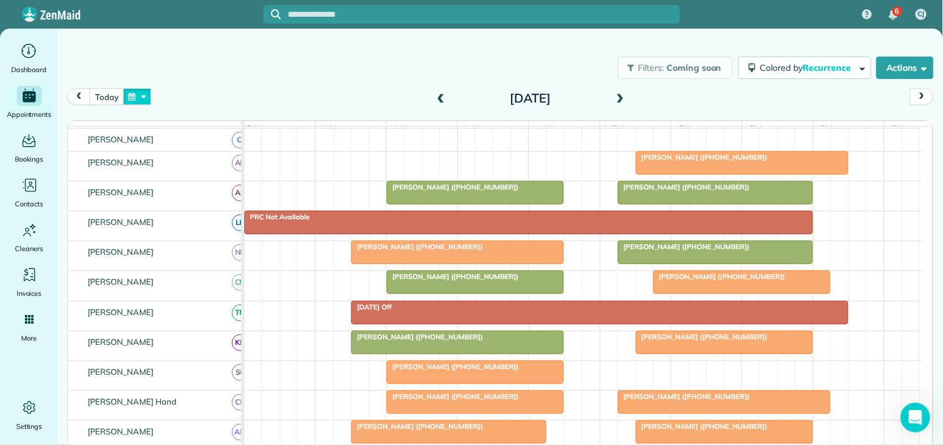
click at [139, 92] on button "button" at bounding box center [137, 96] width 29 height 17
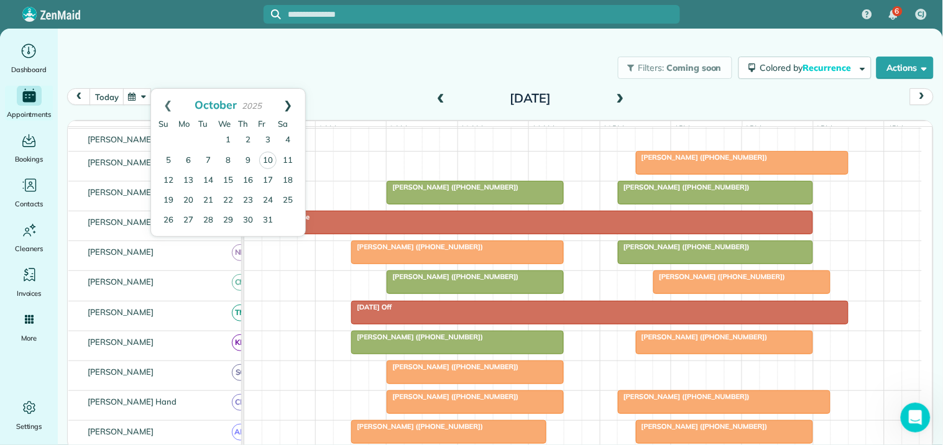
click at [288, 106] on link "Next" at bounding box center [288, 104] width 34 height 31
click at [291, 99] on link "Next" at bounding box center [288, 104] width 34 height 31
click at [265, 134] on link "5" at bounding box center [268, 140] width 20 height 20
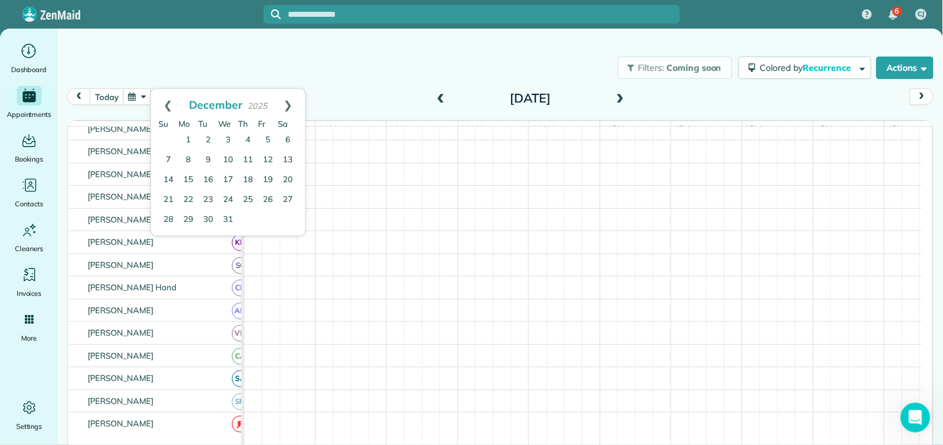
scroll to position [70, 0]
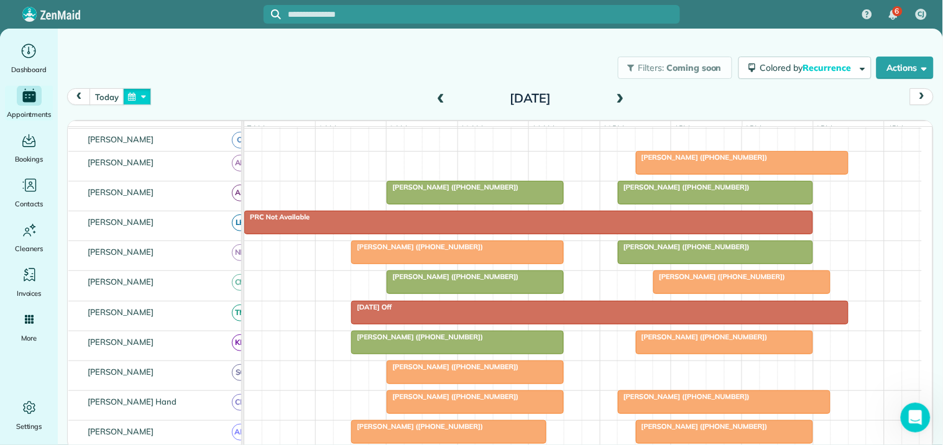
click at [139, 98] on button "button" at bounding box center [137, 96] width 29 height 17
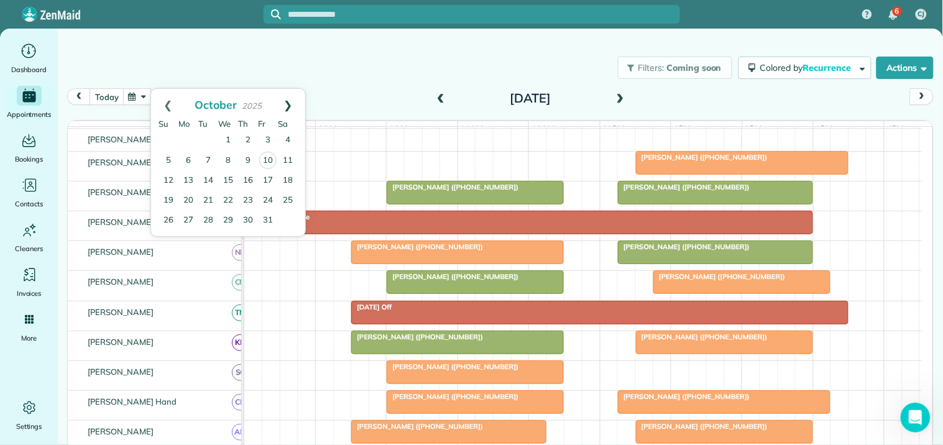
click at [295, 96] on link "Next" at bounding box center [288, 104] width 34 height 31
click at [266, 154] on link "7" at bounding box center [268, 160] width 20 height 20
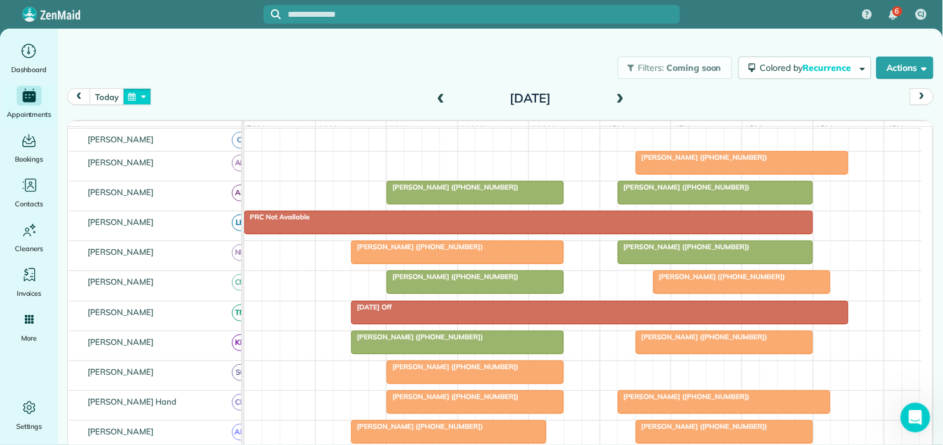
click at [141, 93] on button "button" at bounding box center [137, 96] width 29 height 17
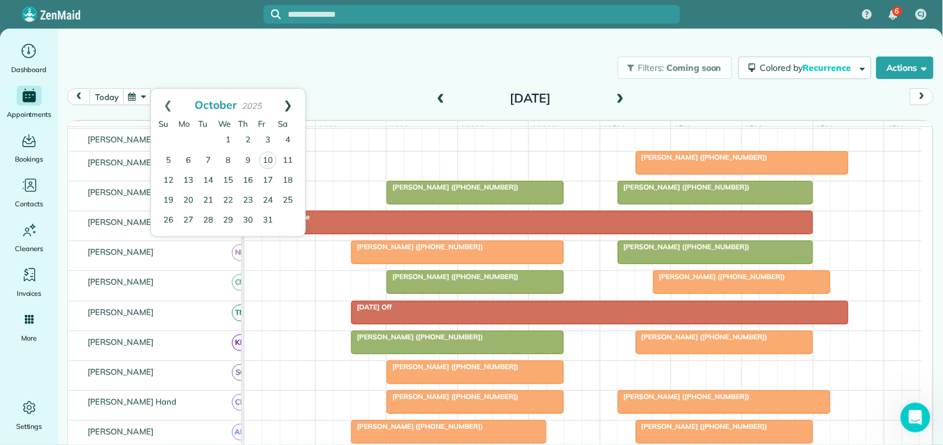
click at [287, 103] on link "Next" at bounding box center [288, 104] width 34 height 31
click at [250, 176] on link "13" at bounding box center [248, 180] width 20 height 20
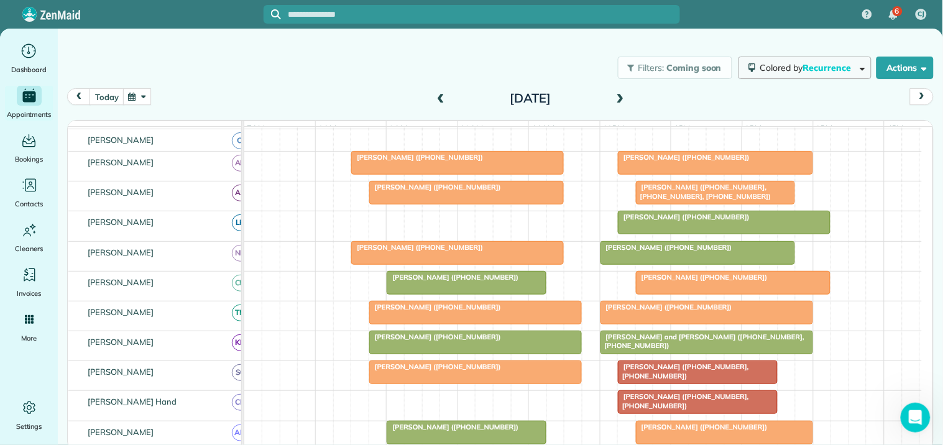
click at [795, 67] on span "Colored by Recurrence" at bounding box center [807, 67] width 95 height 11
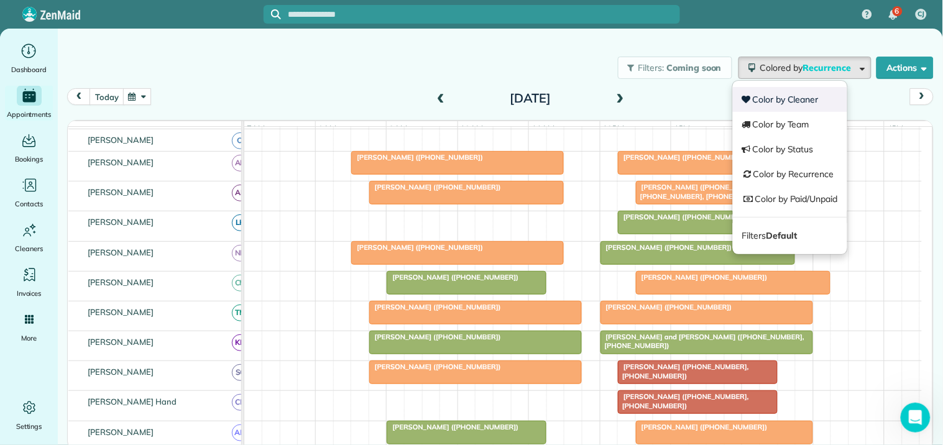
click at [772, 98] on link "Color by Cleaner" at bounding box center [790, 99] width 114 height 25
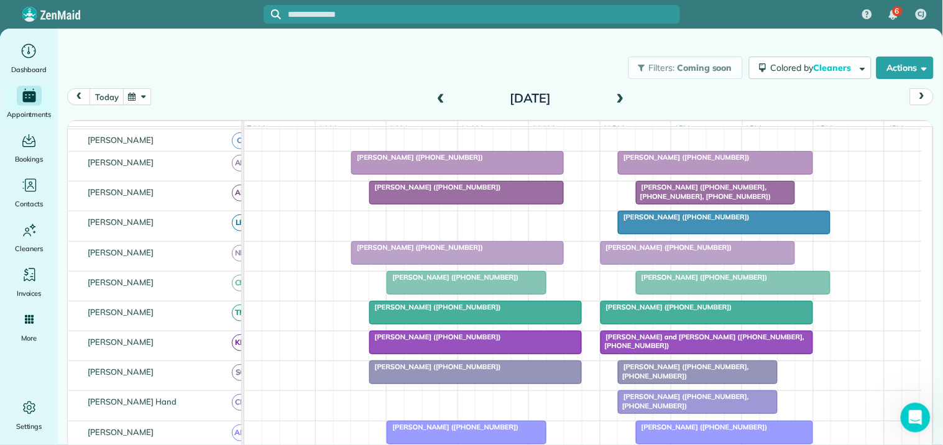
click at [619, 91] on span at bounding box center [620, 98] width 14 height 19
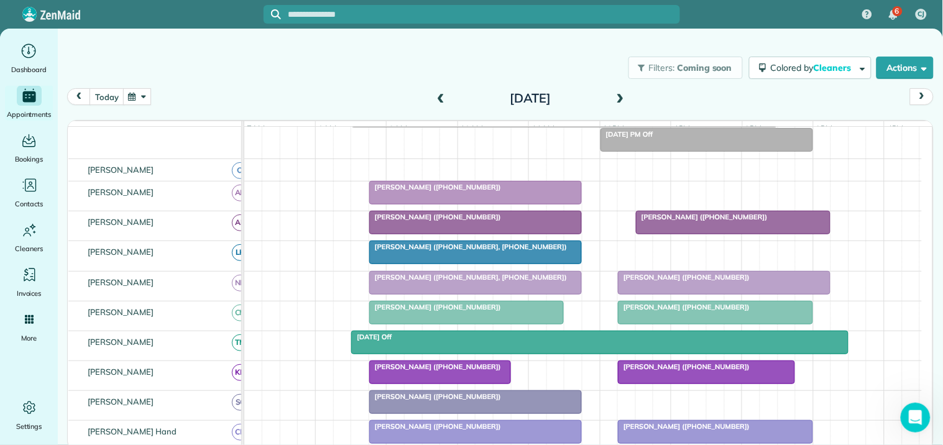
scroll to position [104, 0]
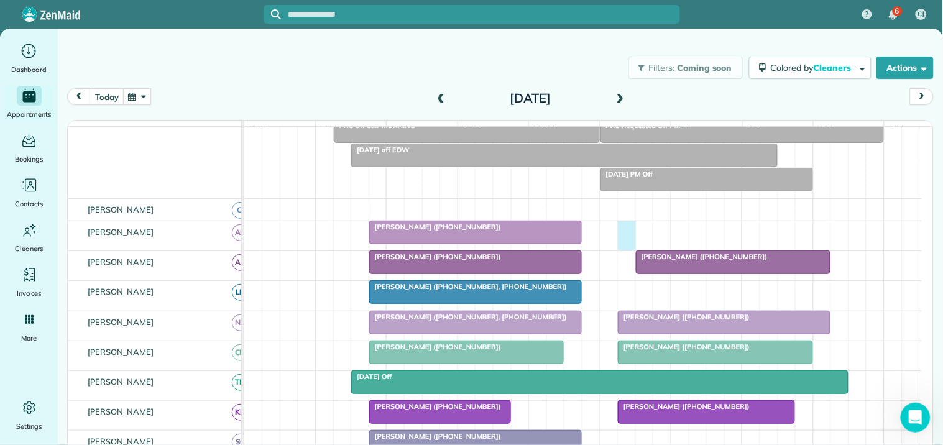
click at [624, 239] on div "Megan Martin (+17707159493)" at bounding box center [582, 235] width 677 height 29
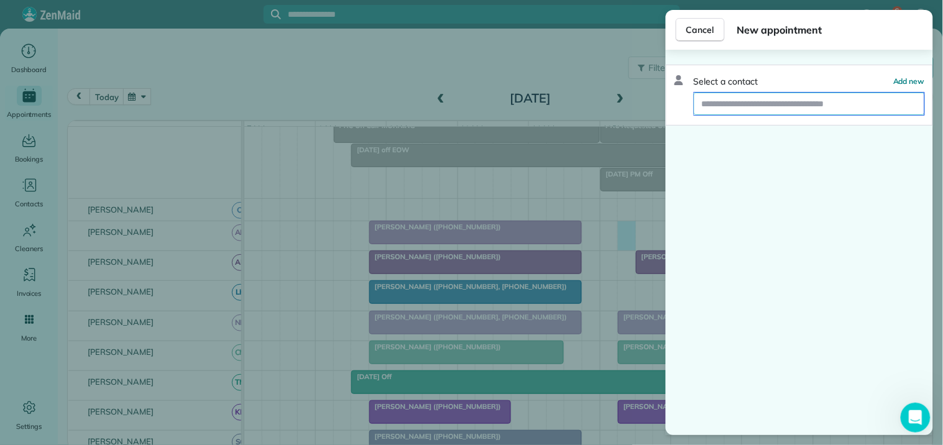
click at [737, 99] on input "text" at bounding box center [809, 104] width 230 height 22
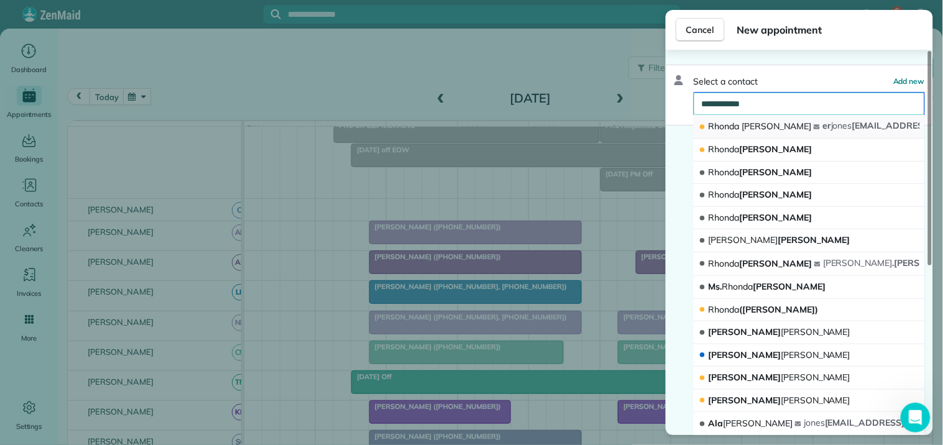
type input "**********"
click at [758, 127] on span "Jones" at bounding box center [777, 126] width 70 height 11
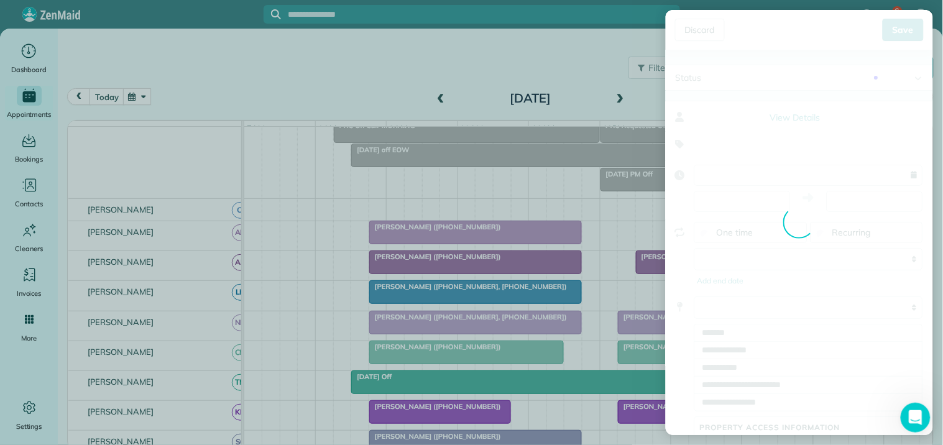
type input "**********"
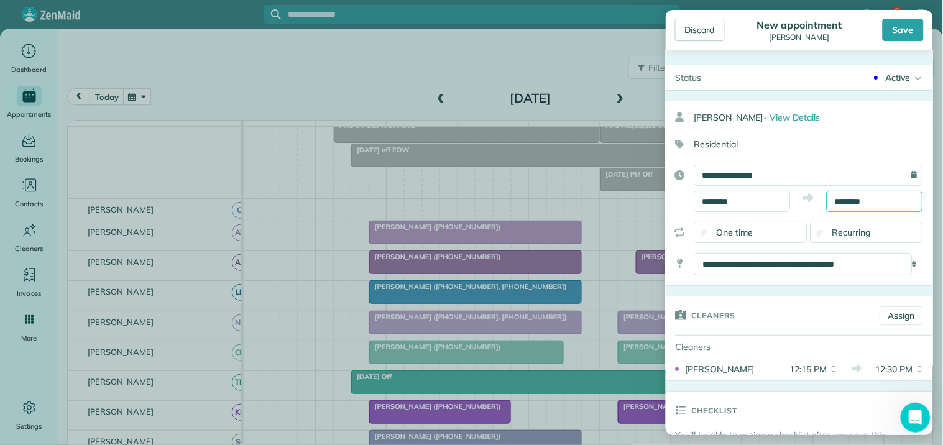
click at [864, 200] on input "********" at bounding box center [874, 201] width 96 height 21
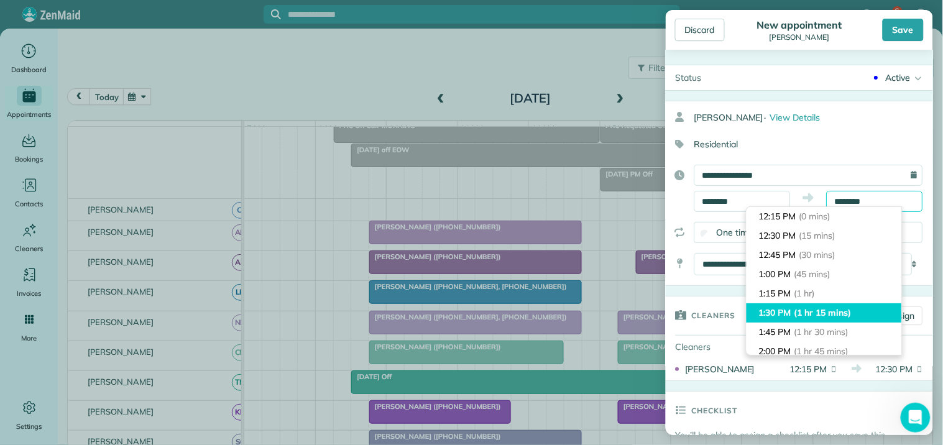
scroll to position [138, 0]
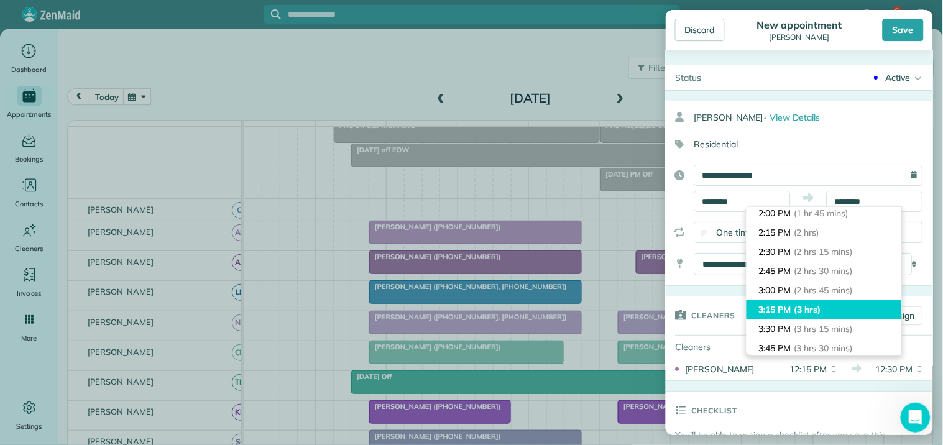
type input "*******"
click at [805, 308] on span "(3 hrs)" at bounding box center [807, 309] width 27 height 11
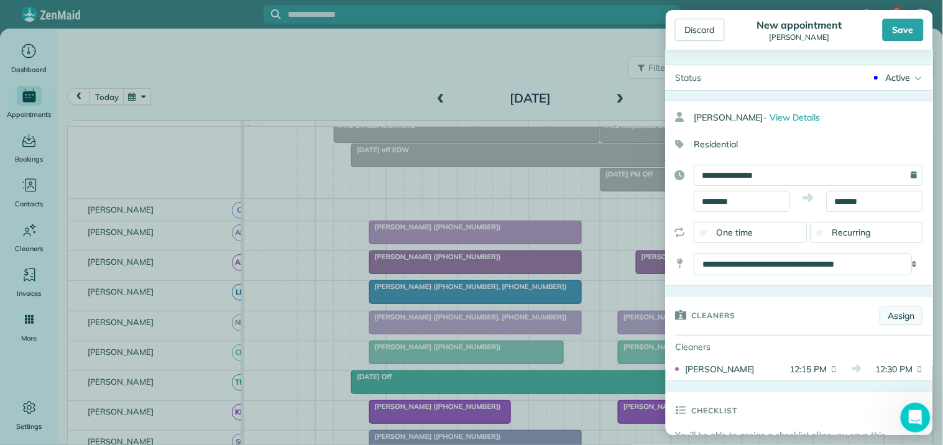
click at [891, 313] on link "Assign" at bounding box center [901, 315] width 43 height 19
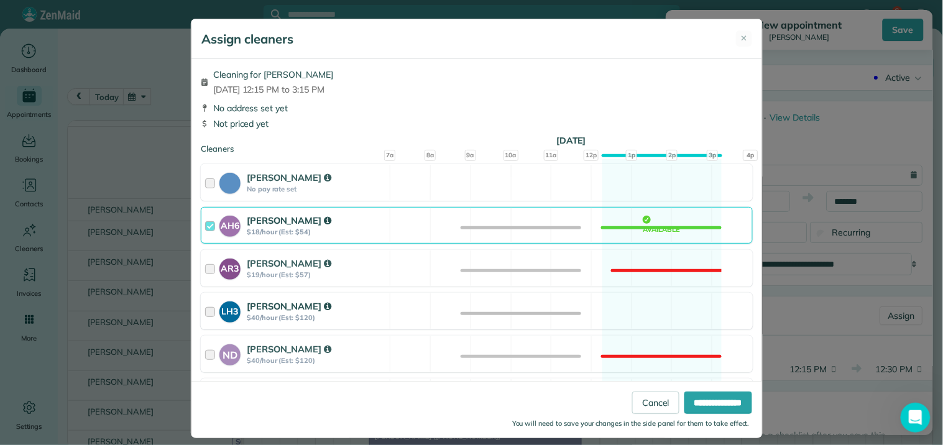
click at [639, 309] on div "LH3 Laurie Hoble $40/hour (Est: $120) Available" at bounding box center [477, 311] width 552 height 37
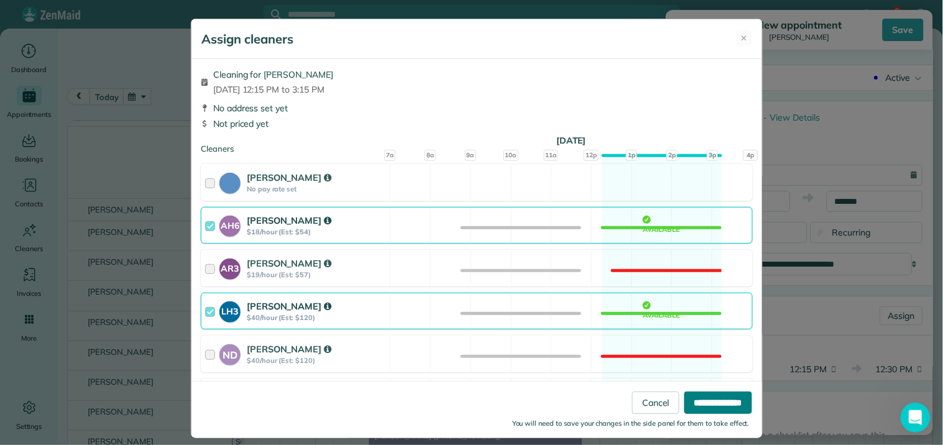
click at [705, 400] on input "**********" at bounding box center [718, 402] width 68 height 22
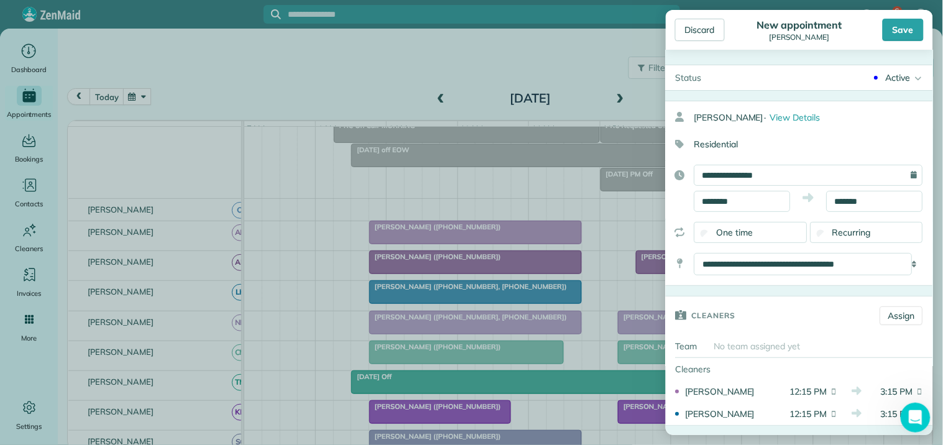
scroll to position [345, 0]
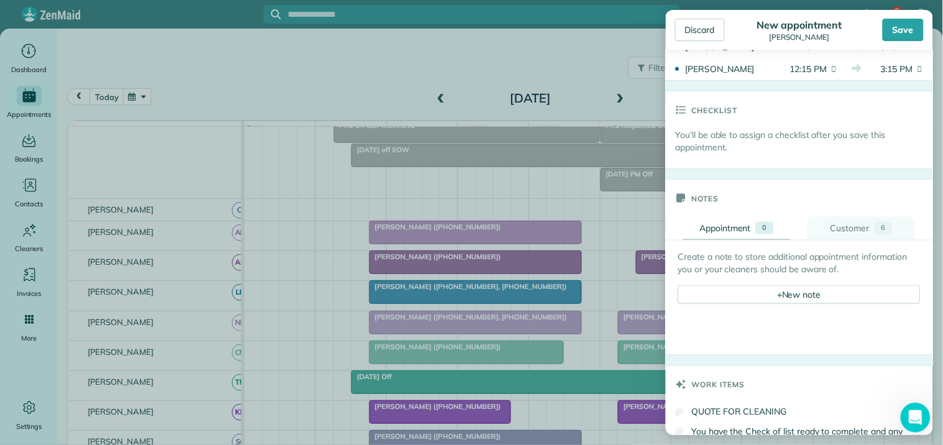
click at [841, 234] on div "Customer" at bounding box center [849, 228] width 39 height 13
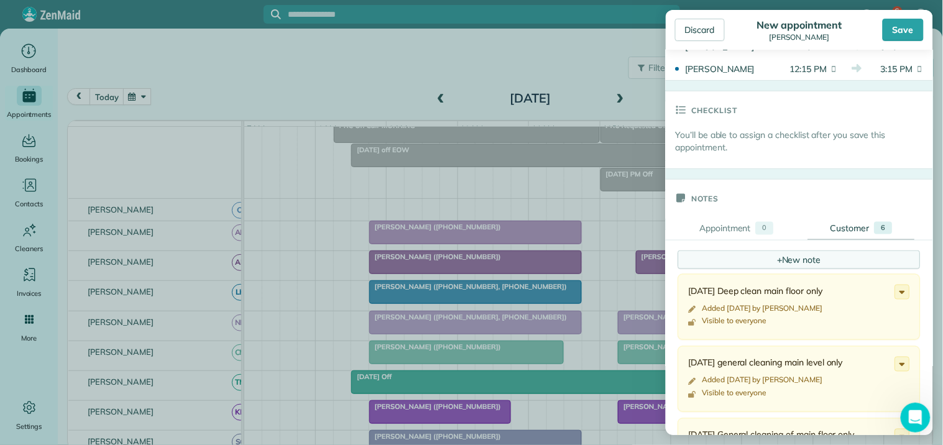
click at [800, 262] on div "+ New note" at bounding box center [799, 259] width 242 height 19
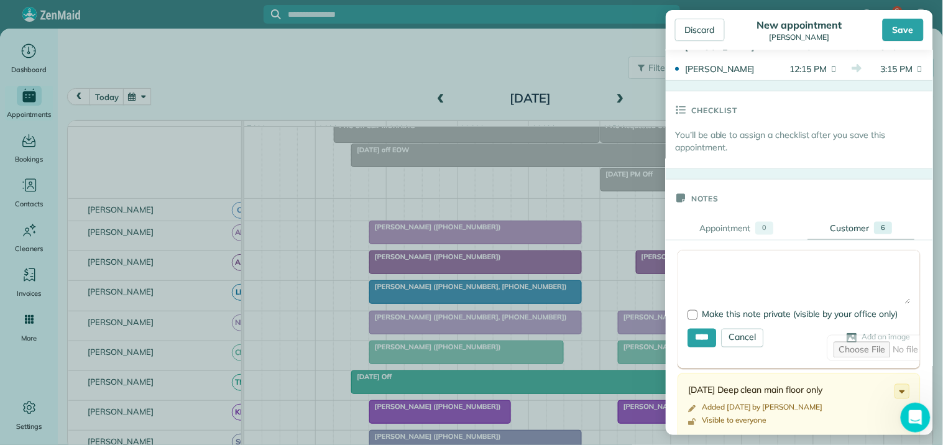
click at [743, 270] on textarea at bounding box center [799, 281] width 222 height 43
type textarea "**********"
click at [702, 339] on input "****" at bounding box center [702, 338] width 29 height 19
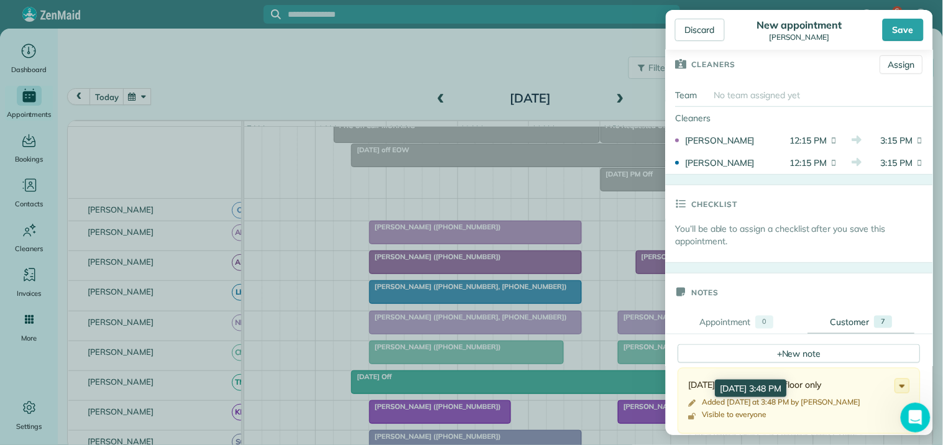
scroll to position [69, 0]
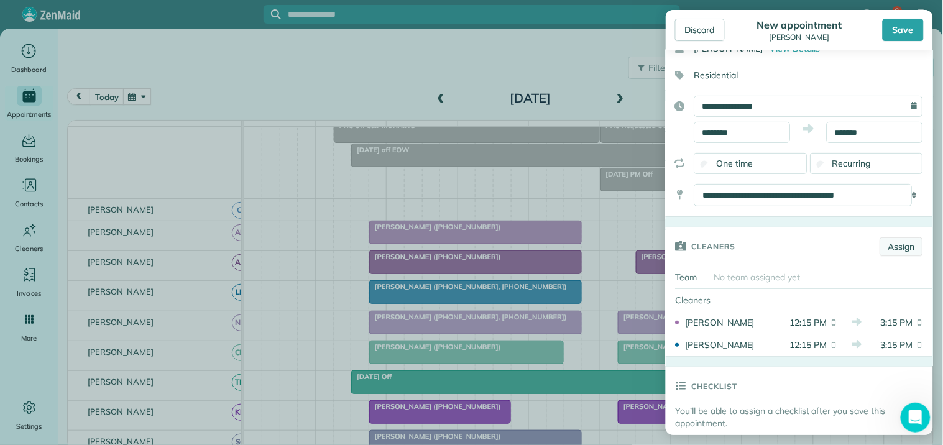
click at [894, 245] on link "Assign" at bounding box center [901, 246] width 43 height 19
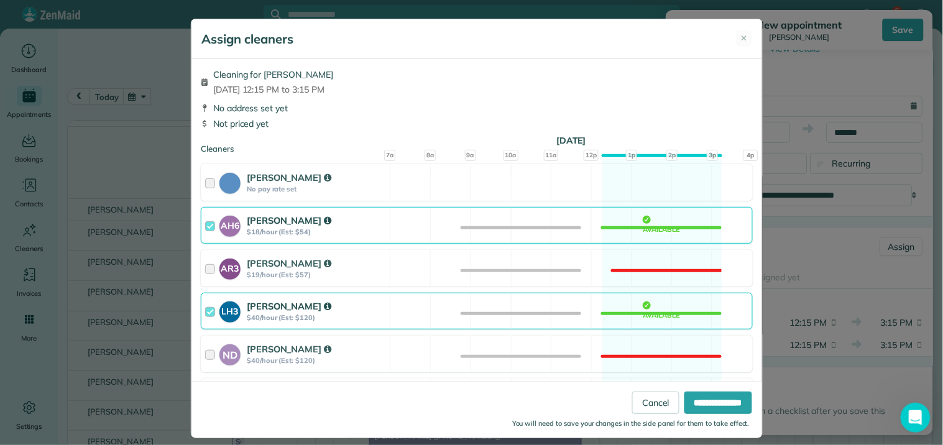
scroll to position [345, 0]
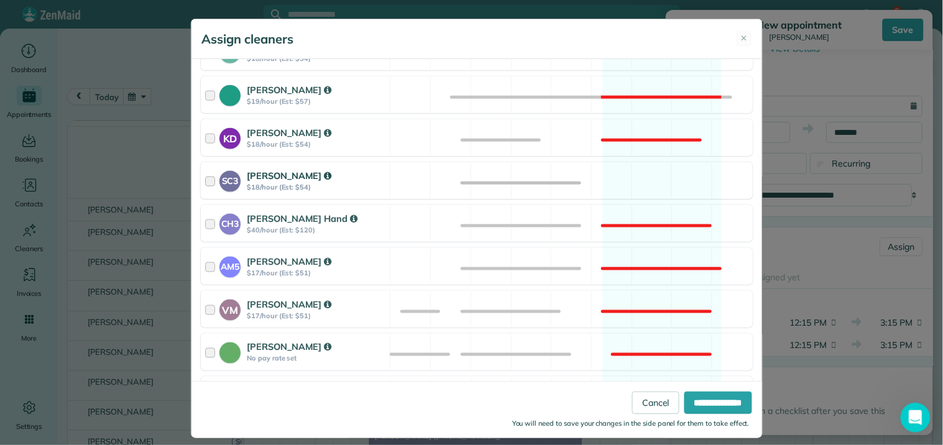
click at [635, 185] on div "SC3 Stephanie Cruz $18/hour (Est: $54) Available" at bounding box center [477, 180] width 552 height 37
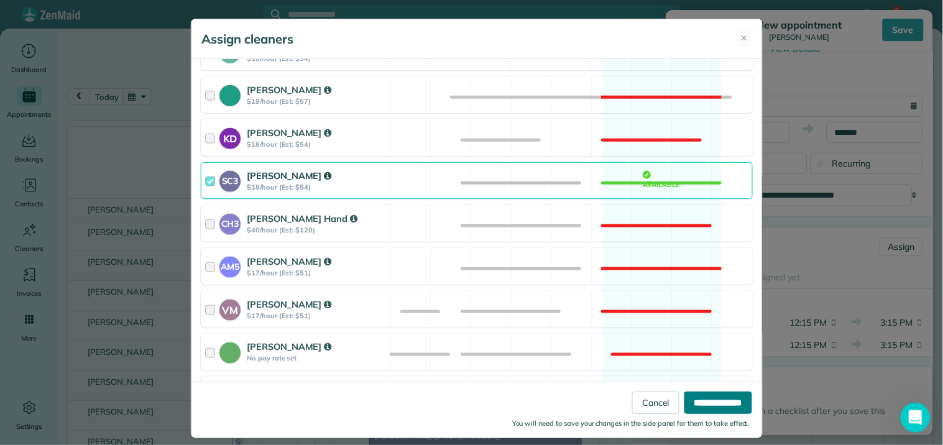
click at [718, 401] on input "**********" at bounding box center [718, 402] width 68 height 22
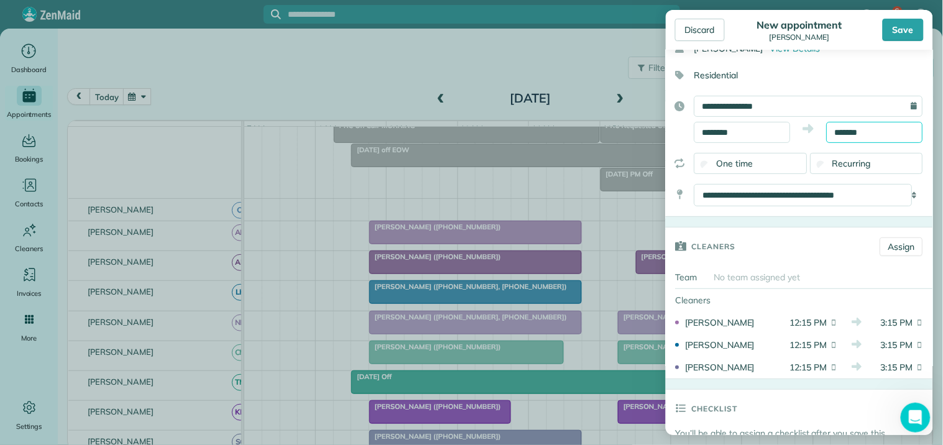
scroll to position [212, 0]
click at [861, 129] on input "*******" at bounding box center [874, 132] width 96 height 21
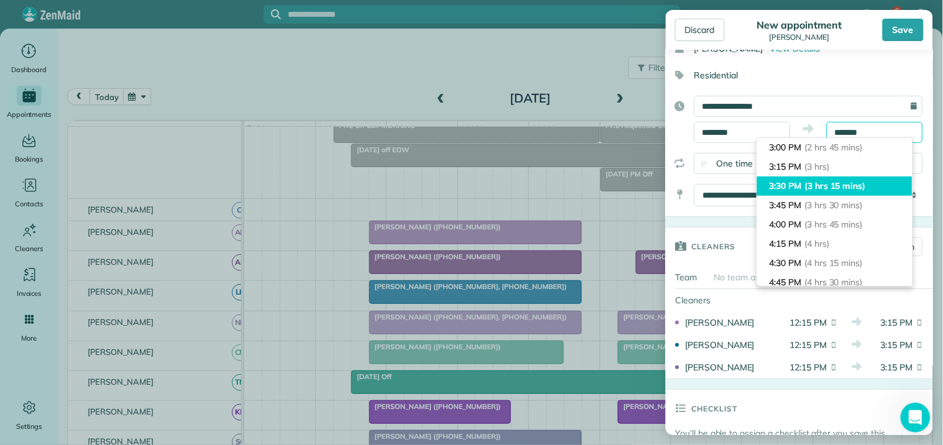
scroll to position [143, 0]
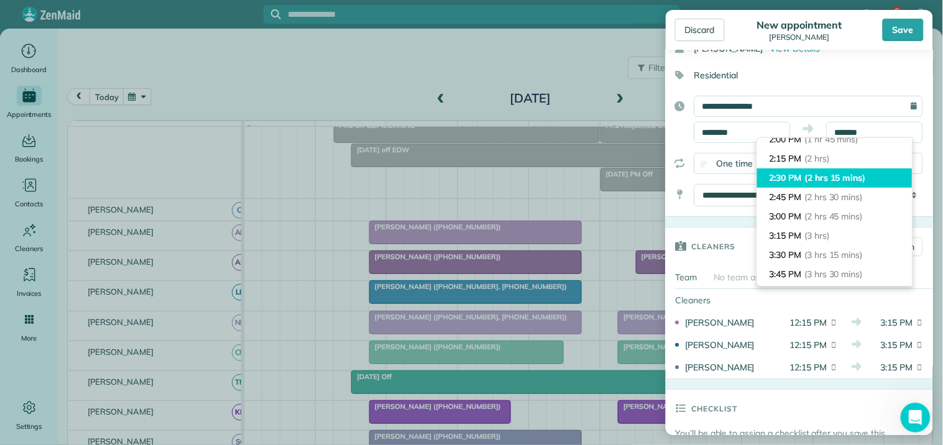
type input "*******"
click at [827, 183] on li "2:30 PM (2 hrs 15 mins)" at bounding box center [834, 177] width 155 height 19
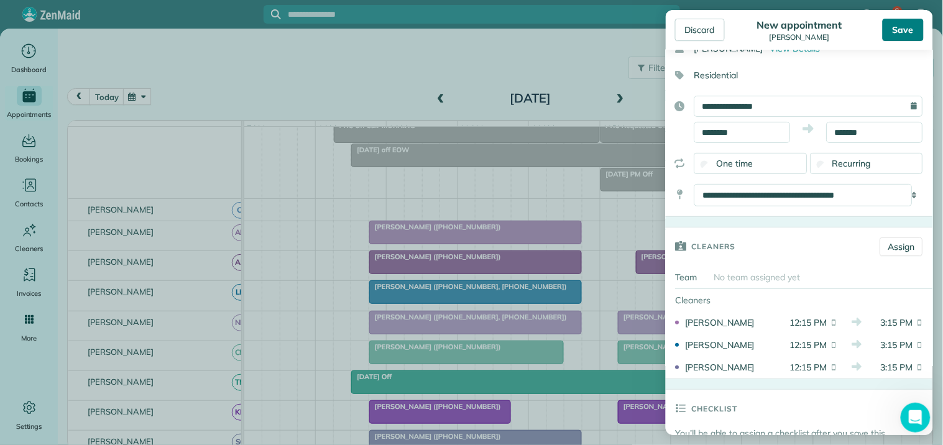
click at [907, 30] on div "Save" at bounding box center [902, 30] width 41 height 22
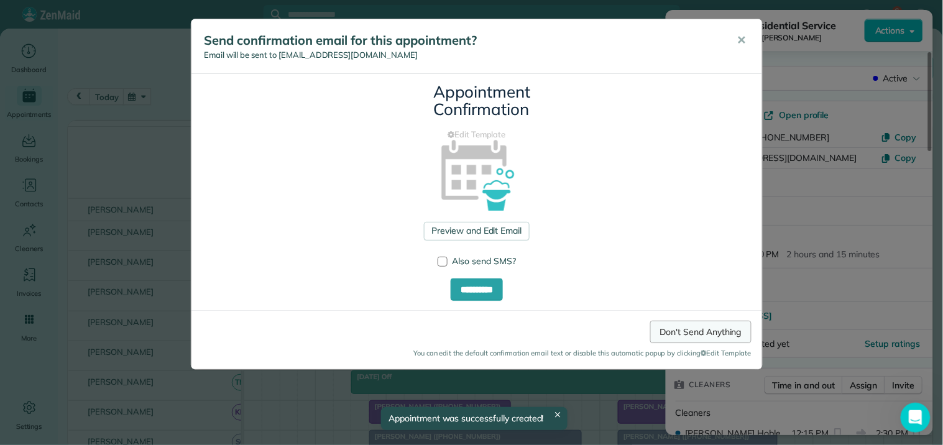
click at [719, 330] on link "Don't Send Anything" at bounding box center [700, 332] width 101 height 22
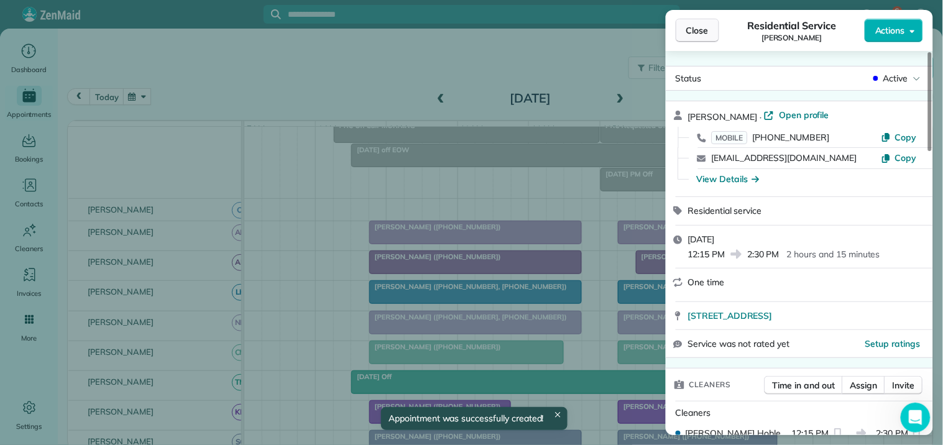
click at [708, 26] on span "Close" at bounding box center [697, 30] width 22 height 12
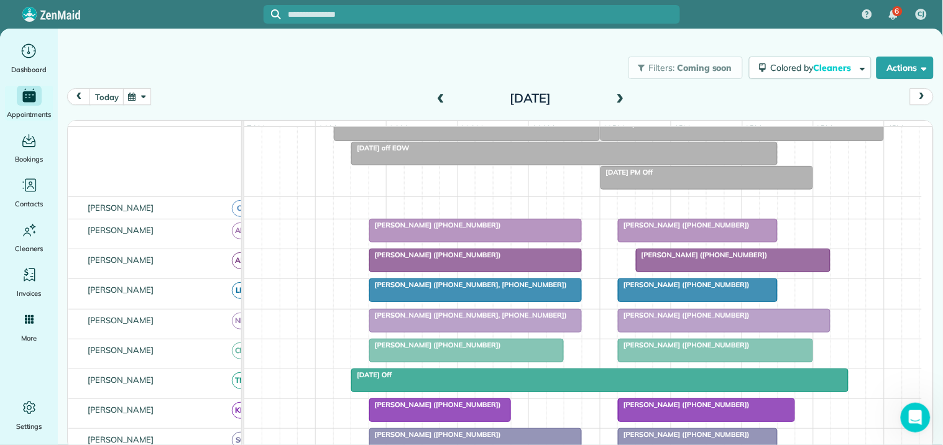
scroll to position [104, 0]
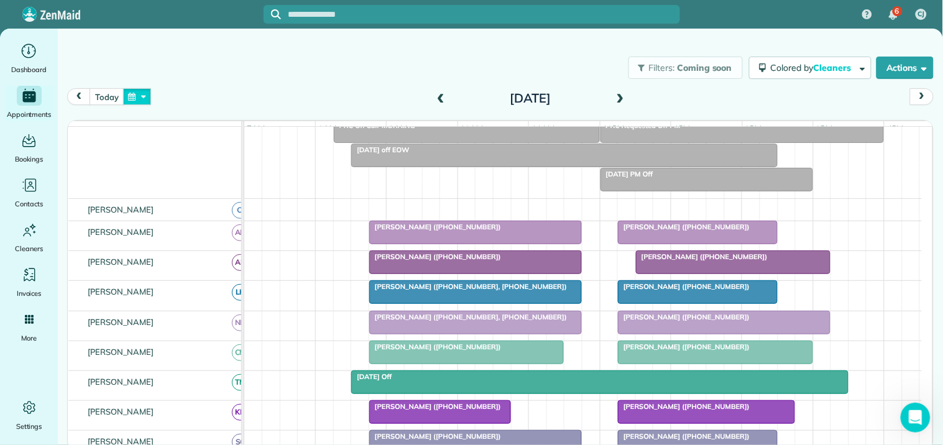
click at [142, 98] on button "button" at bounding box center [137, 96] width 29 height 17
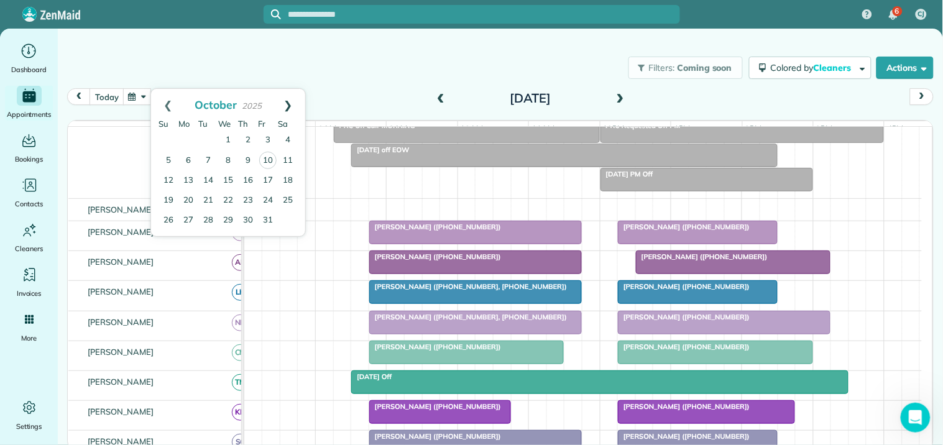
click at [291, 100] on link "Next" at bounding box center [288, 104] width 34 height 31
click at [270, 160] on link "7" at bounding box center [268, 160] width 20 height 20
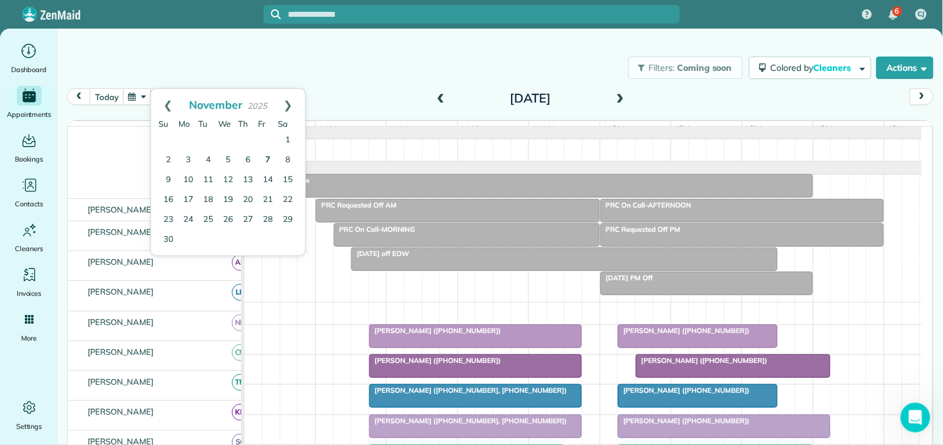
scroll to position [1, 0]
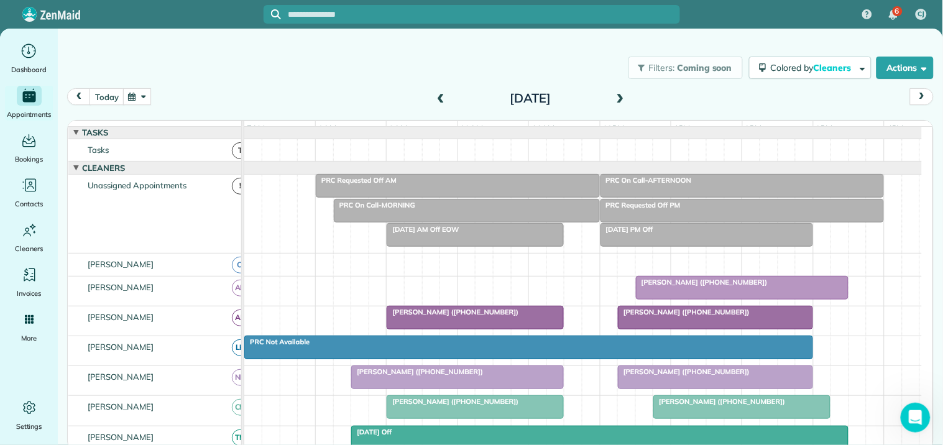
click at [145, 96] on button "button" at bounding box center [137, 96] width 29 height 17
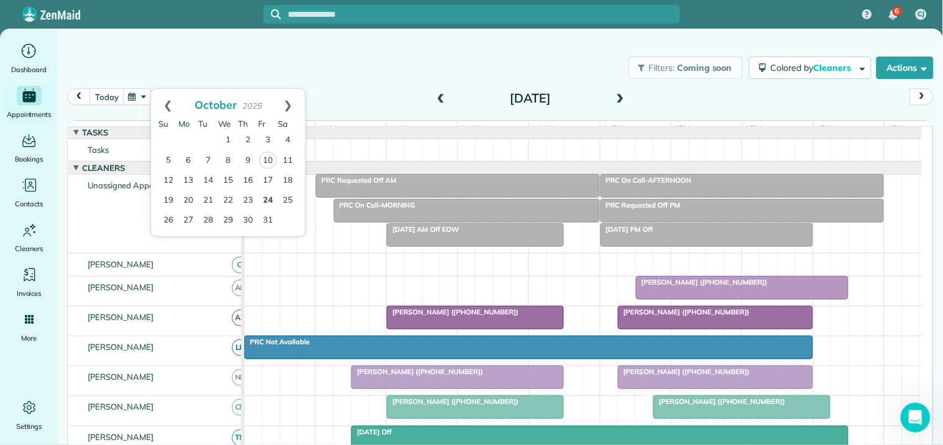
click at [270, 196] on link "24" at bounding box center [268, 201] width 20 height 20
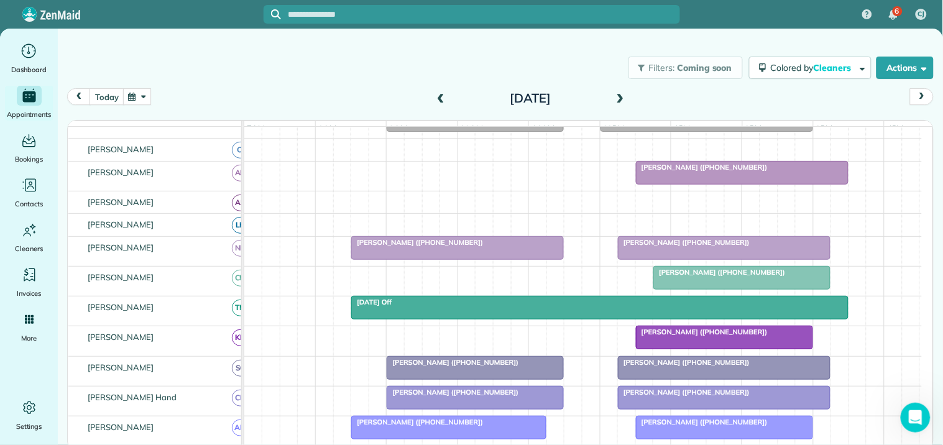
scroll to position [139, 0]
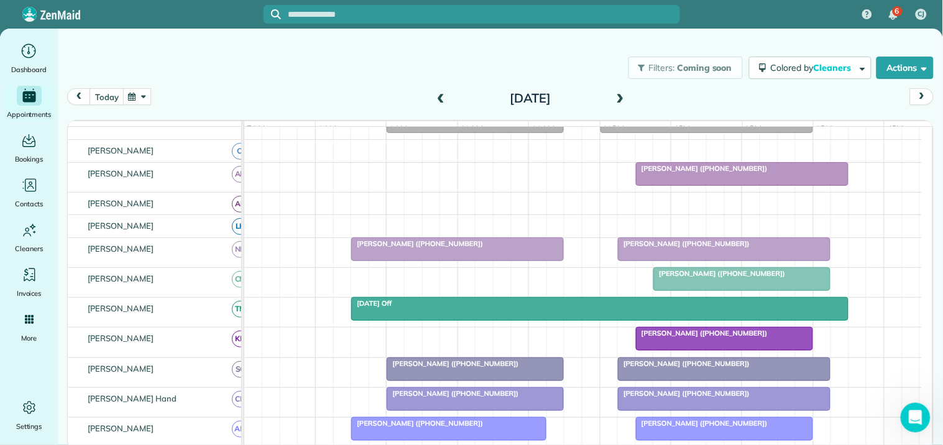
click at [139, 95] on button "button" at bounding box center [137, 96] width 29 height 17
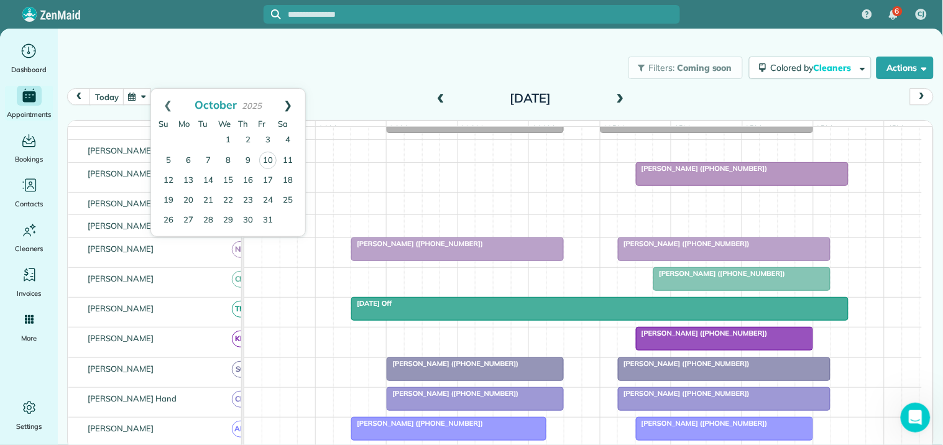
click at [290, 100] on link "Next" at bounding box center [288, 104] width 34 height 31
click at [266, 159] on link "7" at bounding box center [268, 160] width 20 height 20
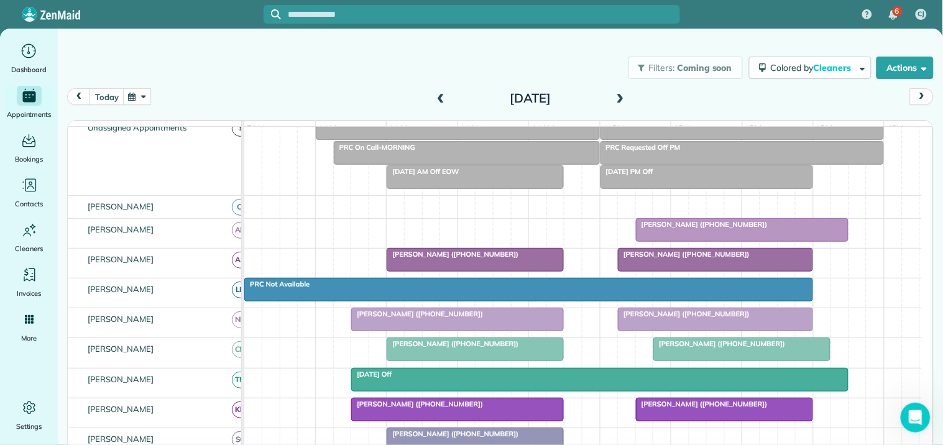
scroll to position [114, 0]
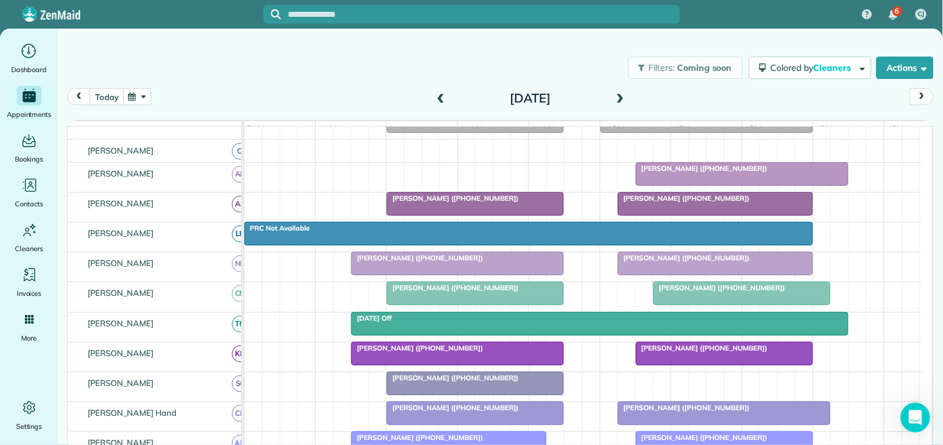
click at [694, 262] on span "[PERSON_NAME] ([PHONE_NUMBER])" at bounding box center [683, 258] width 133 height 9
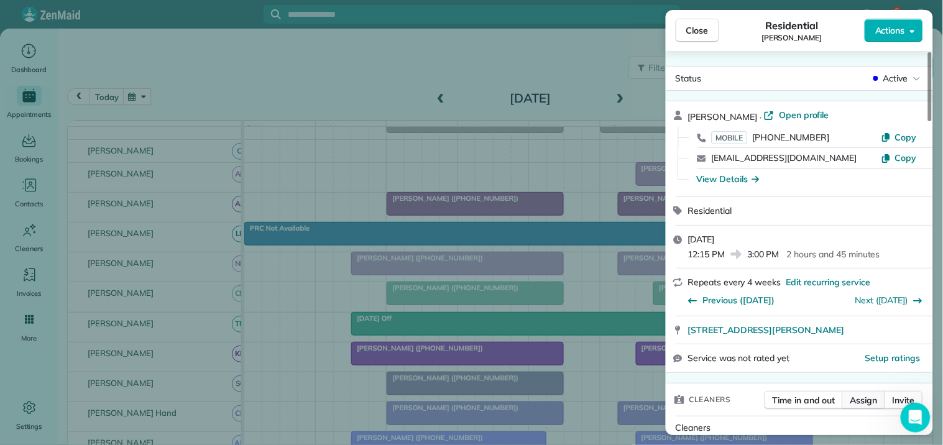
click at [859, 399] on span "Assign" at bounding box center [863, 400] width 27 height 12
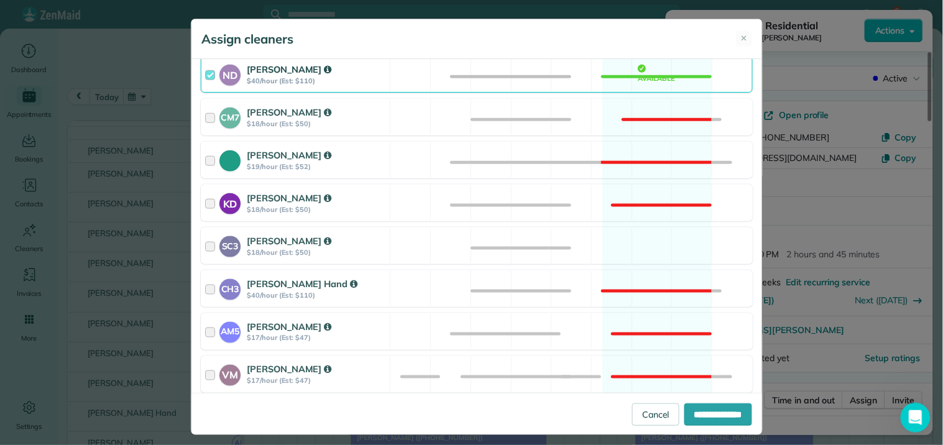
scroll to position [345, 0]
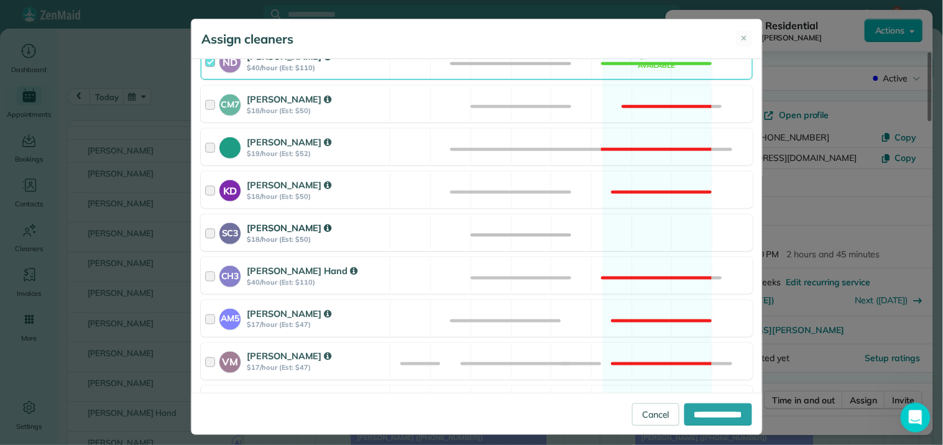
click at [631, 228] on div "SC3 Stephanie Cruz $18/hour (Est: $50) Available" at bounding box center [477, 232] width 552 height 37
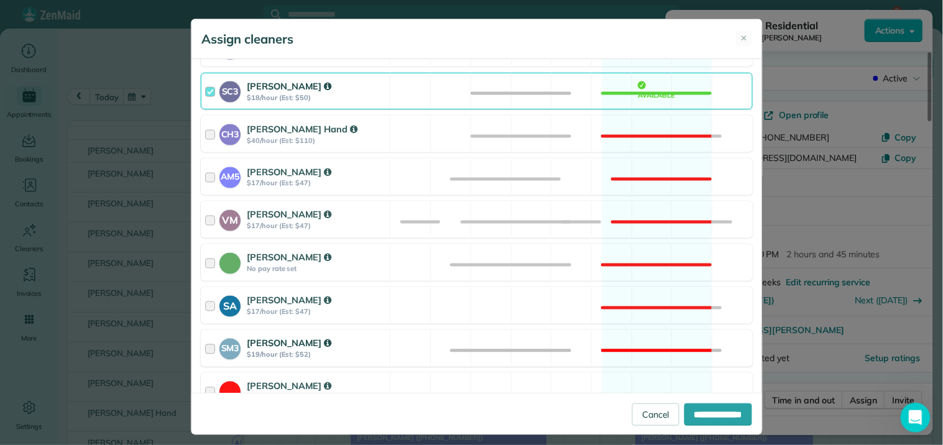
scroll to position [550, 0]
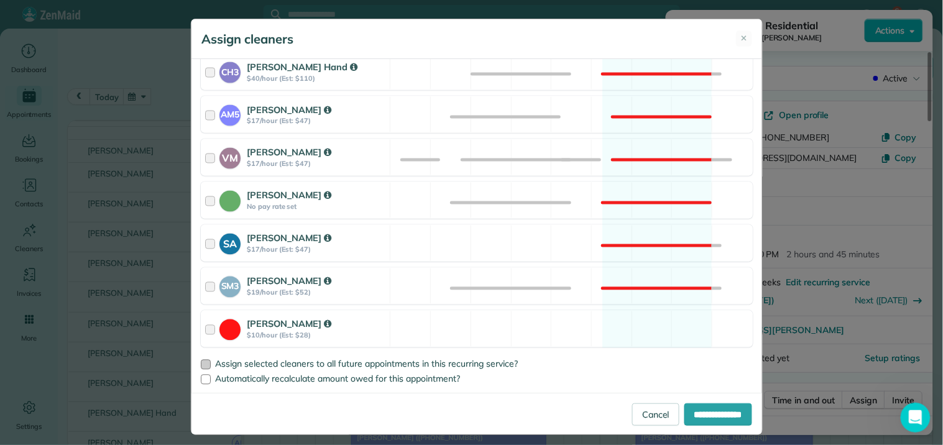
click at [204, 363] on div at bounding box center [206, 365] width 10 height 10
click at [713, 414] on input "**********" at bounding box center [718, 414] width 68 height 22
type input "**********"
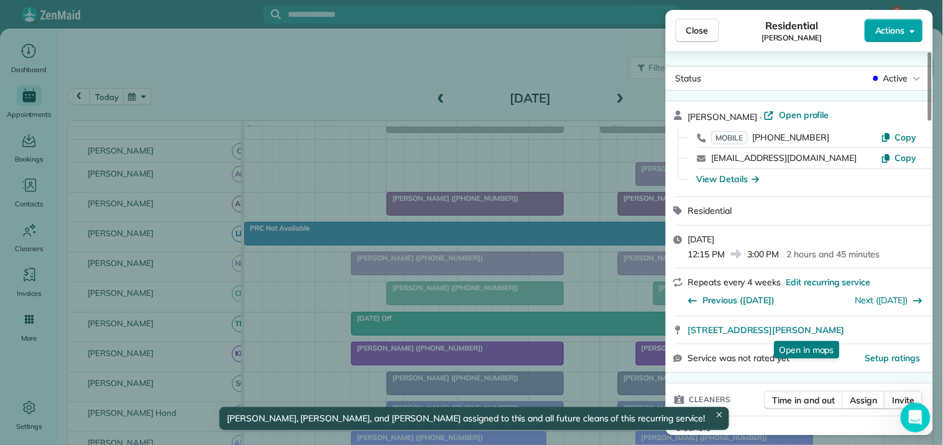
click at [894, 27] on span "Actions" at bounding box center [890, 30] width 30 height 12
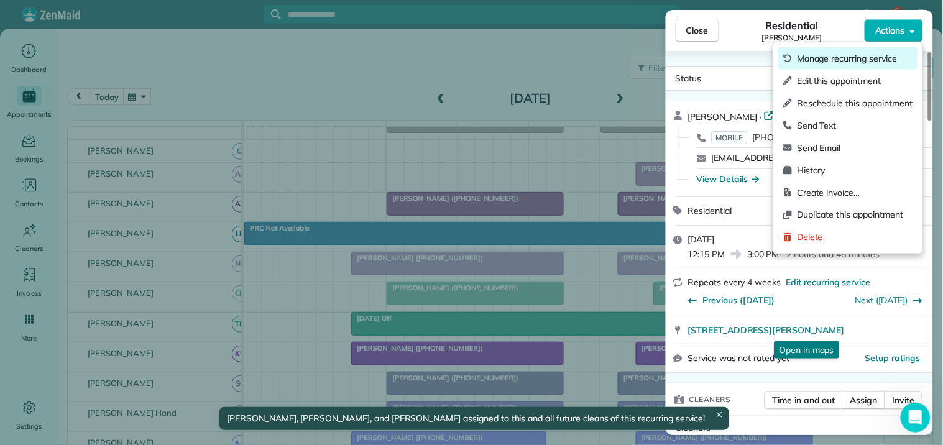
click at [833, 55] on span "Manage recurring service" at bounding box center [855, 58] width 116 height 12
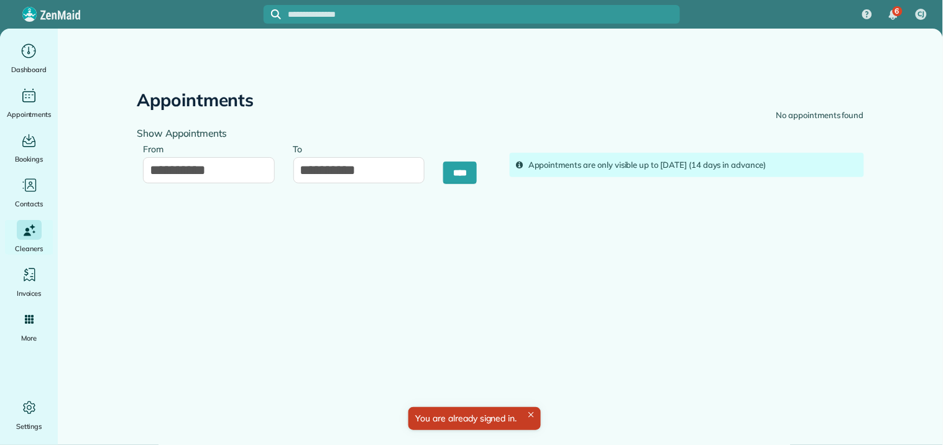
type input "**********"
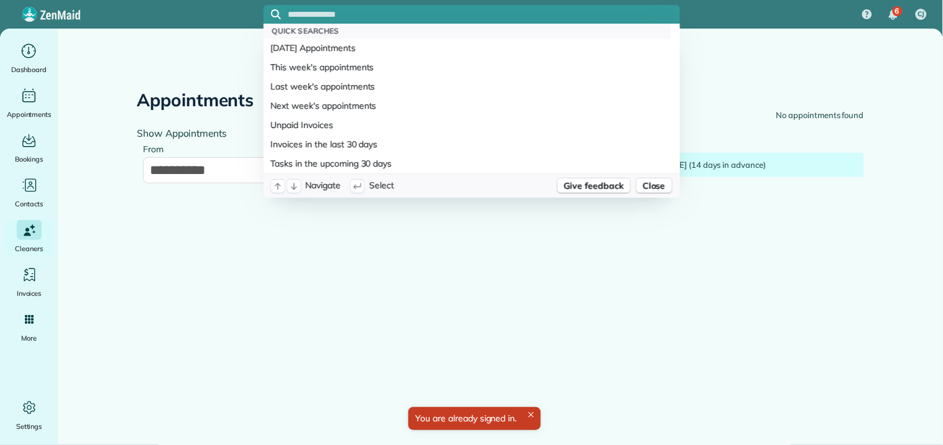
click at [333, 13] on input "text" at bounding box center [483, 14] width 391 height 9
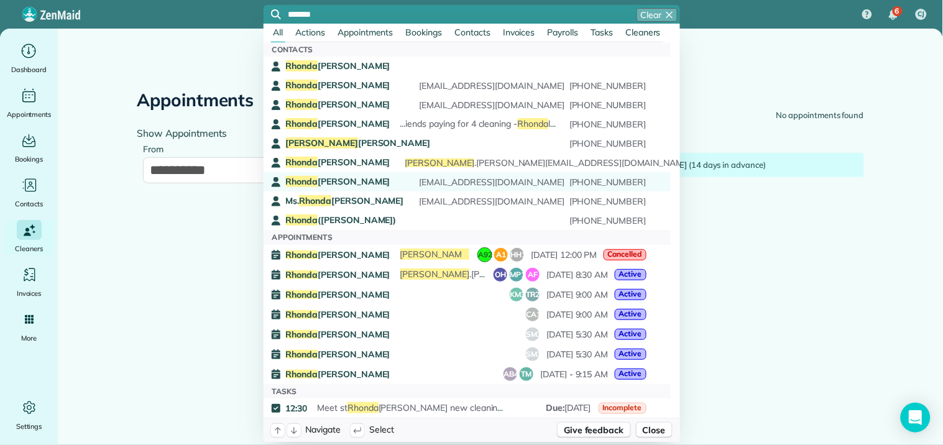
type input "******"
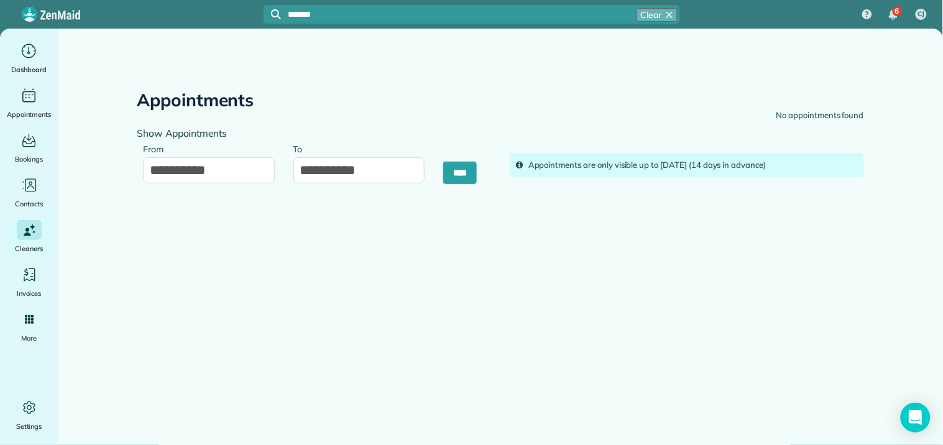
click at [327, 179] on span "[PERSON_NAME]" at bounding box center [338, 181] width 104 height 11
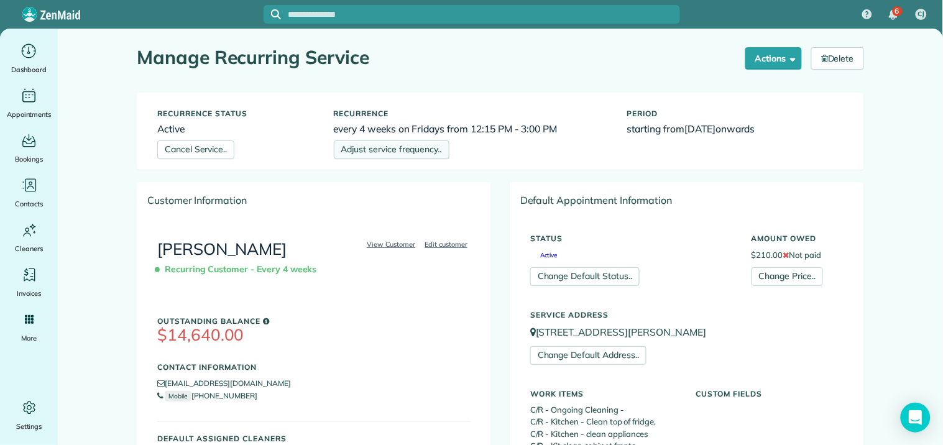
click at [377, 150] on link "Adjust service frequency.." at bounding box center [392, 149] width 116 height 19
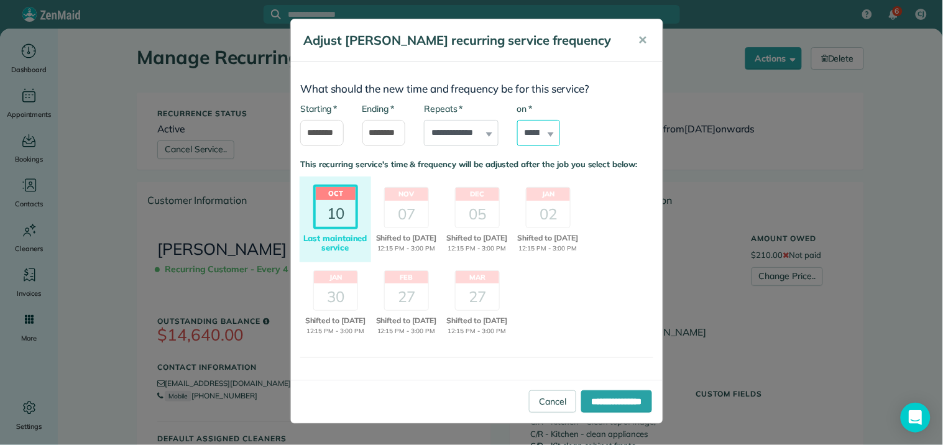
click at [539, 127] on select "****** ****** ******* ********* ******** ****** ********" at bounding box center [538, 133] width 43 height 26
select select "*"
click at [517, 120] on select "****** ****** ******* ********* ******** ****** ********" at bounding box center [538, 133] width 43 height 26
click at [387, 132] on input "*******" at bounding box center [383, 133] width 43 height 26
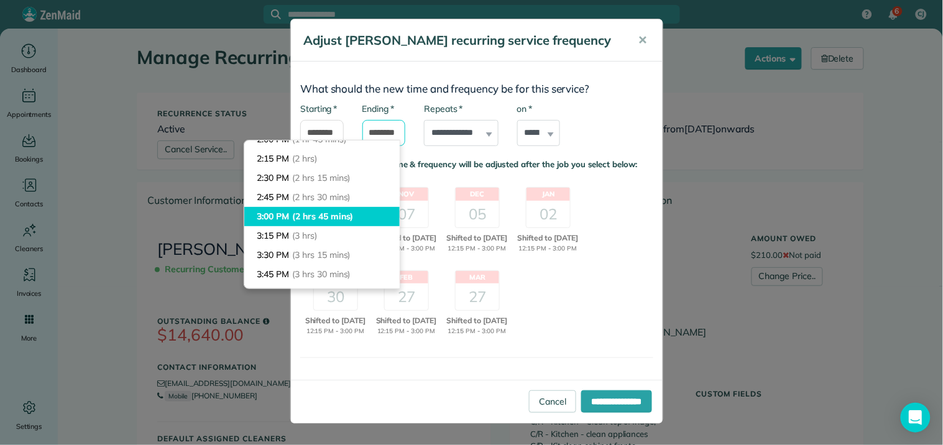
scroll to position [123, 0]
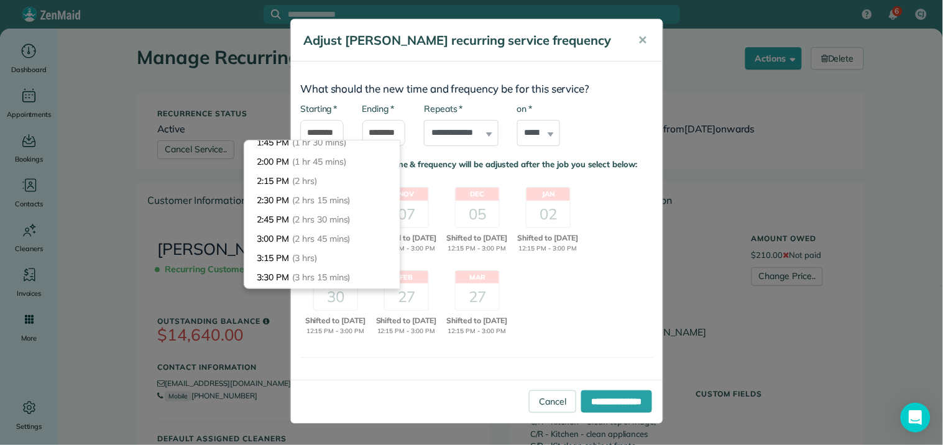
type input "*******"
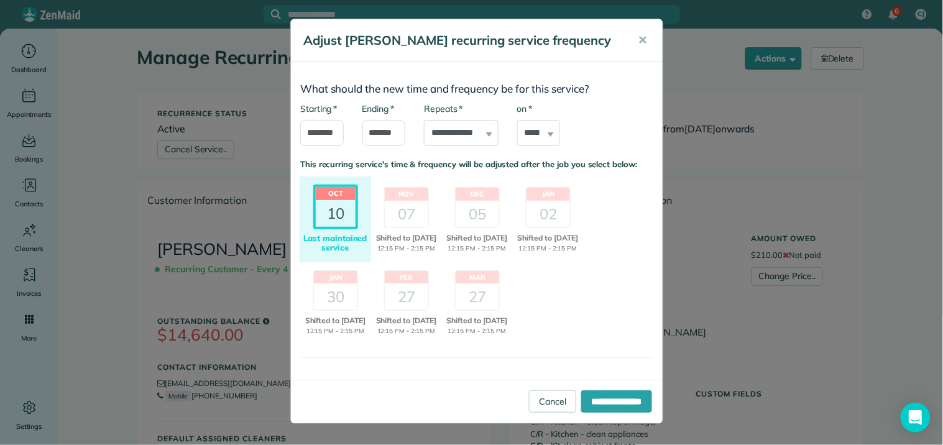
click at [327, 182] on body "6 CJ Dashboard Appointments Bookings Contacts Cleaners Invoices Payroll Reports…" at bounding box center [471, 222] width 943 height 445
click at [600, 413] on input "**********" at bounding box center [616, 401] width 71 height 22
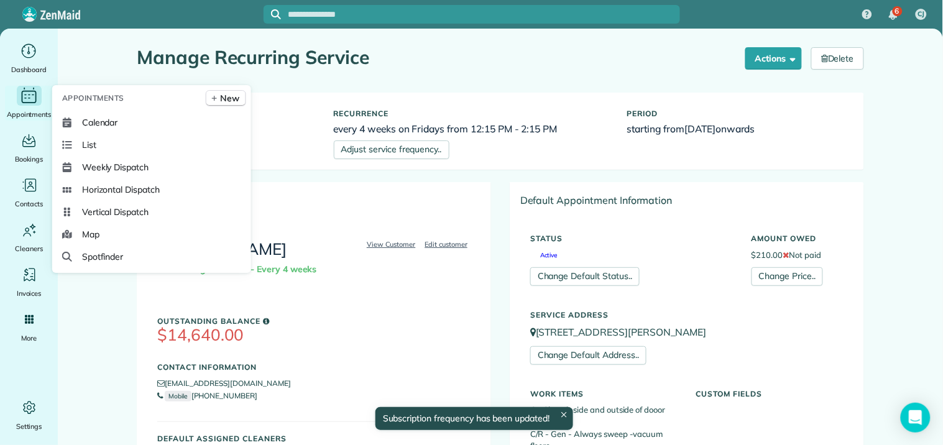
click at [24, 94] on icon "Main" at bounding box center [28, 95] width 19 height 19
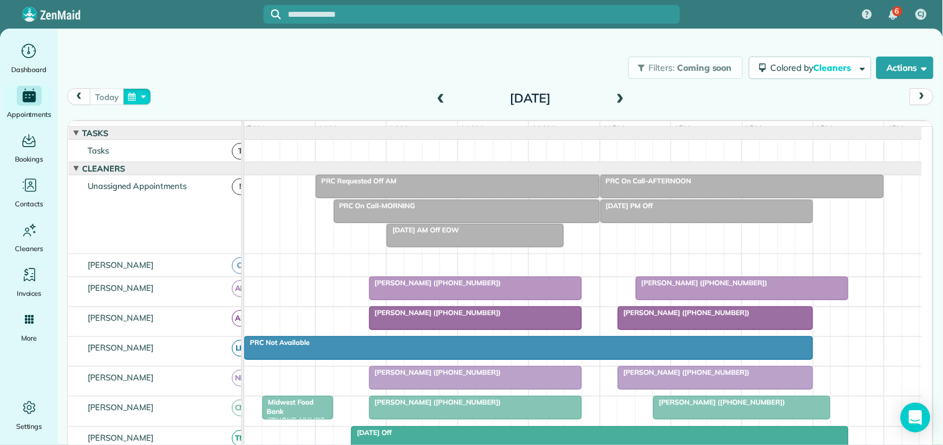
click at [145, 96] on button "button" at bounding box center [137, 96] width 29 height 17
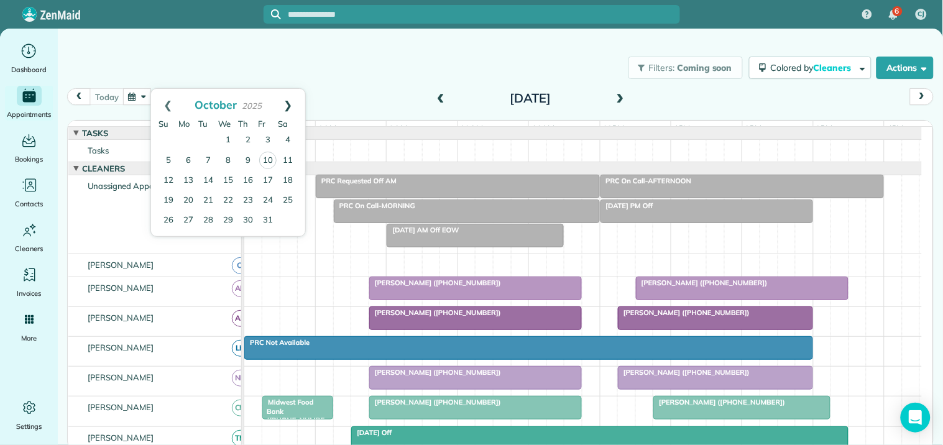
click at [285, 103] on link "Next" at bounding box center [288, 104] width 34 height 31
click at [267, 156] on link "7" at bounding box center [268, 160] width 20 height 20
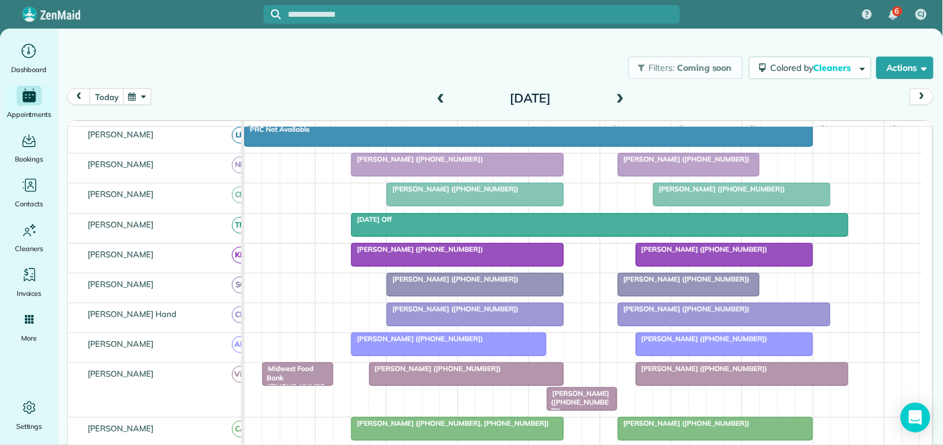
scroll to position [69, 0]
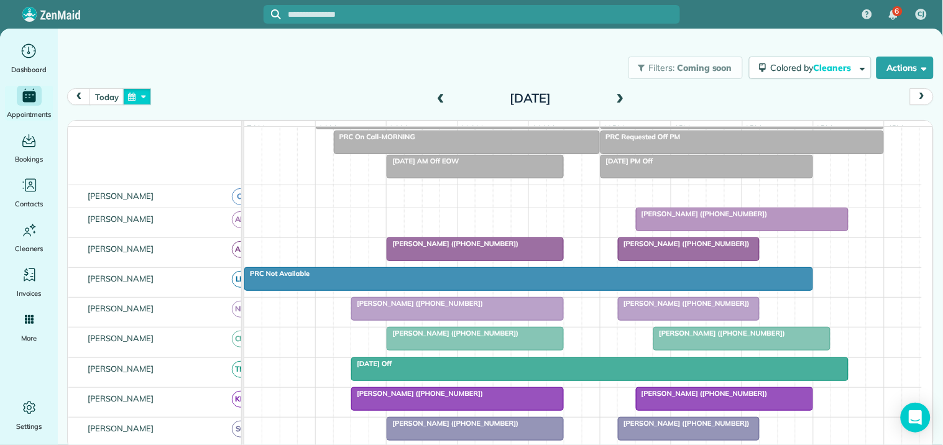
click at [137, 95] on button "button" at bounding box center [137, 96] width 29 height 17
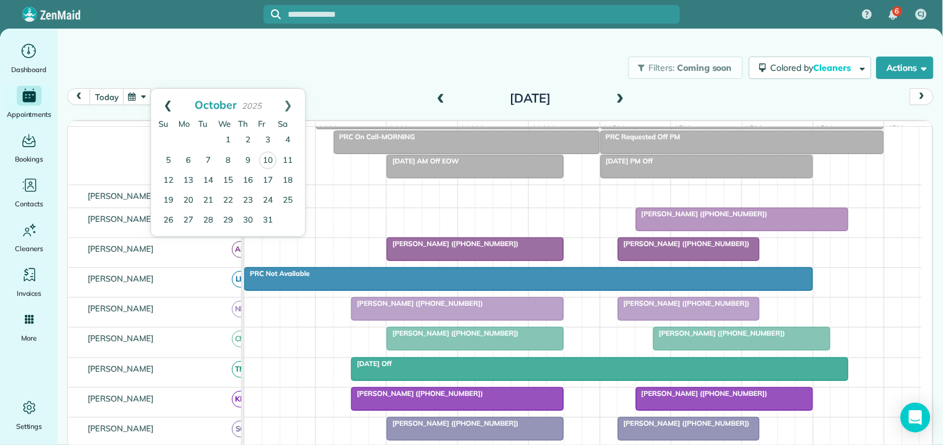
click at [168, 101] on link "Prev" at bounding box center [168, 104] width 34 height 31
click at [191, 220] on link "29" at bounding box center [188, 220] width 20 height 20
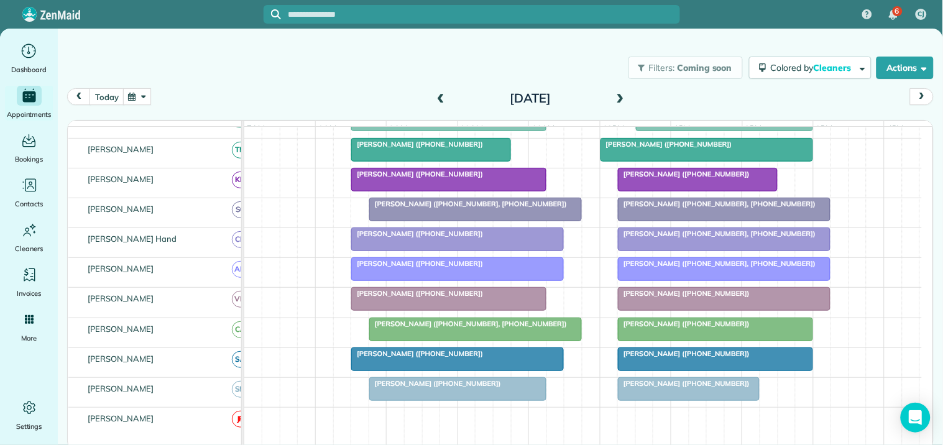
scroll to position [289, 0]
click at [618, 97] on span at bounding box center [620, 98] width 14 height 11
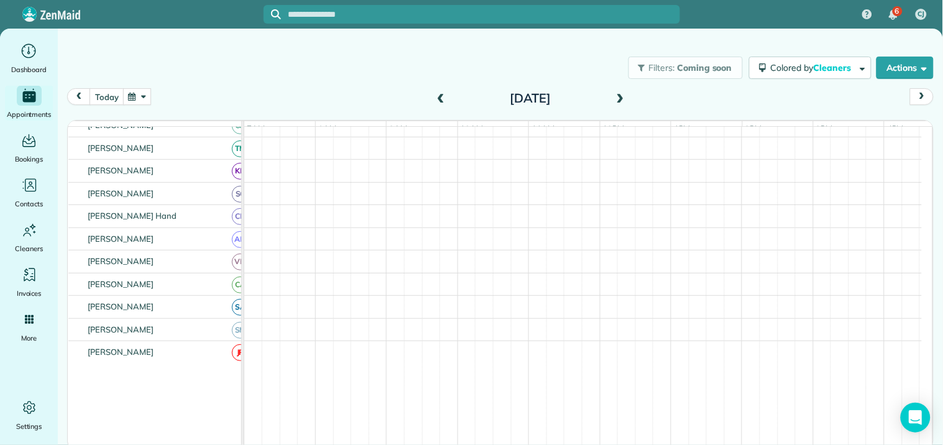
scroll to position [282, 0]
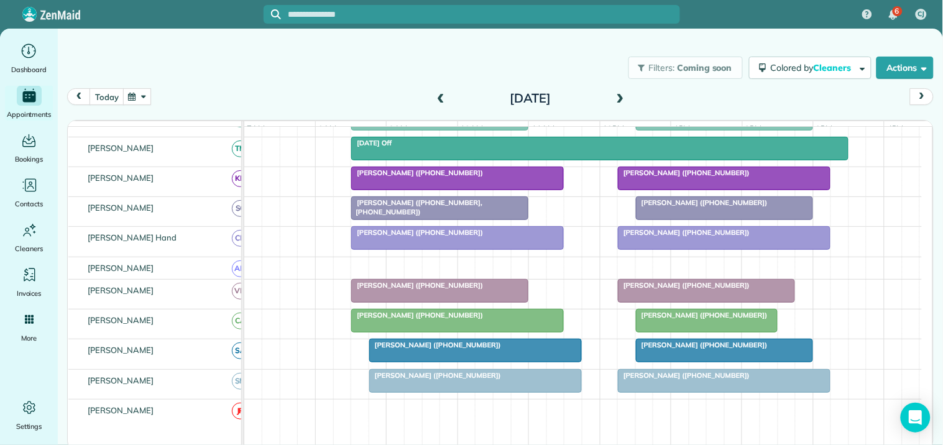
click at [620, 94] on span at bounding box center [620, 98] width 14 height 11
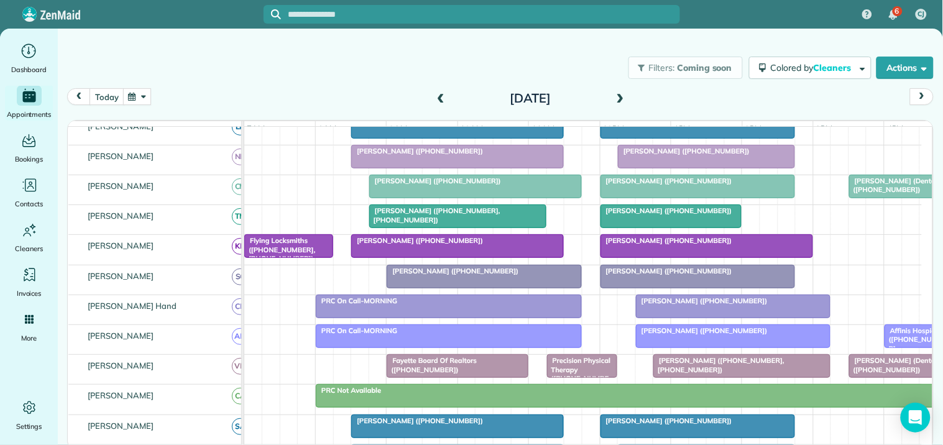
scroll to position [265, 0]
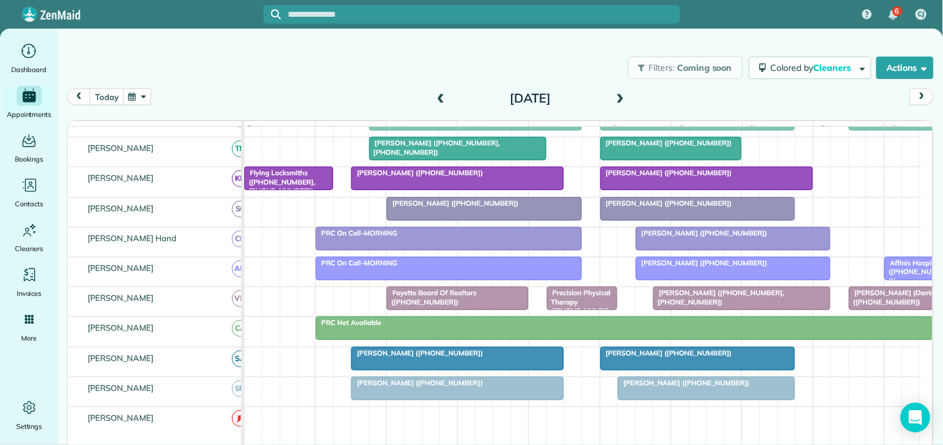
click at [623, 94] on span at bounding box center [620, 98] width 14 height 11
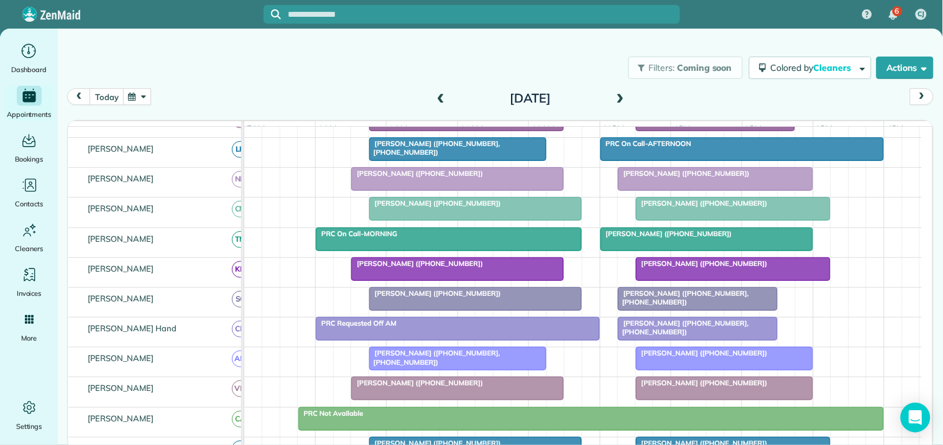
scroll to position [60, 0]
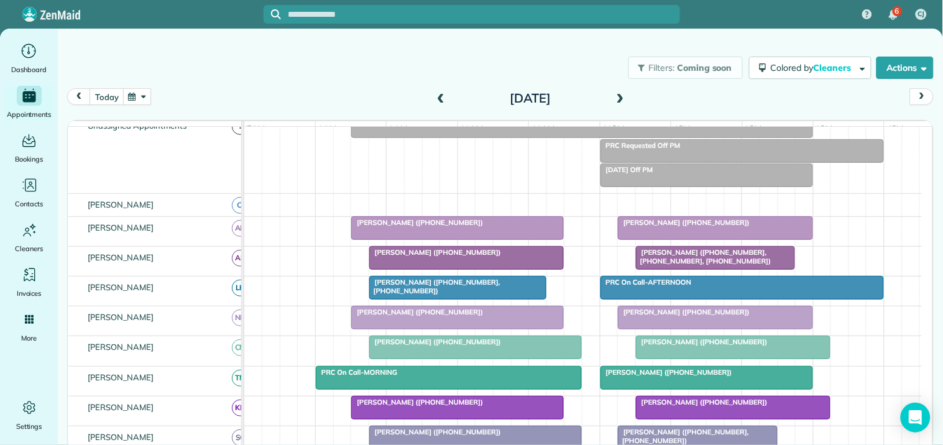
click at [287, 65] on div "Filters: Coming soon Colored by Cleaners Color by Cleaner Color by Team Color b…" at bounding box center [500, 67] width 885 height 41
click at [110, 99] on button "today" at bounding box center [106, 96] width 34 height 17
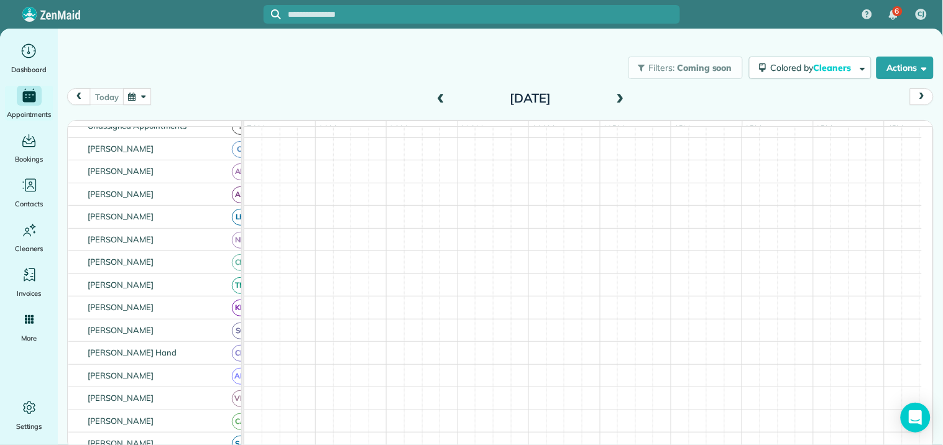
scroll to position [4, 0]
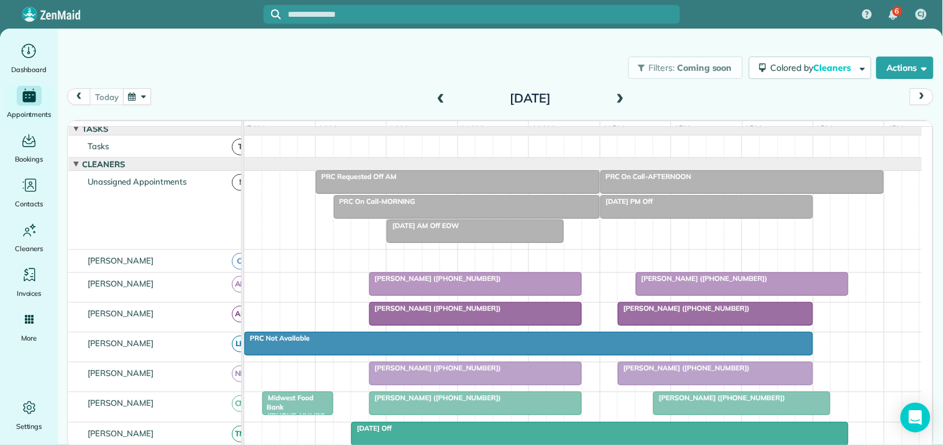
click at [707, 324] on div at bounding box center [715, 314] width 194 height 22
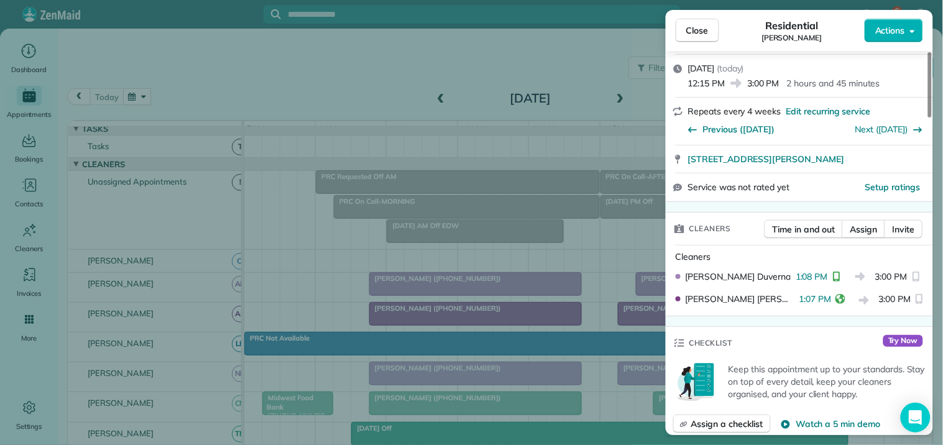
scroll to position [276, 0]
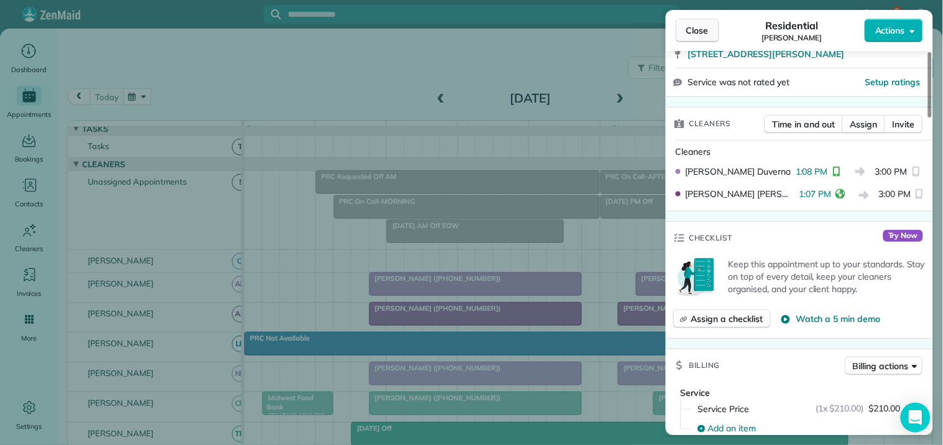
click at [697, 32] on span "Close" at bounding box center [697, 30] width 22 height 12
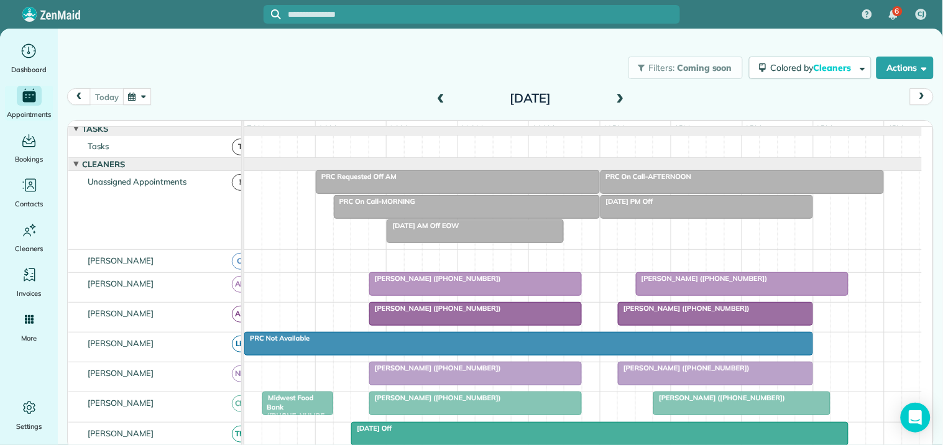
click at [328, 72] on div "Filters: Coming soon Colored by Cleaners Color by Cleaner Color by Team Color b…" at bounding box center [500, 67] width 885 height 41
